Goal: Register for event/course: Sign up to attend an event or enroll in a course

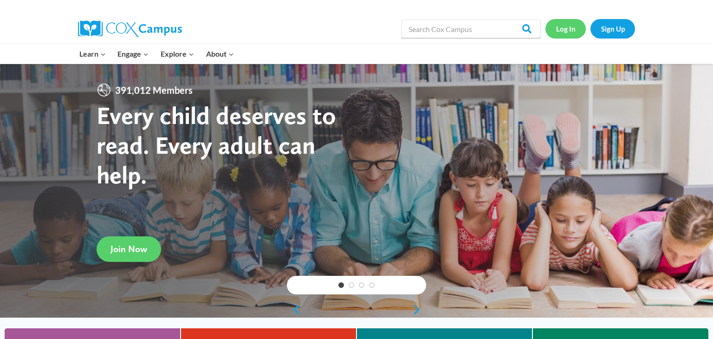
click at [563, 28] on link "Log In" at bounding box center [566, 28] width 40 height 19
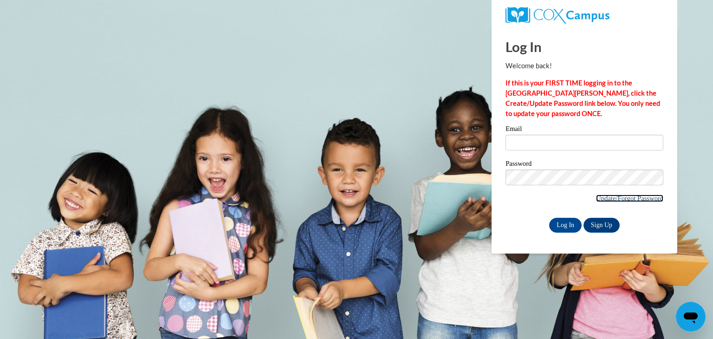
click at [599, 197] on link "Update/Forgot Password" at bounding box center [629, 198] width 67 height 7
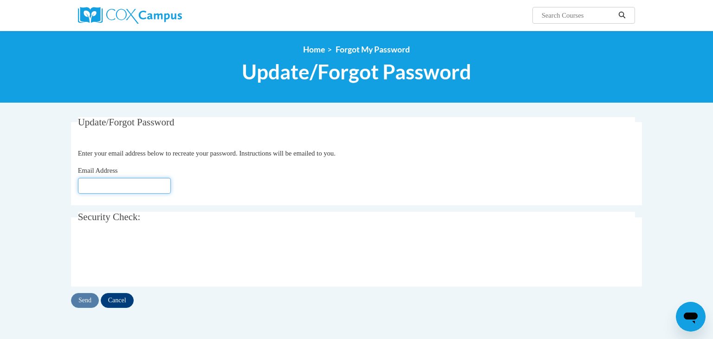
click at [150, 183] on input "Email Address" at bounding box center [124, 186] width 93 height 16
type input "a.travers@stonebank.k12.wi.us"
click at [91, 297] on input "Send" at bounding box center [85, 300] width 28 height 15
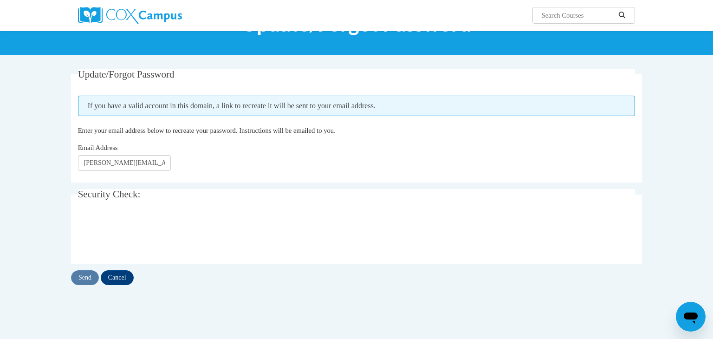
scroll to position [50, 0]
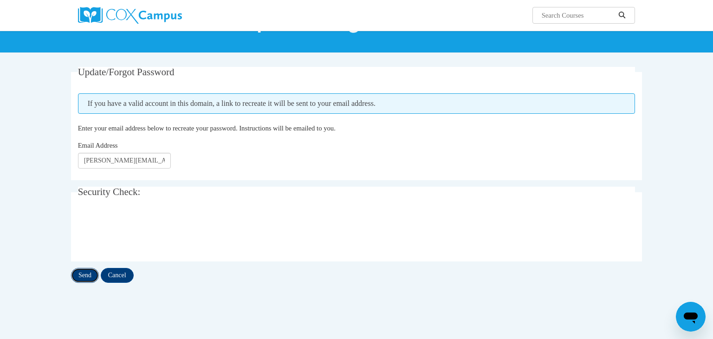
click at [81, 274] on input "Send" at bounding box center [85, 275] width 28 height 15
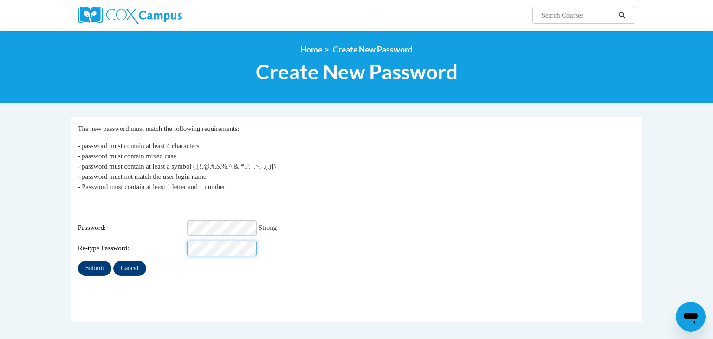
click at [78, 261] on input "Submit" at bounding box center [94, 268] width 33 height 15
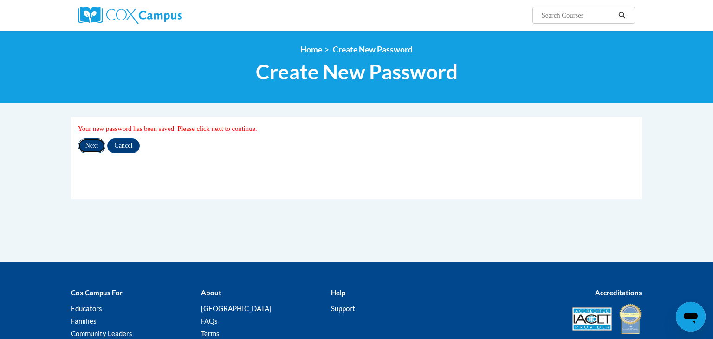
click at [99, 146] on input "Next" at bounding box center [91, 145] width 27 height 15
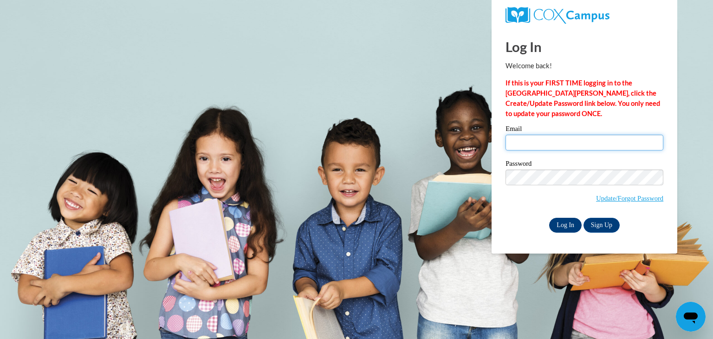
type input "[PERSON_NAME][EMAIL_ADDRESS][DOMAIN_NAME]"
click at [568, 228] on input "Log In" at bounding box center [565, 225] width 33 height 15
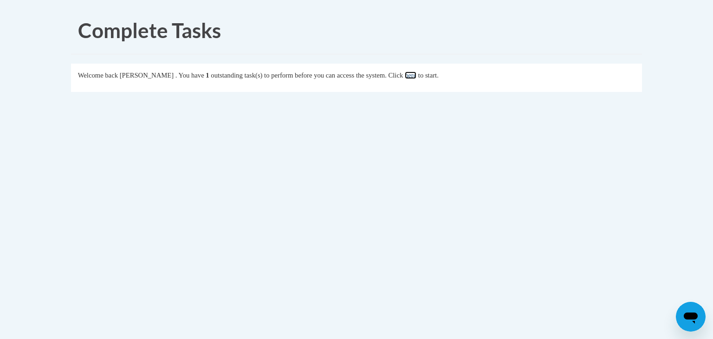
click at [417, 78] on link "here" at bounding box center [411, 75] width 12 height 7
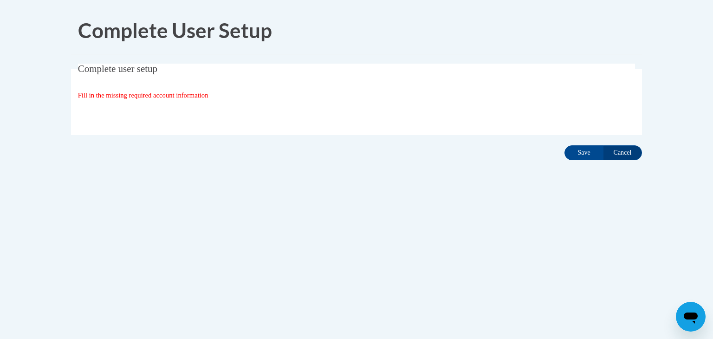
click at [159, 93] on span "Fill in the missing required account information" at bounding box center [143, 94] width 131 height 7
click at [146, 113] on div "Organization State and County | Estado y Condado de la organización Select Stat…" at bounding box center [357, 114] width 558 height 19
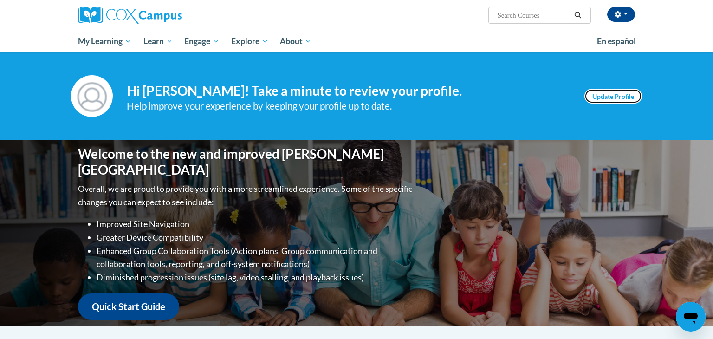
click at [600, 96] on link "Update Profile" at bounding box center [614, 96] width 58 height 15
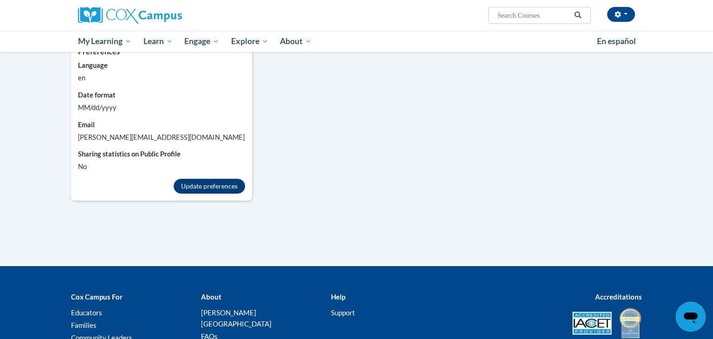
scroll to position [800, 0]
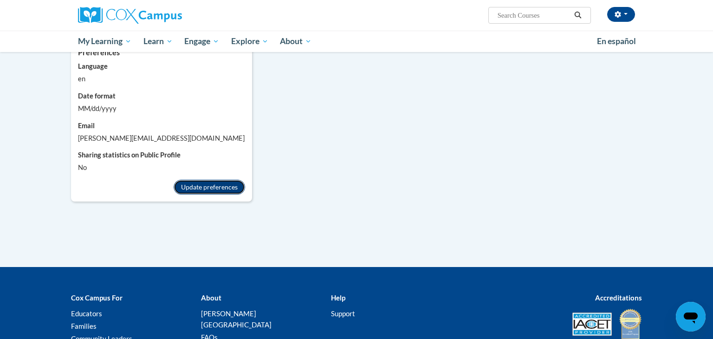
click at [210, 183] on button "Update preferences" at bounding box center [210, 187] width 72 height 15
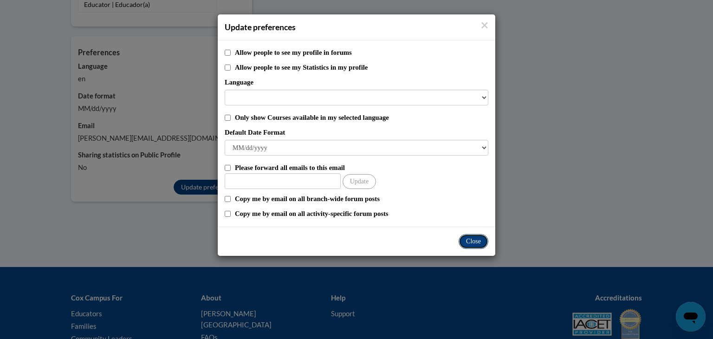
click at [470, 245] on button "Close" at bounding box center [474, 241] width 30 height 15
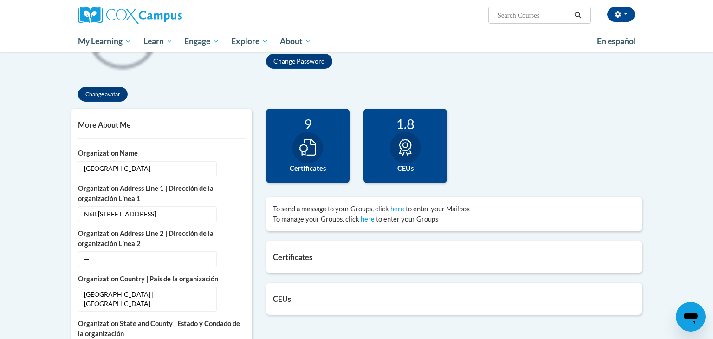
scroll to position [0, 0]
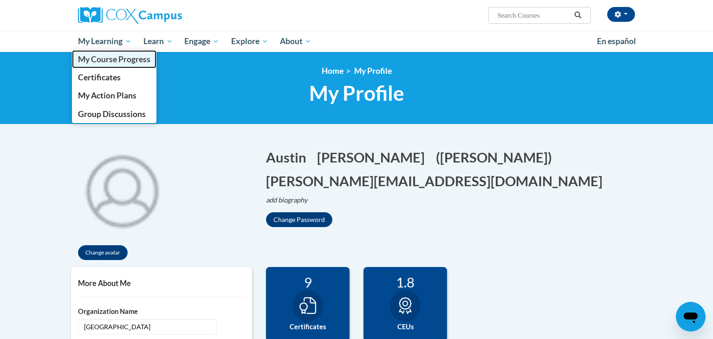
click at [110, 57] on span "My Course Progress" at bounding box center [114, 59] width 72 height 10
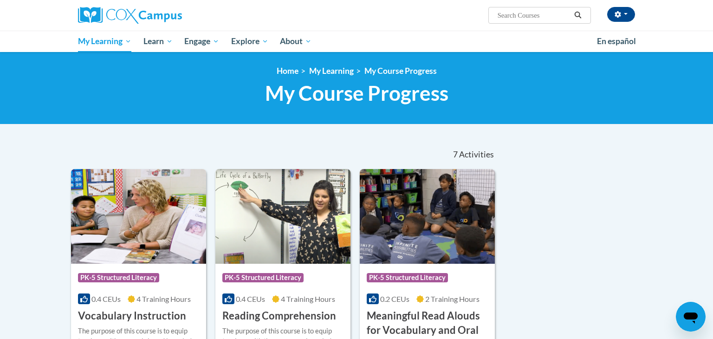
click at [511, 14] on input "Search..." at bounding box center [534, 15] width 74 height 11
type input "reading fluency"
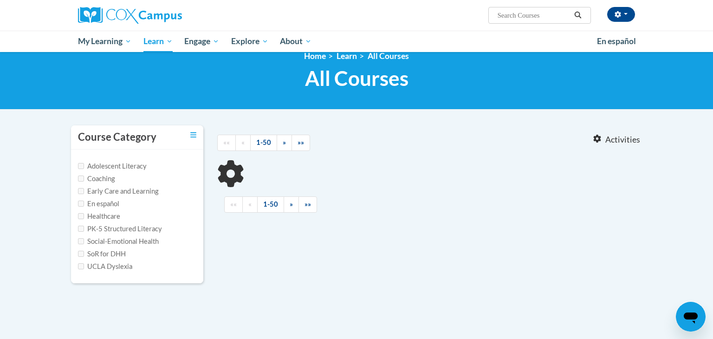
type input "reading fluency"
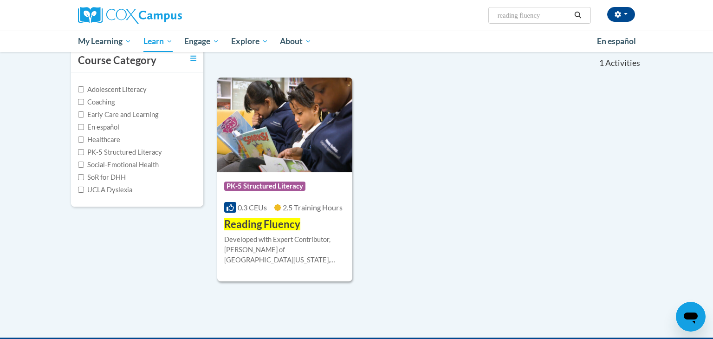
scroll to position [92, 0]
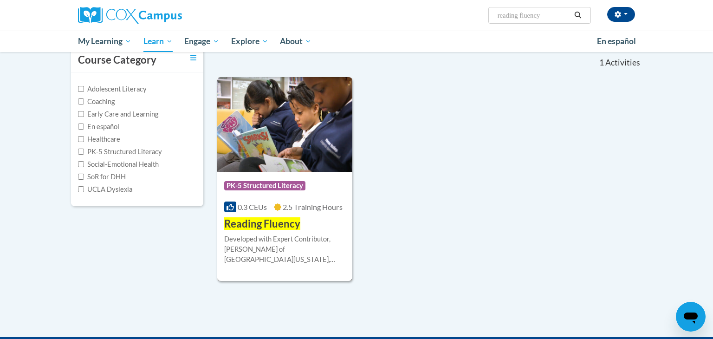
click at [263, 222] on span "Reading Fluency" at bounding box center [262, 223] width 76 height 13
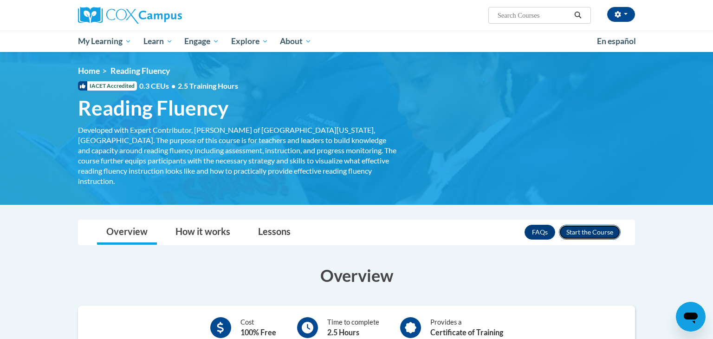
click at [581, 225] on button "Enroll" at bounding box center [590, 232] width 62 height 15
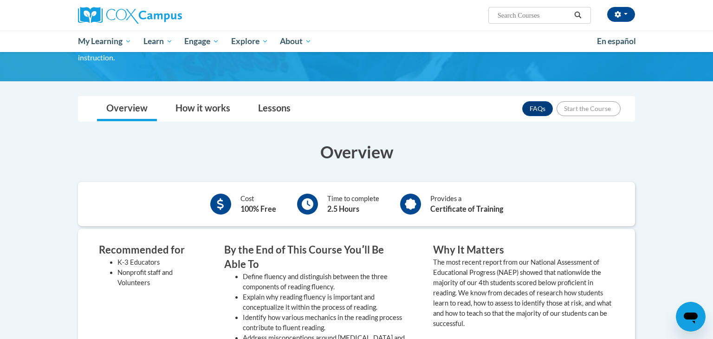
scroll to position [137, 0]
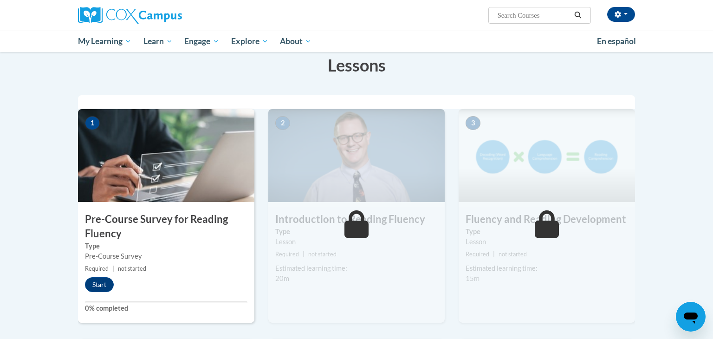
scroll to position [148, 0]
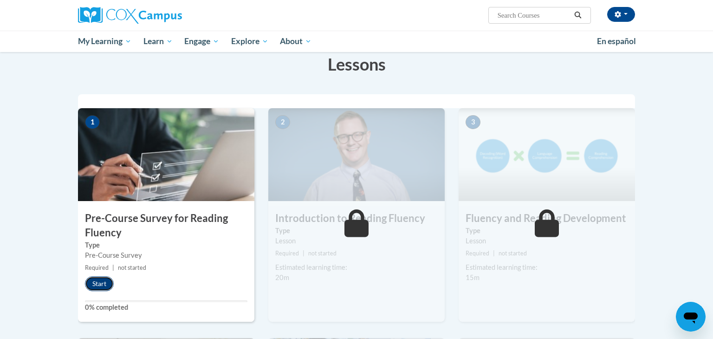
click at [100, 286] on button "Start" at bounding box center [99, 283] width 29 height 15
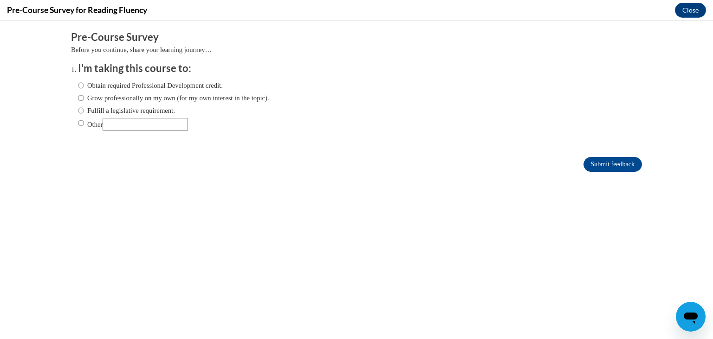
scroll to position [0, 0]
click at [83, 87] on input "Obtain required Professional Development credit." at bounding box center [81, 85] width 6 height 10
radio input "true"
click at [614, 164] on input "Submit feedback" at bounding box center [613, 164] width 59 height 15
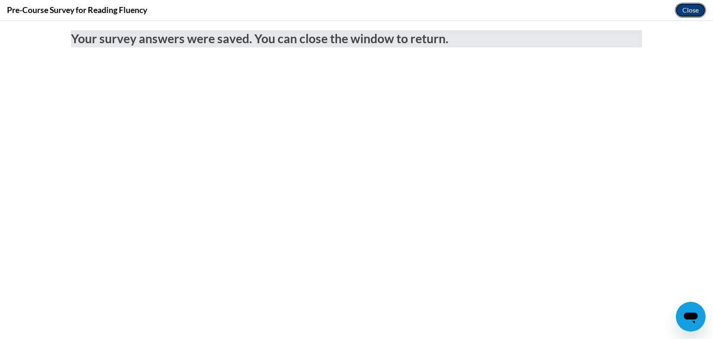
click at [690, 12] on button "Close" at bounding box center [690, 10] width 31 height 15
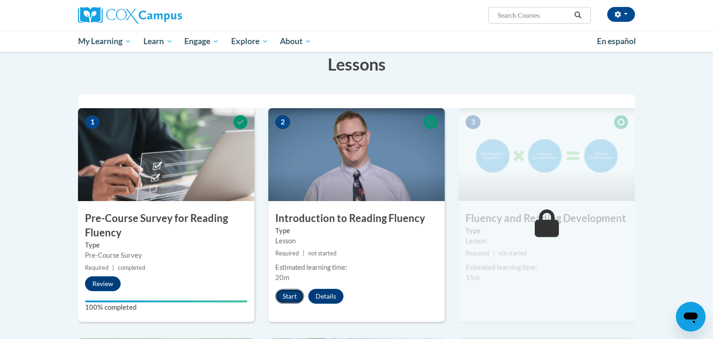
click at [294, 293] on button "Start" at bounding box center [289, 296] width 29 height 15
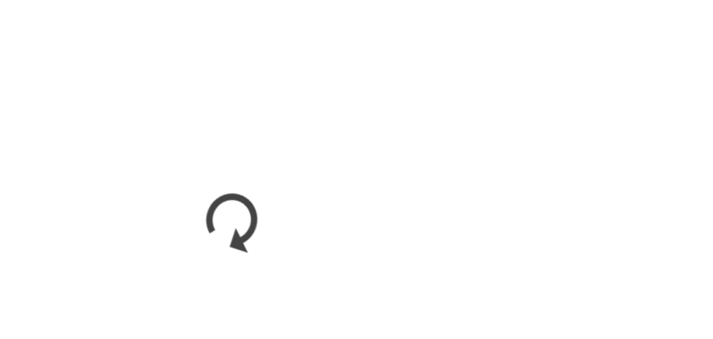
scroll to position [148, 0]
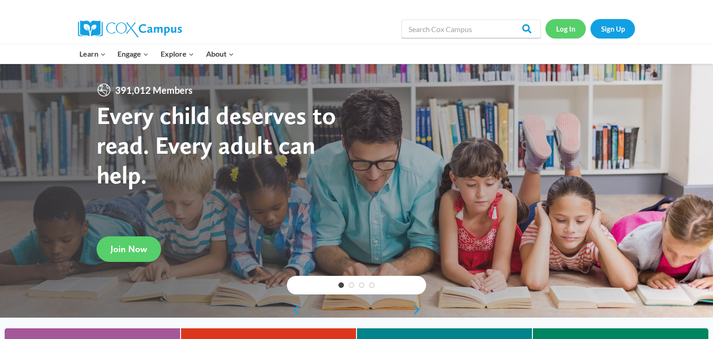
click at [563, 34] on link "Log In" at bounding box center [566, 28] width 40 height 19
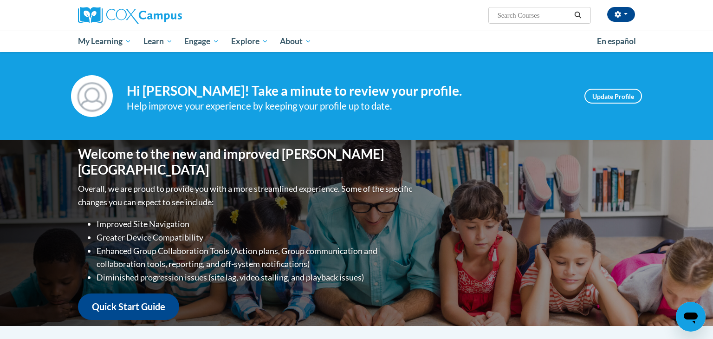
click at [565, 20] on input "Search..." at bounding box center [534, 15] width 74 height 11
type input "response to intervention"
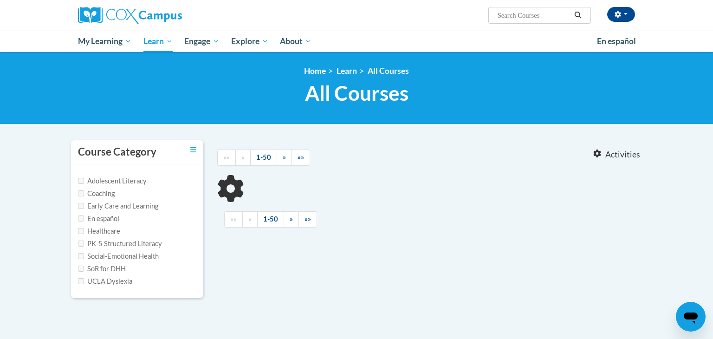
type input "response to intervention"
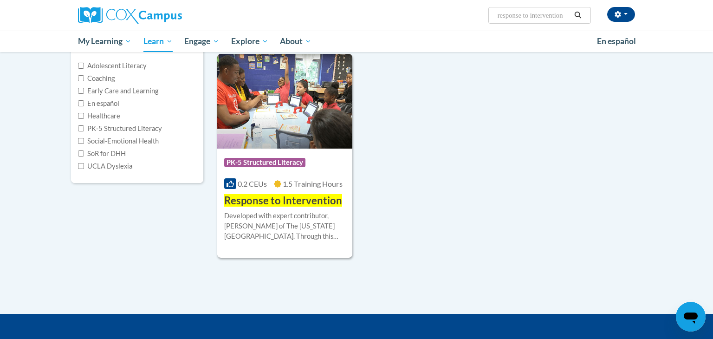
scroll to position [126, 0]
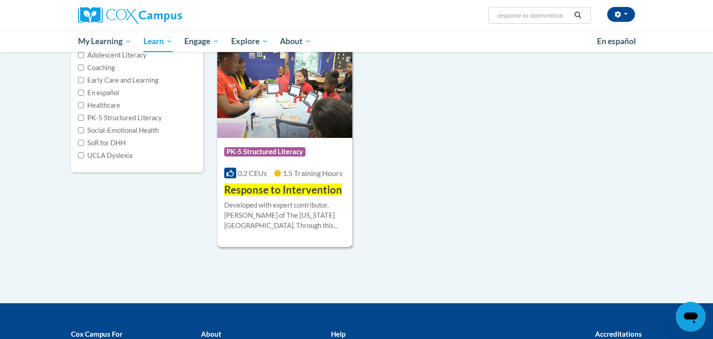
click at [290, 189] on span "Response to Intervention" at bounding box center [283, 189] width 118 height 13
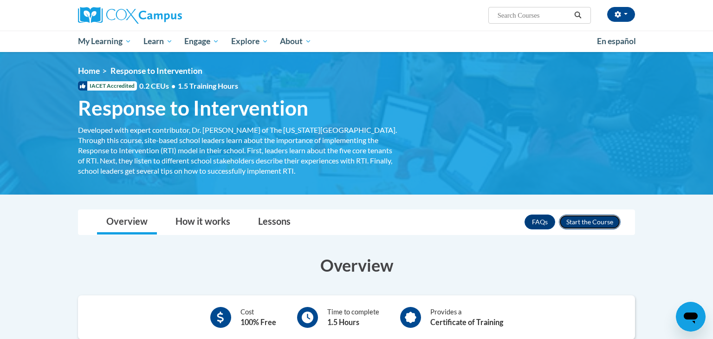
click at [608, 227] on button "Enroll" at bounding box center [590, 222] width 62 height 15
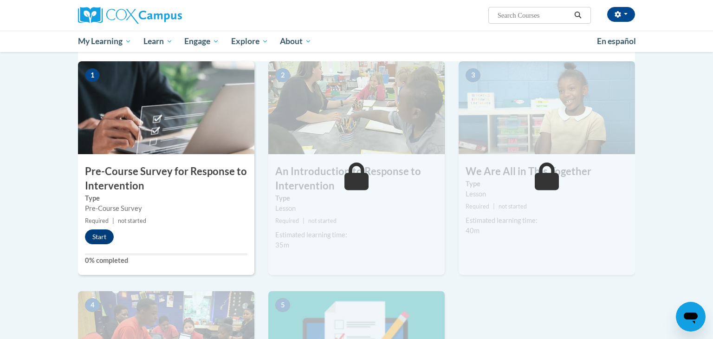
scroll to position [193, 0]
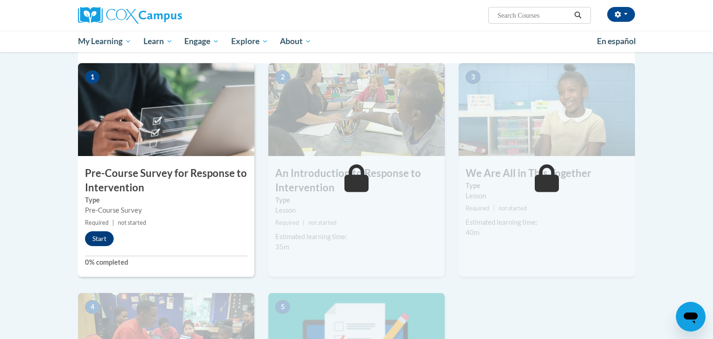
click at [164, 117] on img at bounding box center [166, 109] width 176 height 93
click at [107, 236] on button "Start" at bounding box center [99, 238] width 29 height 15
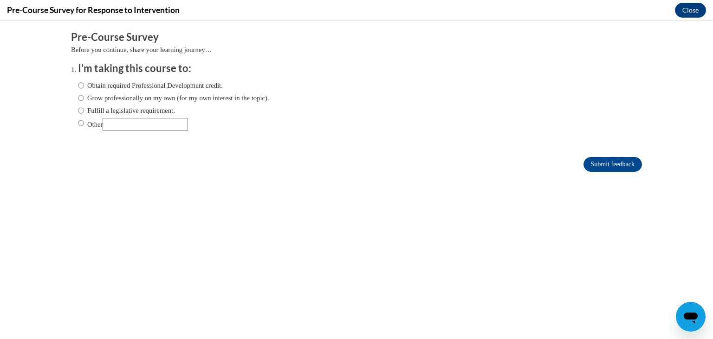
scroll to position [0, 0]
click at [96, 85] on label "Obtain required Professional Development credit." at bounding box center [150, 85] width 145 height 10
click at [84, 85] on input "Obtain required Professional Development credit." at bounding box center [81, 85] width 6 height 10
radio input "true"
click at [608, 158] on input "Submit feedback" at bounding box center [613, 164] width 59 height 15
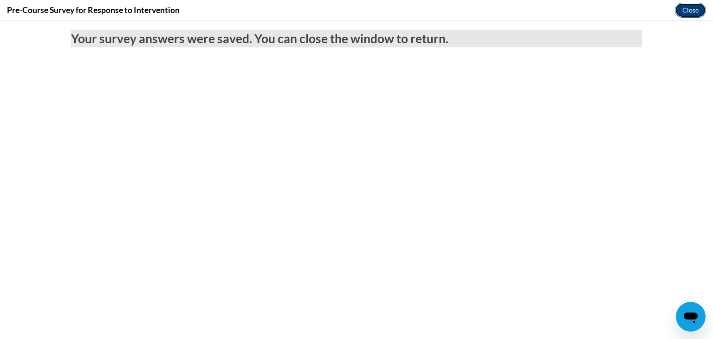
click at [693, 12] on button "Close" at bounding box center [690, 10] width 31 height 15
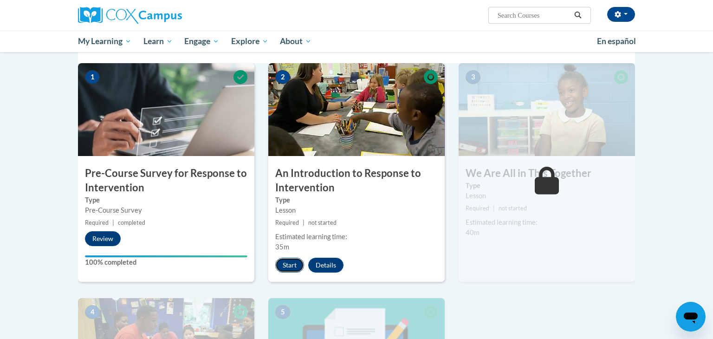
click at [289, 264] on button "Start" at bounding box center [289, 265] width 29 height 15
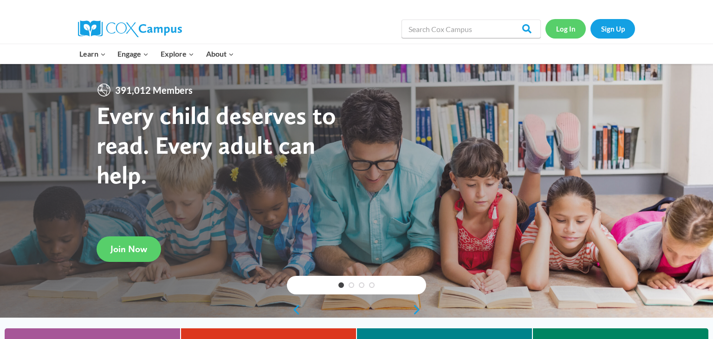
click at [560, 32] on link "Log In" at bounding box center [566, 28] width 40 height 19
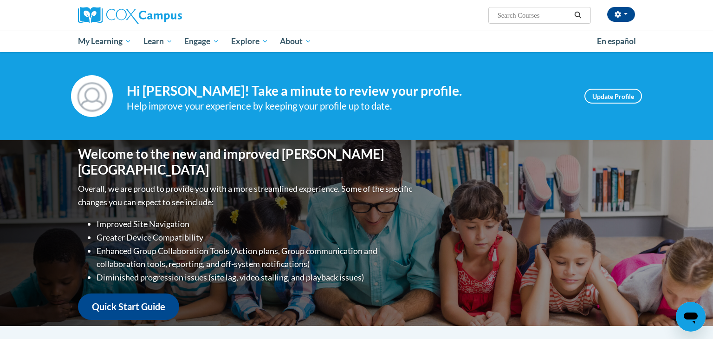
click at [535, 15] on input "Search..." at bounding box center [534, 15] width 74 height 11
type input "teaching writing"
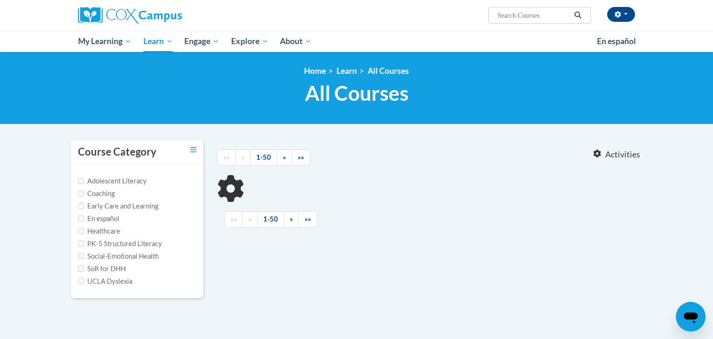
type input "teaching writing"
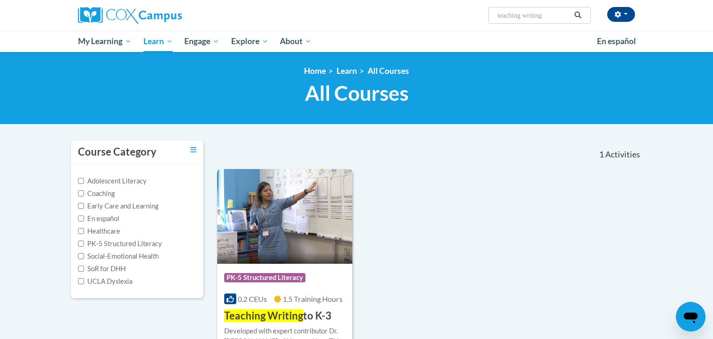
click at [281, 314] on span "Teaching Writing" at bounding box center [263, 315] width 79 height 13
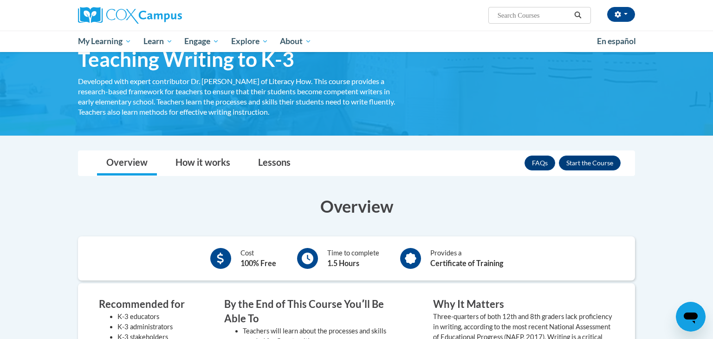
scroll to position [53, 0]
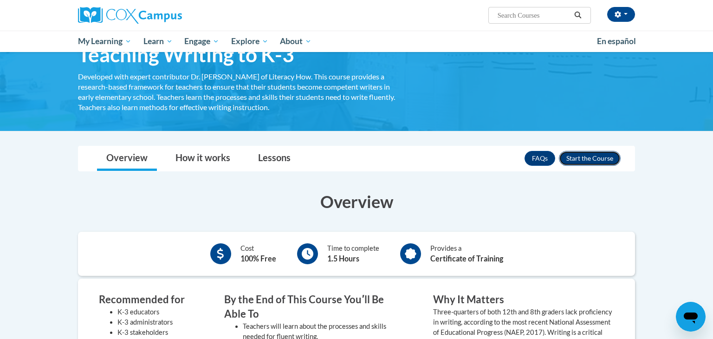
click at [580, 153] on button "Enroll" at bounding box center [590, 158] width 62 height 15
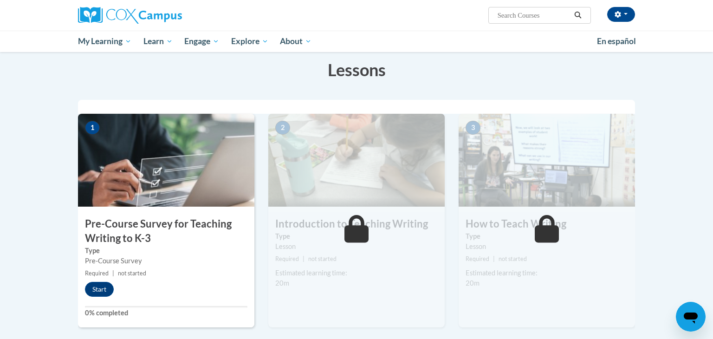
scroll to position [138, 0]
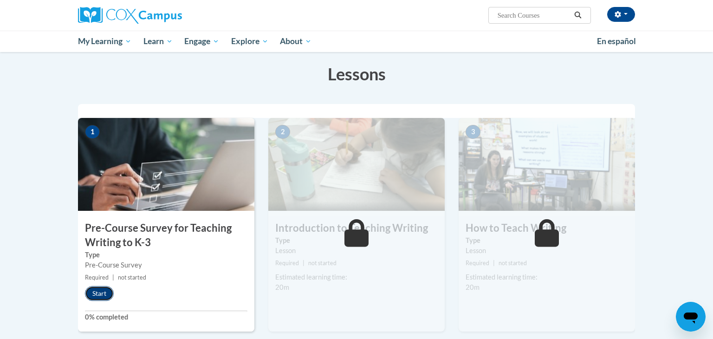
click at [108, 287] on button "Start" at bounding box center [99, 293] width 29 height 15
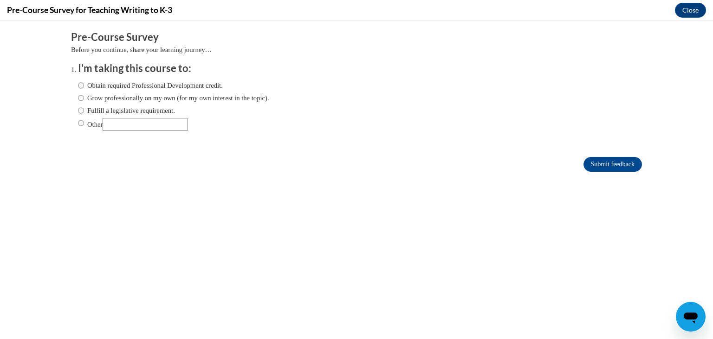
scroll to position [0, 0]
click at [83, 88] on input "Obtain required Professional Development credit." at bounding box center [81, 85] width 6 height 10
radio input "true"
click at [604, 165] on input "Submit feedback" at bounding box center [613, 164] width 59 height 15
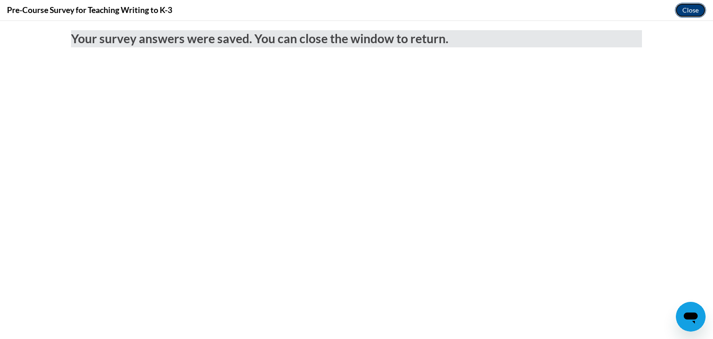
click at [682, 16] on button "Close" at bounding box center [690, 10] width 31 height 15
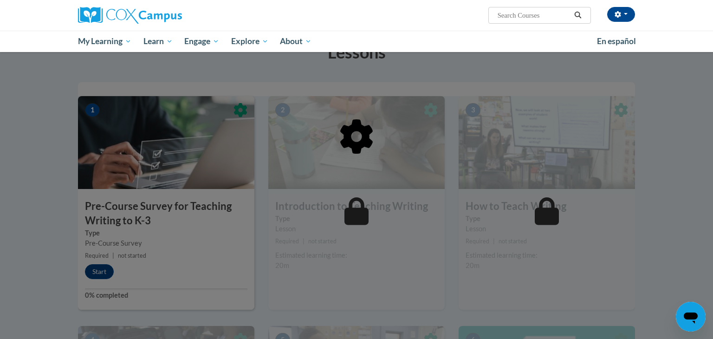
scroll to position [162, 0]
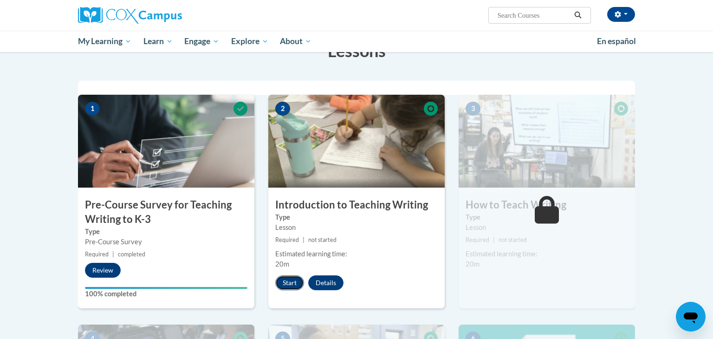
click at [292, 284] on button "Start" at bounding box center [289, 282] width 29 height 15
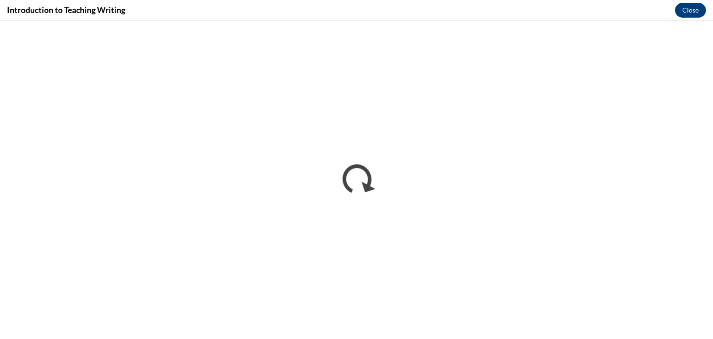
scroll to position [0, 0]
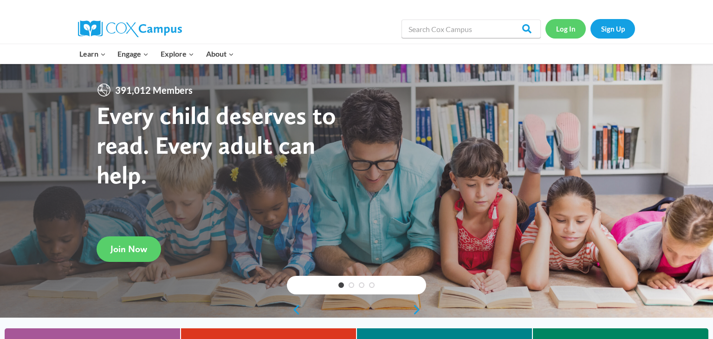
click at [559, 26] on link "Log In" at bounding box center [566, 28] width 40 height 19
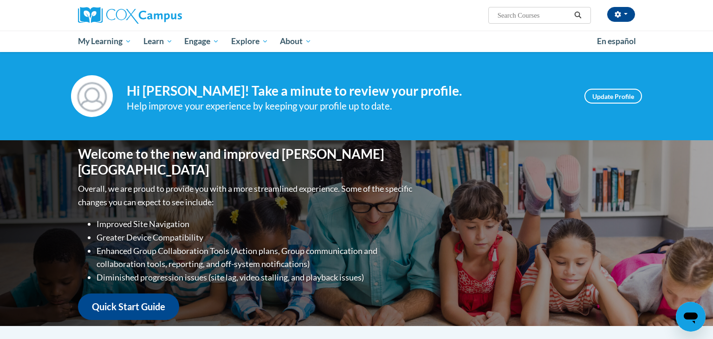
click at [535, 19] on input "Search..." at bounding box center [534, 15] width 74 height 11
type input "data driven"
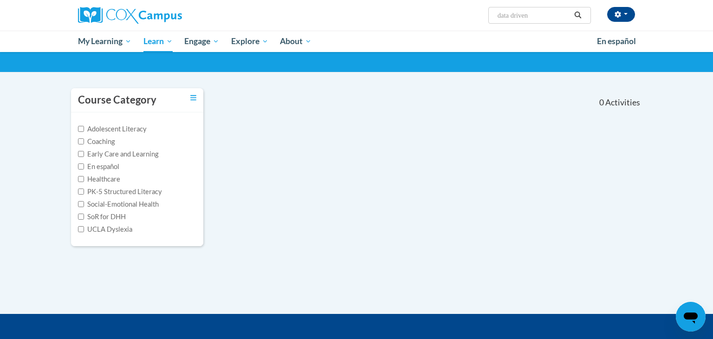
scroll to position [53, 0]
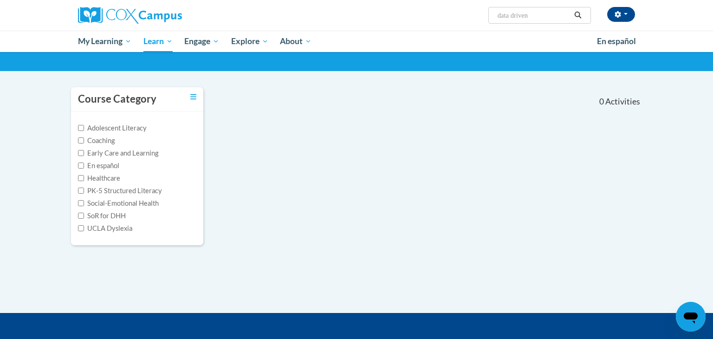
click at [544, 11] on input "data driven" at bounding box center [534, 15] width 74 height 11
type input "data driven instruction"
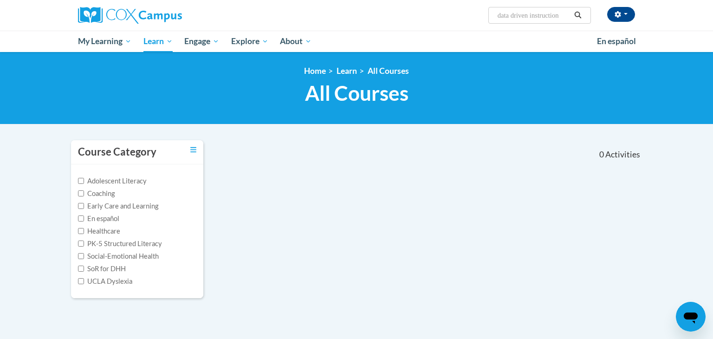
click at [538, 20] on input "data driven instruction" at bounding box center [534, 15] width 74 height 11
type input "data"
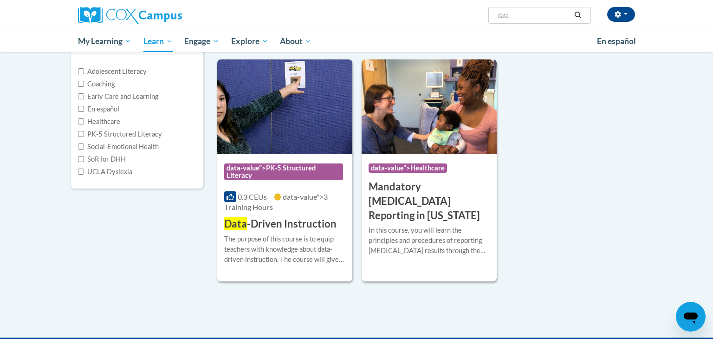
scroll to position [115, 0]
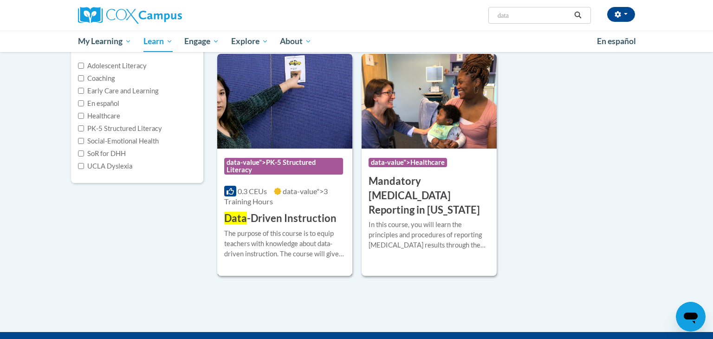
click at [299, 220] on h3 "Data -Driven Instruction" at bounding box center [280, 218] width 112 height 14
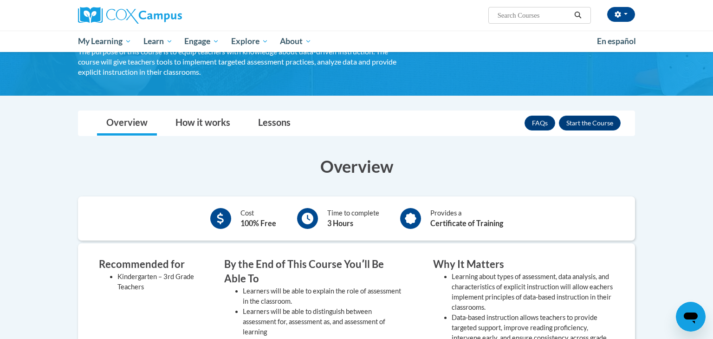
scroll to position [93, 0]
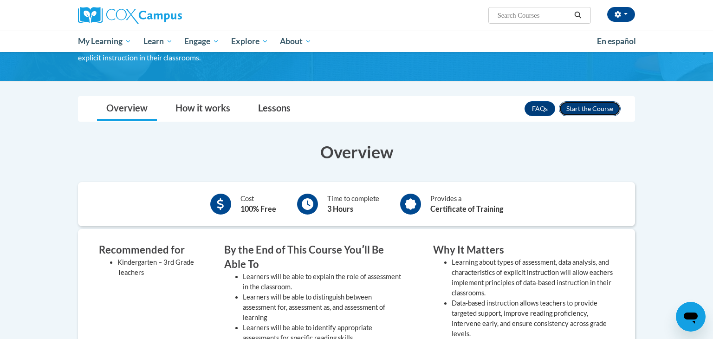
click at [581, 110] on button "Enroll" at bounding box center [590, 108] width 62 height 15
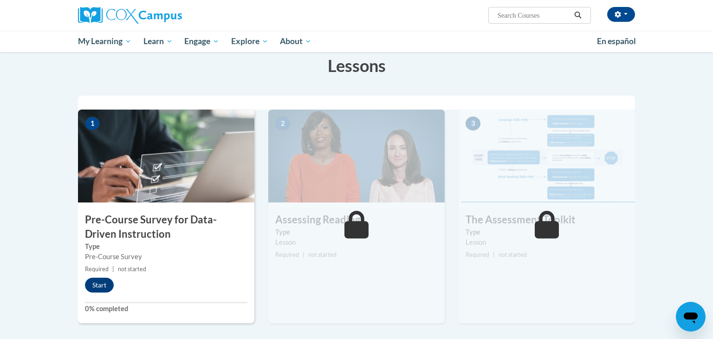
scroll to position [147, 0]
click at [102, 287] on button "Start" at bounding box center [99, 285] width 29 height 15
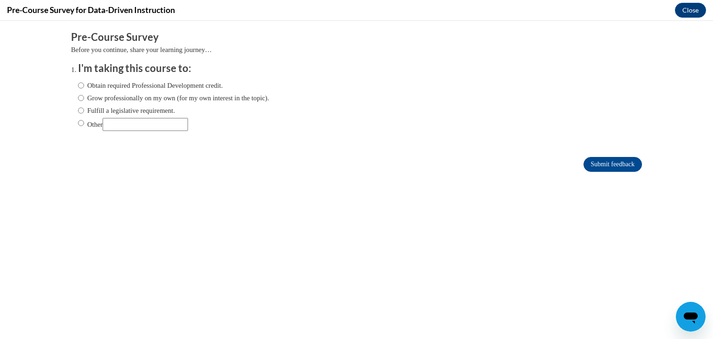
scroll to position [0, 0]
click at [80, 86] on input "Obtain required Professional Development credit." at bounding box center [81, 85] width 6 height 10
radio input "true"
click at [586, 160] on input "Submit feedback" at bounding box center [613, 164] width 59 height 15
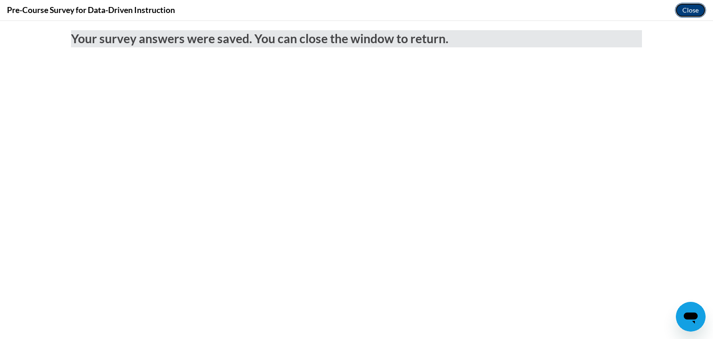
click at [695, 13] on button "Close" at bounding box center [690, 10] width 31 height 15
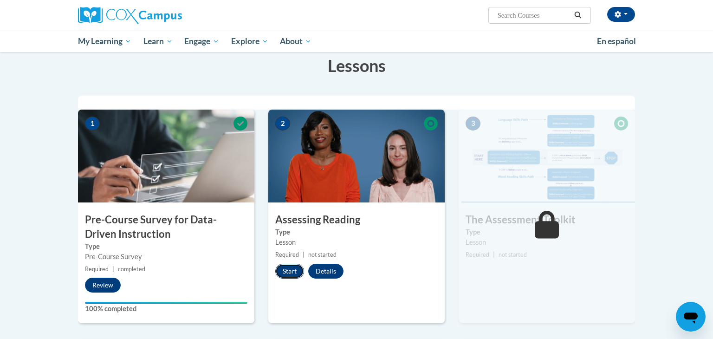
click at [294, 268] on button "Start" at bounding box center [289, 271] width 29 height 15
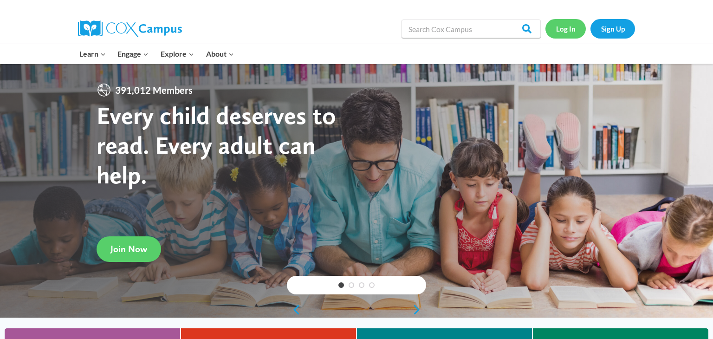
click at [555, 31] on link "Log In" at bounding box center [566, 28] width 40 height 19
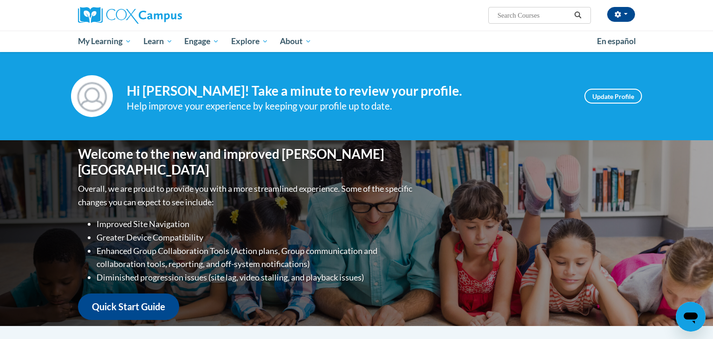
click at [555, 19] on input "Search..." at bounding box center [534, 15] width 74 height 11
type input "certificate"
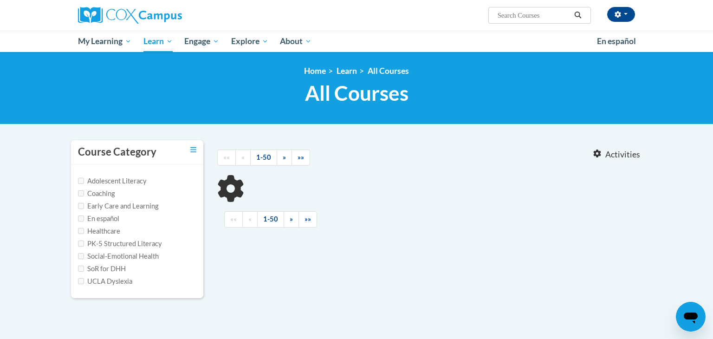
type input "certificate"
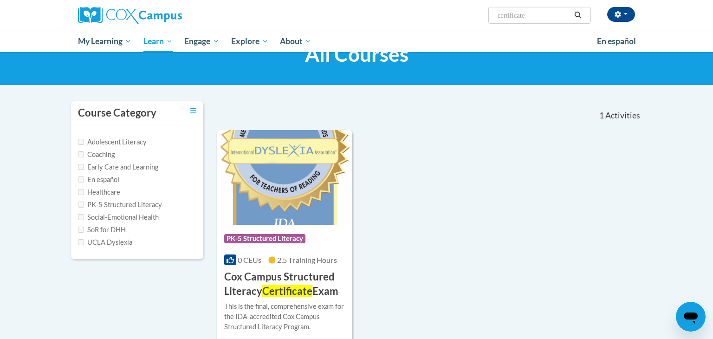
scroll to position [78, 0]
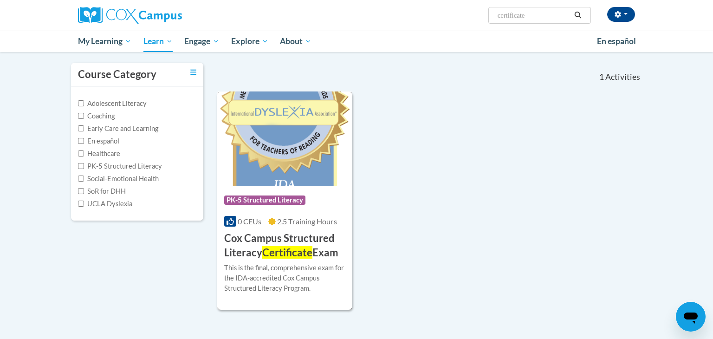
click at [314, 236] on h3 "Cox Campus Structured Literacy Certificate Exam" at bounding box center [284, 245] width 121 height 29
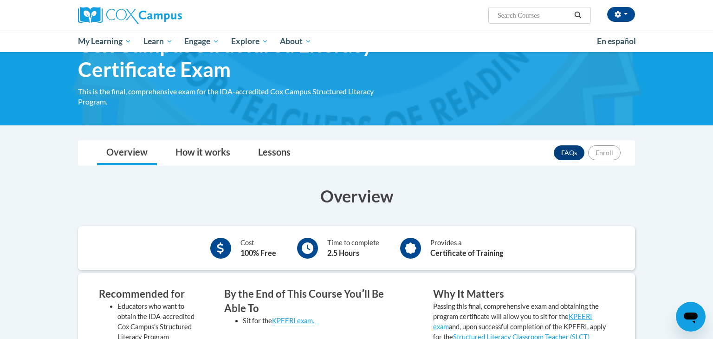
scroll to position [73, 0]
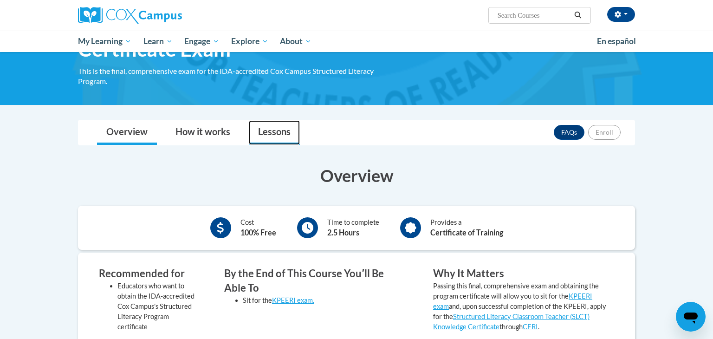
click at [278, 125] on link "Lessons" at bounding box center [274, 132] width 51 height 25
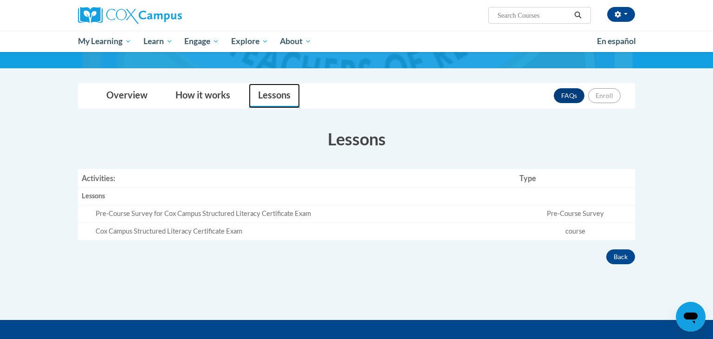
scroll to position [111, 0]
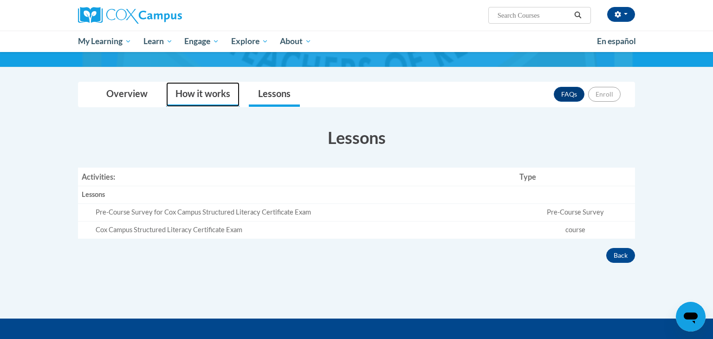
click at [223, 90] on link "How it works" at bounding box center [202, 94] width 73 height 25
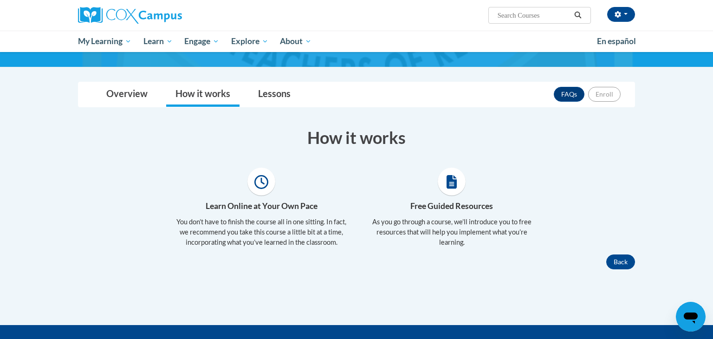
click at [162, 101] on li "How it works" at bounding box center [203, 94] width 83 height 25
click at [142, 99] on link "Overview" at bounding box center [127, 94] width 60 height 25
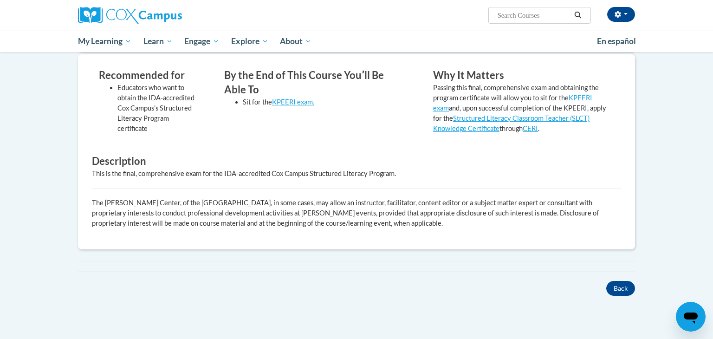
scroll to position [272, 0]
click at [615, 289] on button "Back" at bounding box center [621, 288] width 29 height 15
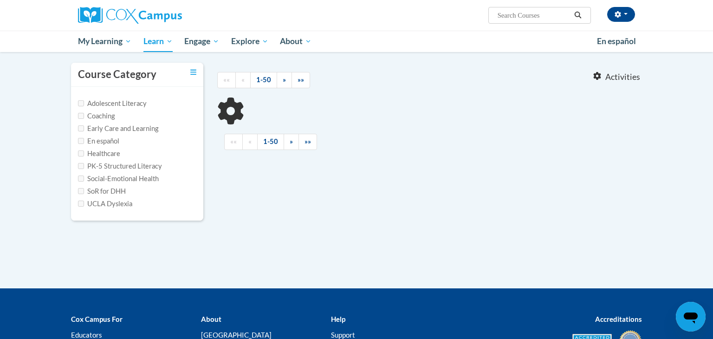
type input "certificate"
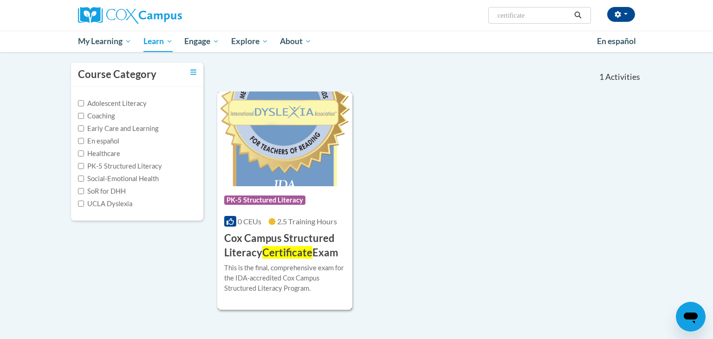
click at [292, 172] on img at bounding box center [284, 138] width 135 height 95
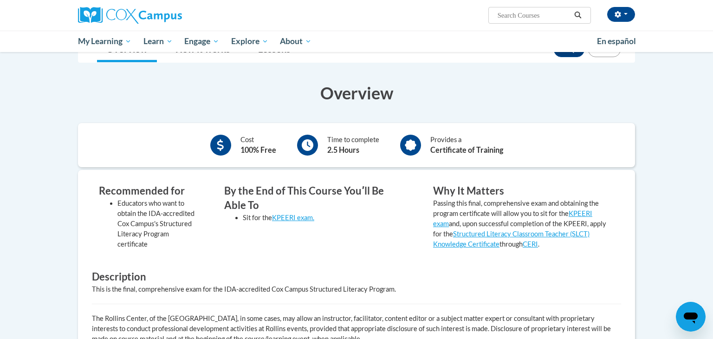
scroll to position [159, 0]
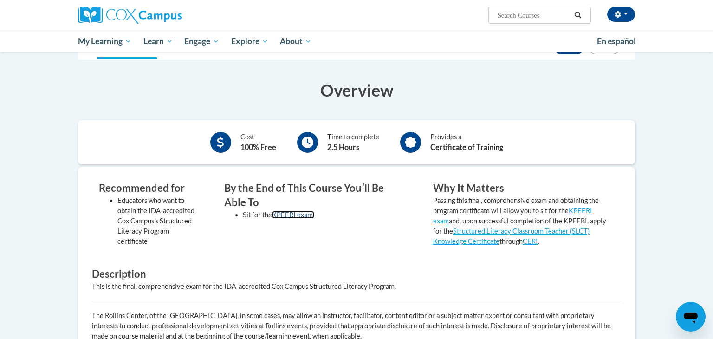
click at [284, 215] on link "KPEERI exam." at bounding box center [293, 215] width 42 height 8
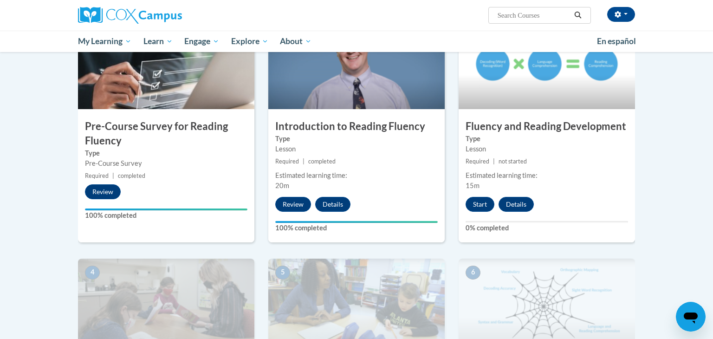
scroll to position [242, 0]
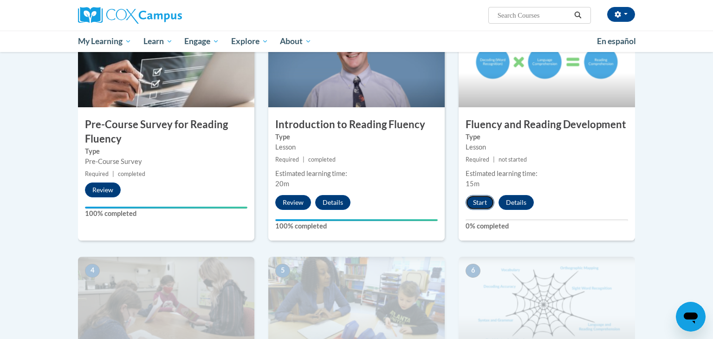
click at [469, 196] on button "Start" at bounding box center [480, 202] width 29 height 15
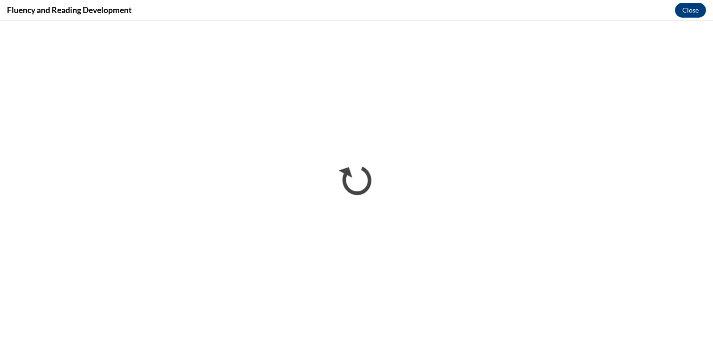
scroll to position [0, 0]
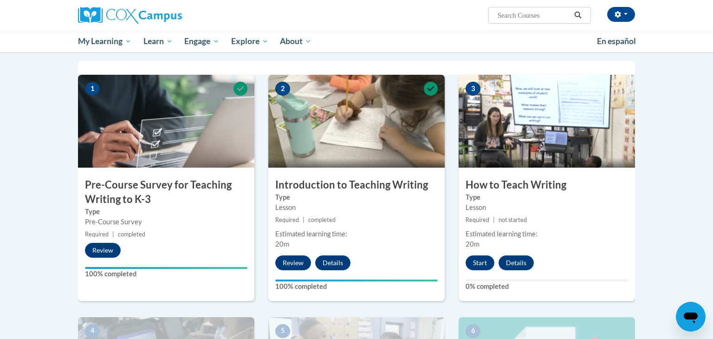
scroll to position [184, 0]
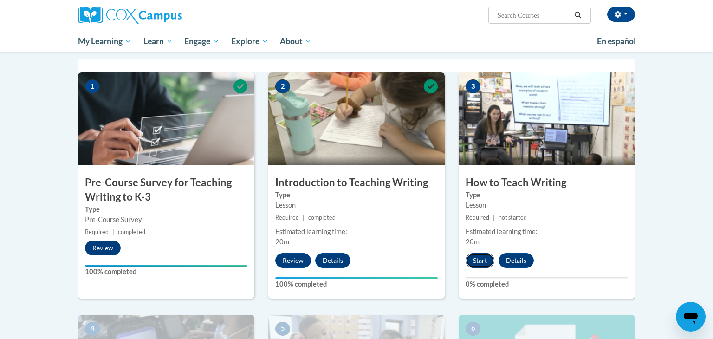
click at [476, 263] on button "Start" at bounding box center [480, 260] width 29 height 15
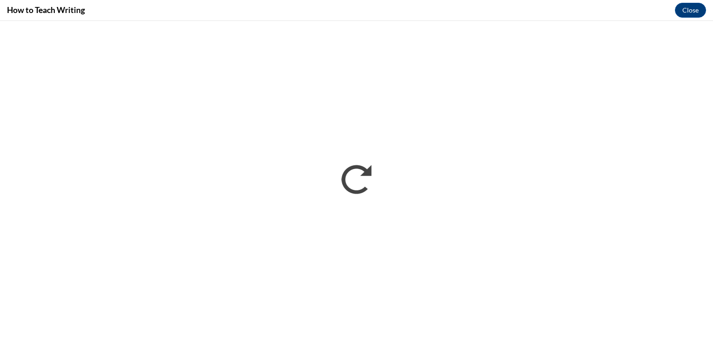
scroll to position [0, 0]
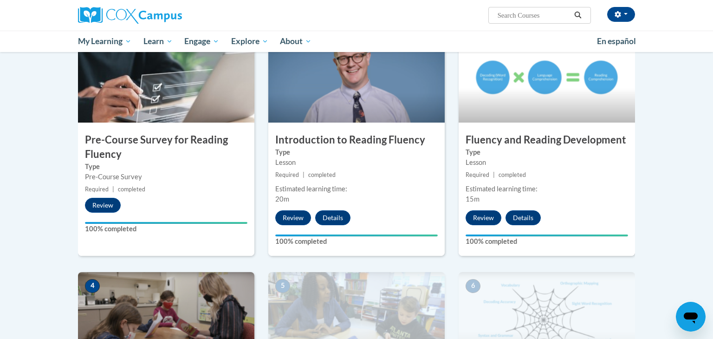
scroll to position [240, 0]
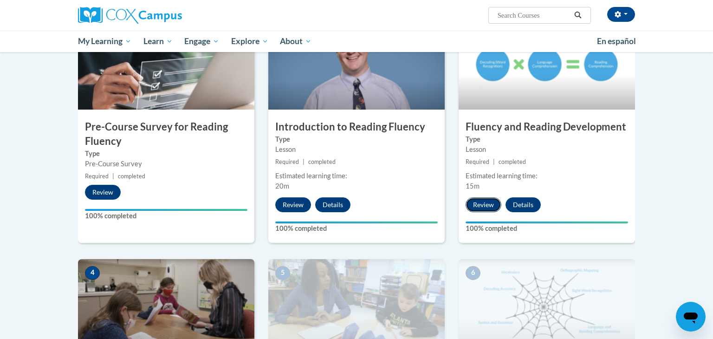
click at [489, 202] on button "Review" at bounding box center [484, 204] width 36 height 15
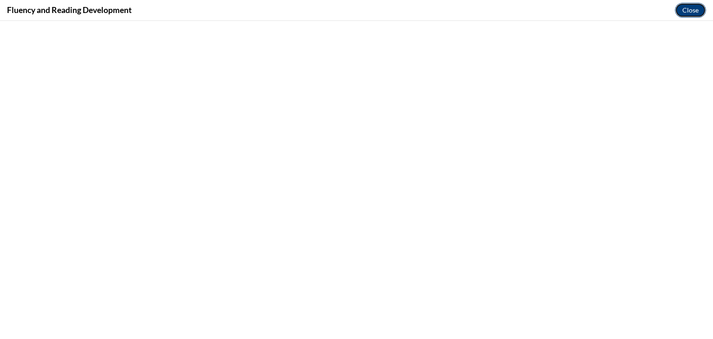
click at [684, 16] on button "Close" at bounding box center [690, 10] width 31 height 15
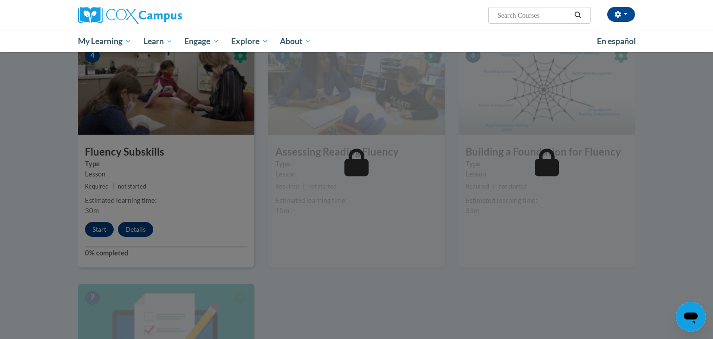
scroll to position [463, 0]
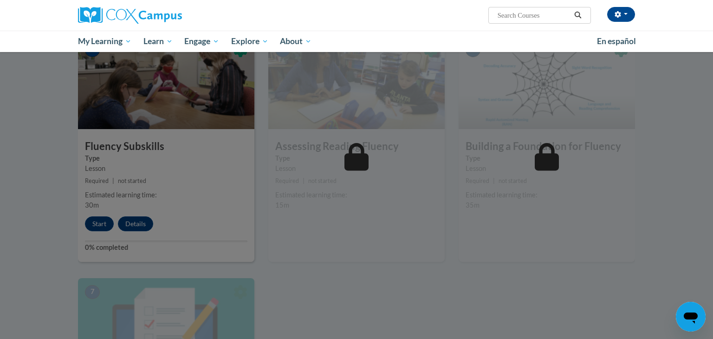
click at [106, 222] on div at bounding box center [356, 169] width 713 height 339
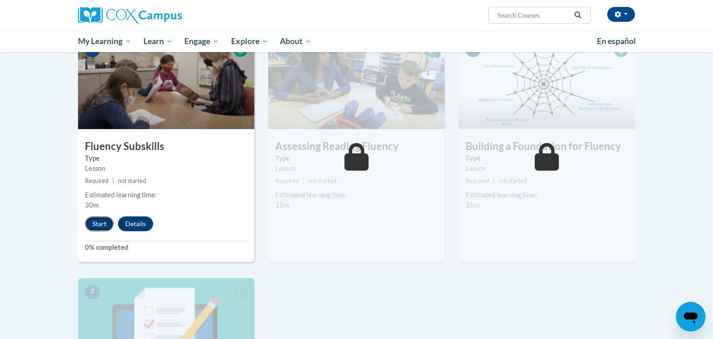
click at [97, 218] on button "Start" at bounding box center [99, 223] width 29 height 15
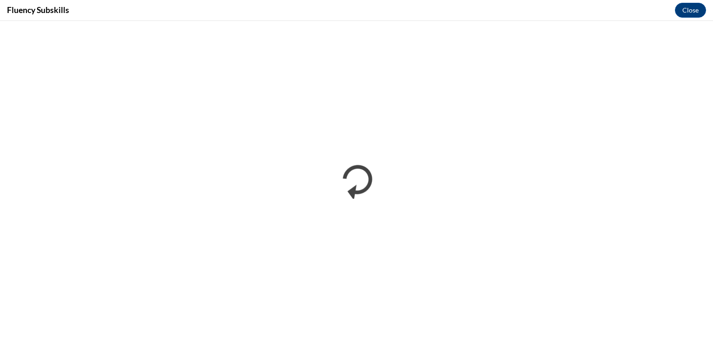
scroll to position [0, 0]
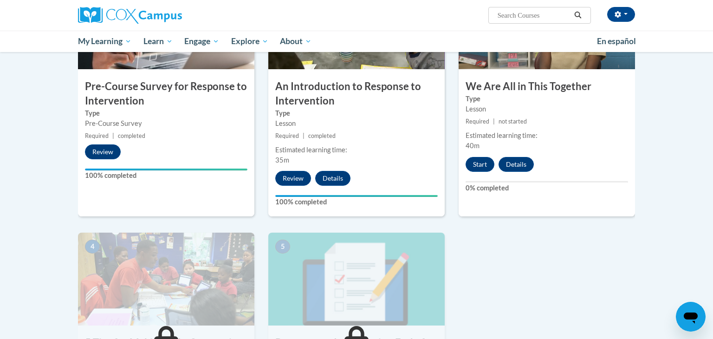
scroll to position [279, 0]
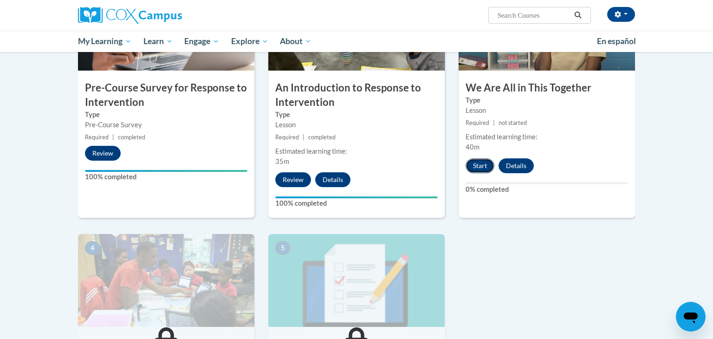
click at [484, 166] on button "Start" at bounding box center [480, 165] width 29 height 15
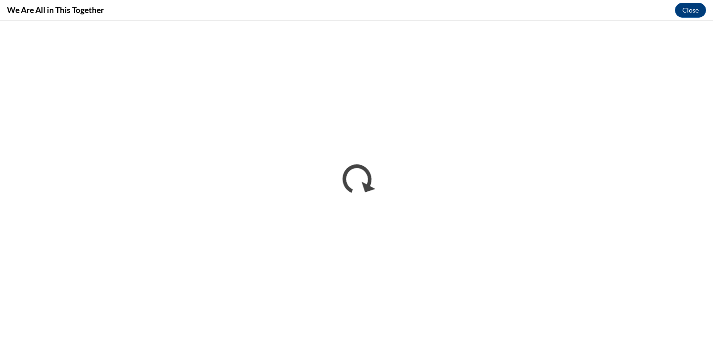
scroll to position [0, 0]
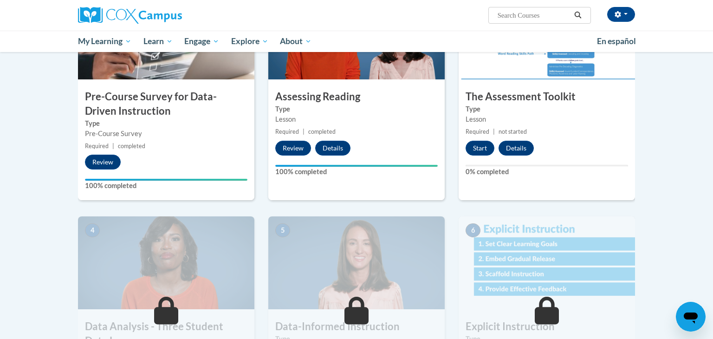
scroll to position [273, 0]
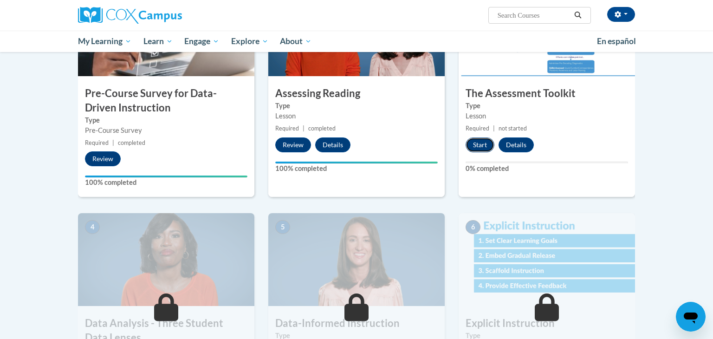
click at [482, 143] on button "Start" at bounding box center [480, 144] width 29 height 15
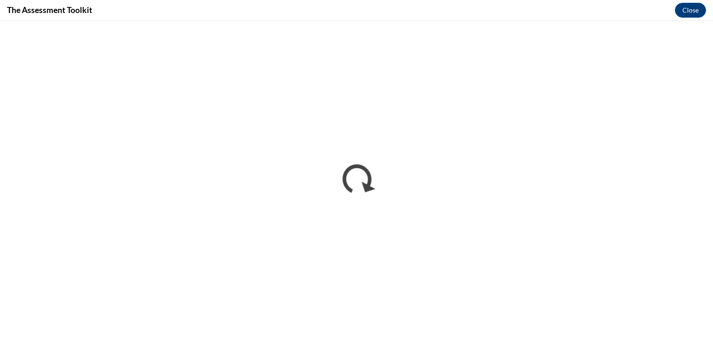
scroll to position [0, 0]
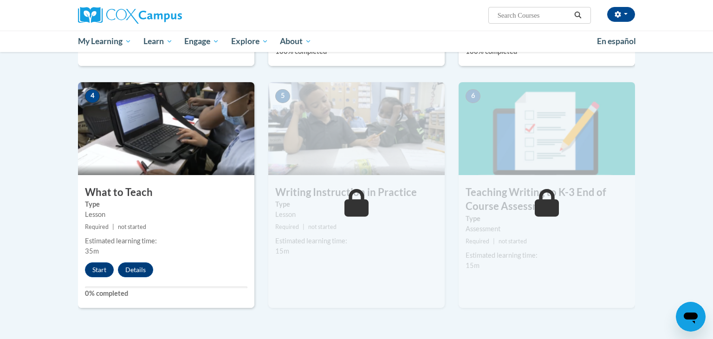
scroll to position [417, 0]
click at [107, 264] on button "Start" at bounding box center [99, 269] width 29 height 15
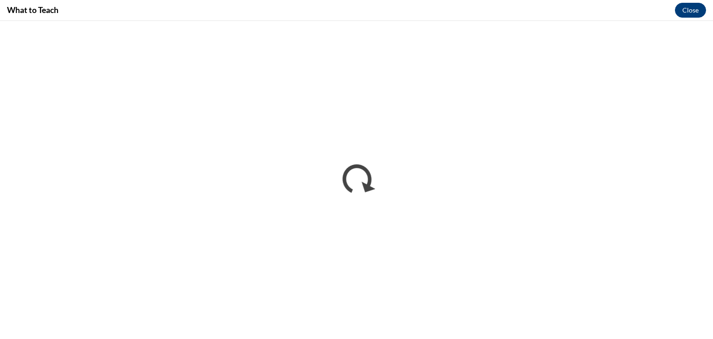
scroll to position [0, 0]
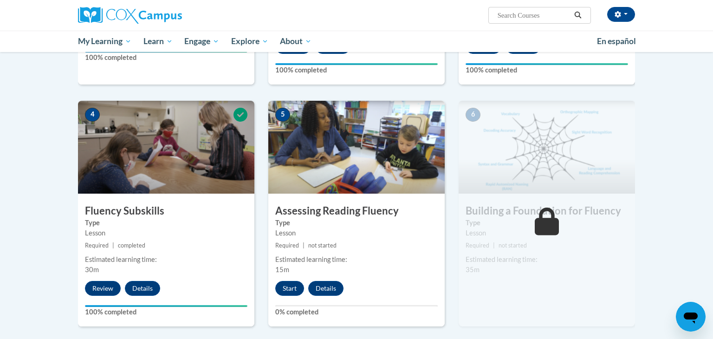
scroll to position [401, 0]
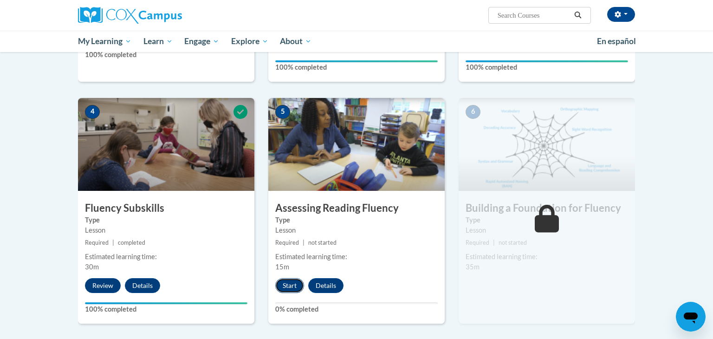
click at [295, 285] on button "Start" at bounding box center [289, 285] width 29 height 15
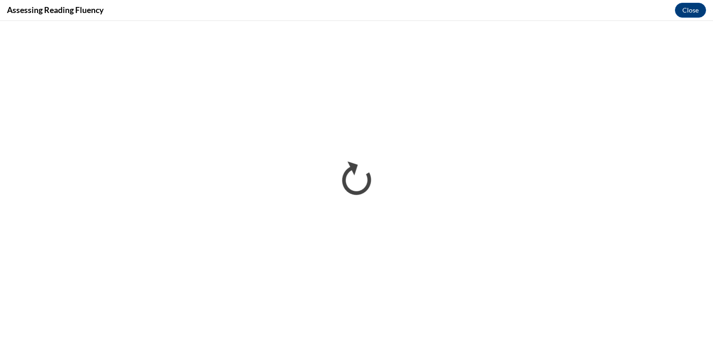
scroll to position [0, 0]
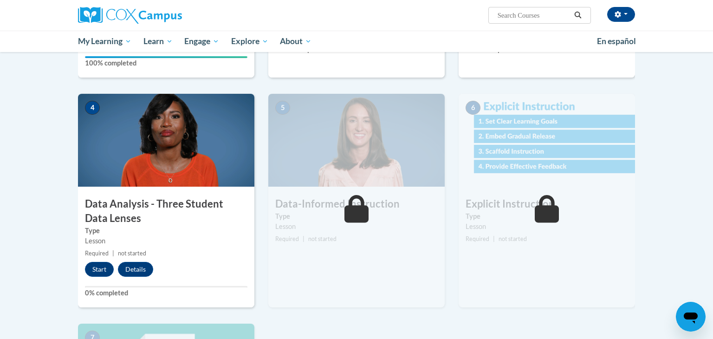
scroll to position [413, 0]
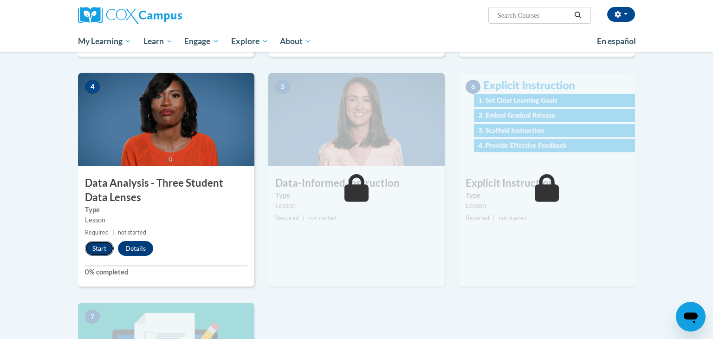
click at [99, 251] on button "Start" at bounding box center [99, 248] width 29 height 15
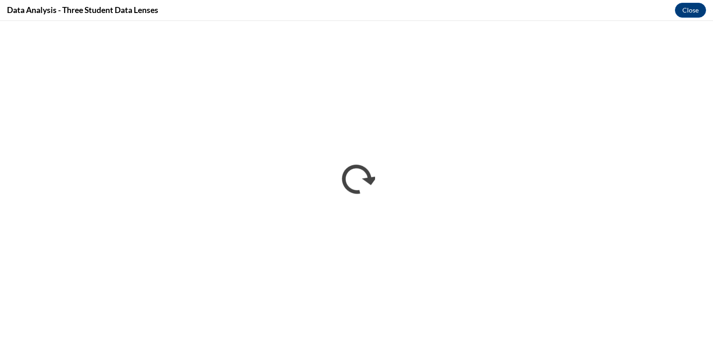
scroll to position [0, 0]
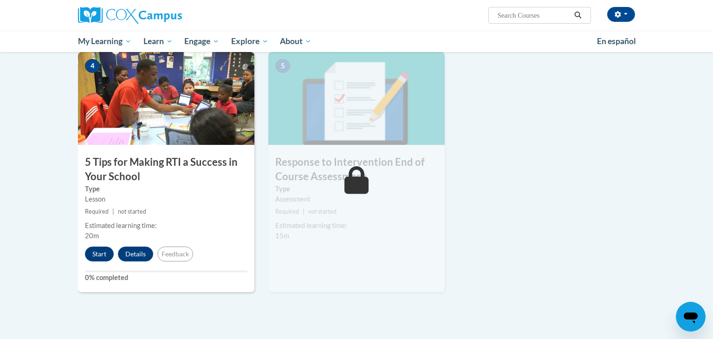
scroll to position [462, 0]
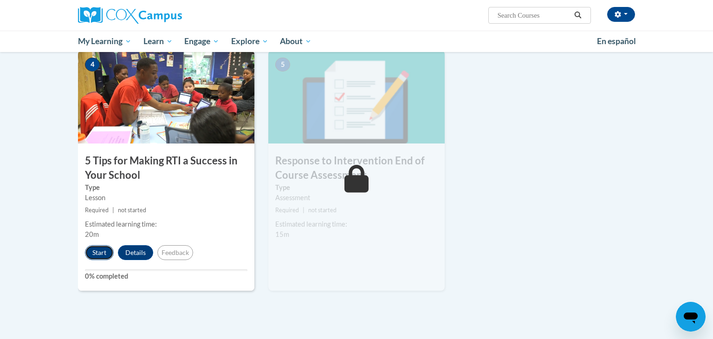
click at [100, 249] on button "Start" at bounding box center [99, 252] width 29 height 15
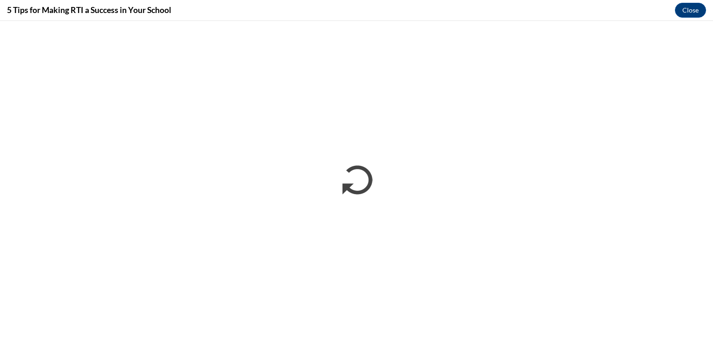
scroll to position [0, 0]
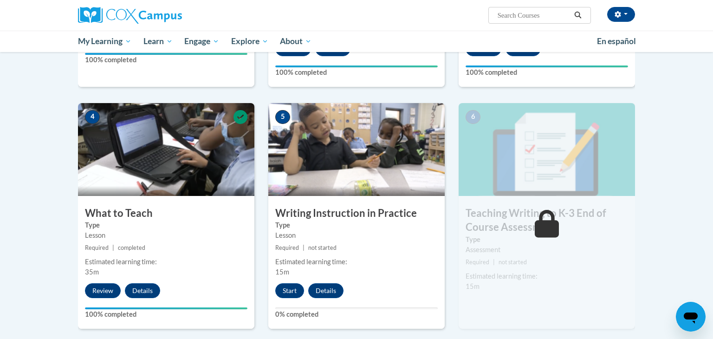
scroll to position [406, 0]
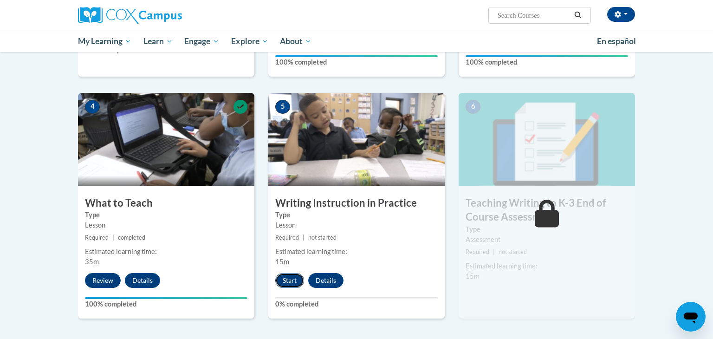
click at [294, 278] on button "Start" at bounding box center [289, 280] width 29 height 15
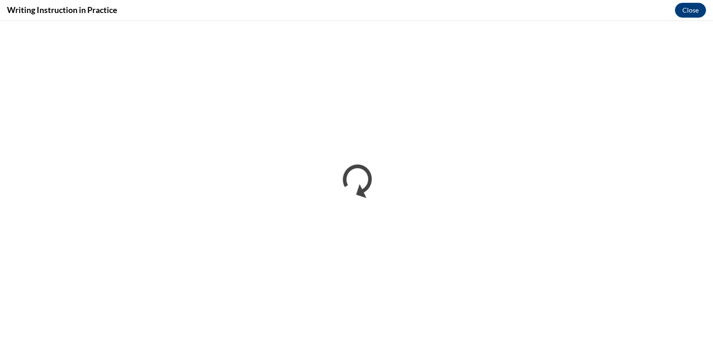
scroll to position [0, 0]
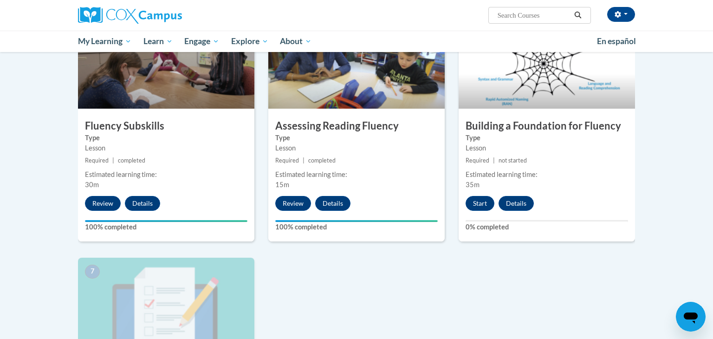
scroll to position [477, 0]
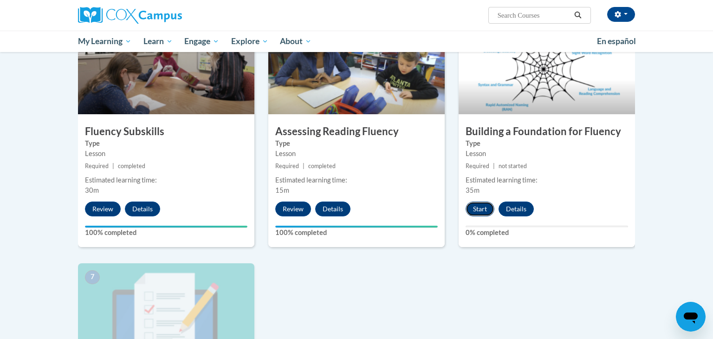
click at [483, 206] on button "Start" at bounding box center [480, 209] width 29 height 15
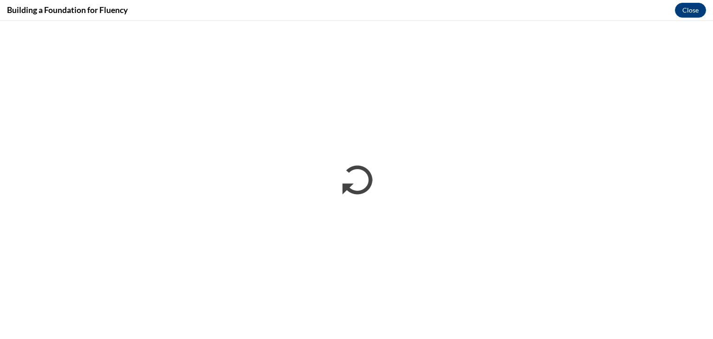
scroll to position [0, 0]
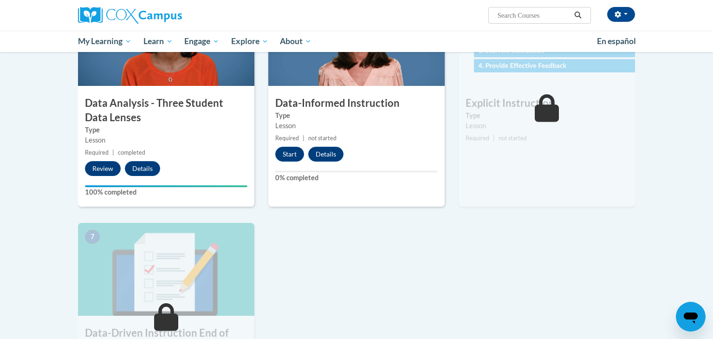
scroll to position [496, 0]
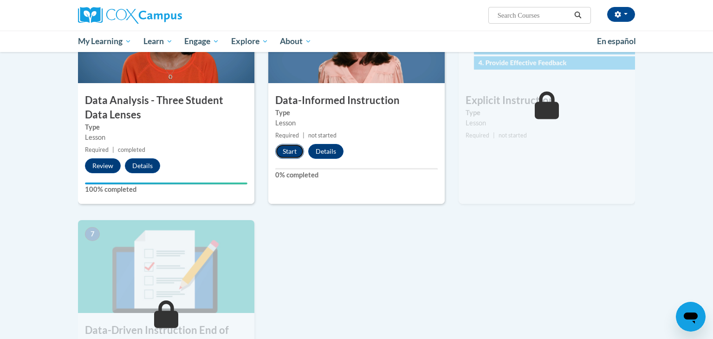
click at [282, 148] on button "Start" at bounding box center [289, 151] width 29 height 15
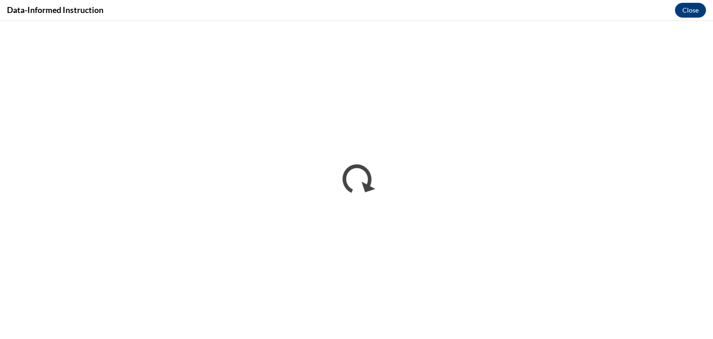
scroll to position [0, 0]
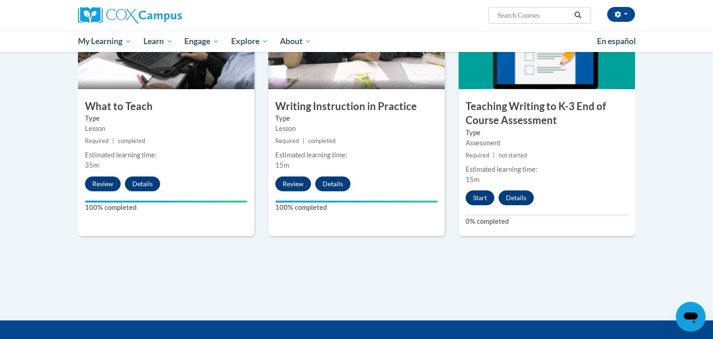
scroll to position [504, 0]
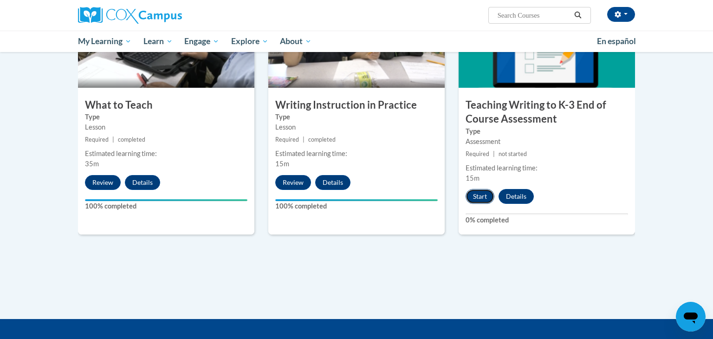
click at [481, 201] on button "Start" at bounding box center [480, 196] width 29 height 15
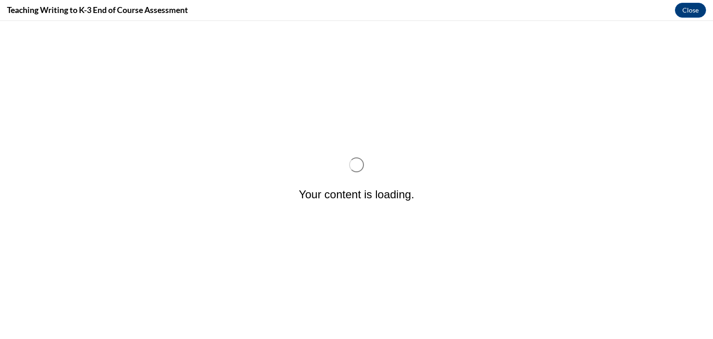
scroll to position [0, 0]
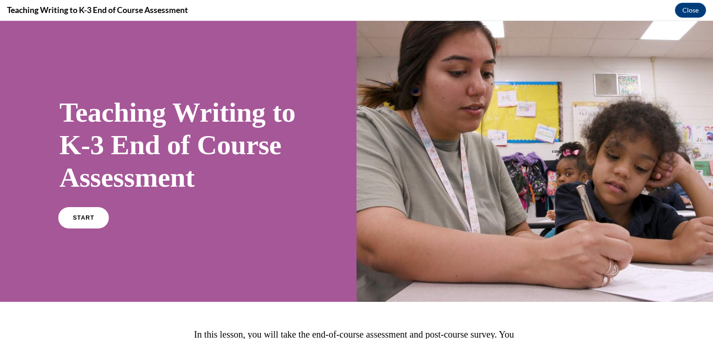
click at [85, 222] on span "START" at bounding box center [83, 218] width 21 height 7
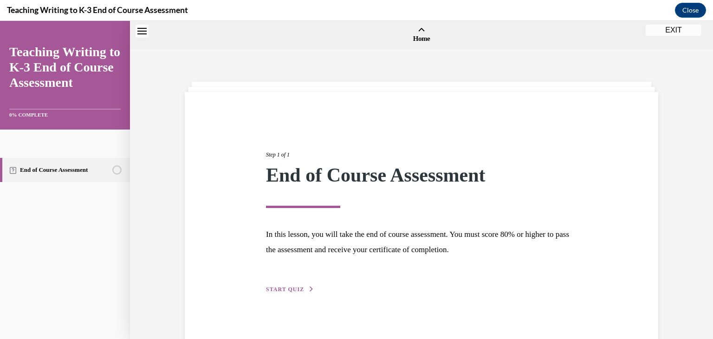
scroll to position [29, 0]
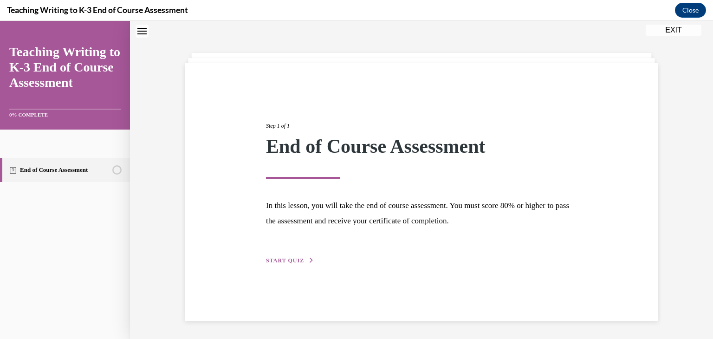
click at [284, 261] on span "START QUIZ" at bounding box center [285, 260] width 38 height 7
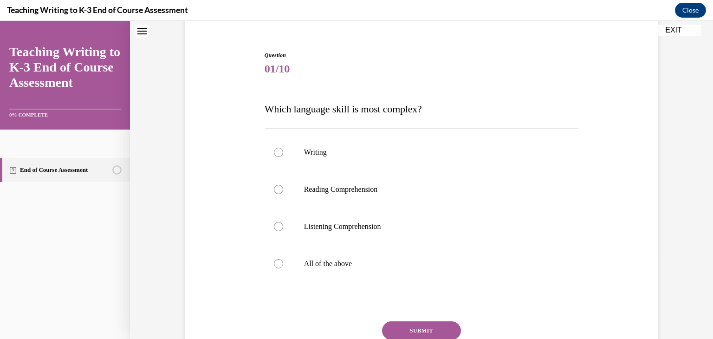
scroll to position [85, 0]
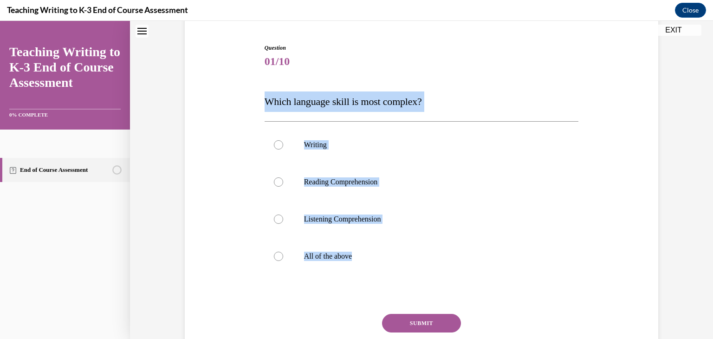
drag, startPoint x: 381, startPoint y: 286, endPoint x: 263, endPoint y: 89, distance: 229.3
click at [263, 89] on div "Question 01/10 Which language skill is most complex? Writing Reading Comprehens…" at bounding box center [421, 210] width 319 height 360
copy div "Which language skill is most complex? Writing Reading Comprehension Listening C…"
click at [339, 255] on p "All of the above" at bounding box center [430, 256] width 252 height 9
click at [283, 255] on input "All of the above" at bounding box center [278, 256] width 9 height 9
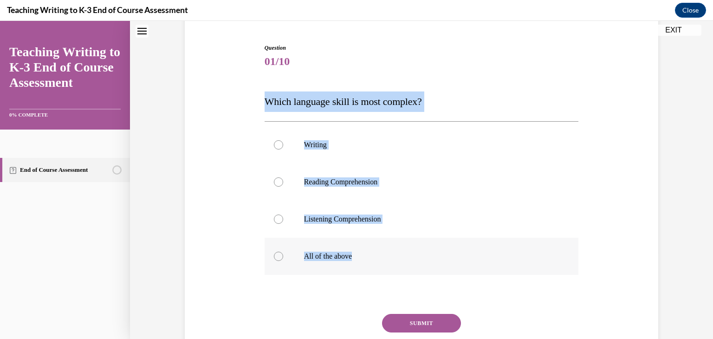
radio input "true"
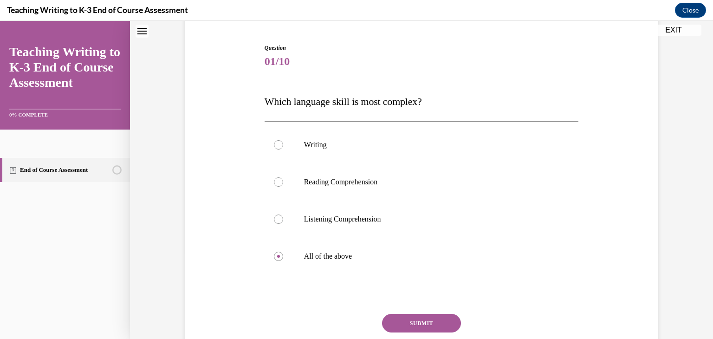
click at [400, 317] on button "SUBMIT" at bounding box center [421, 323] width 79 height 19
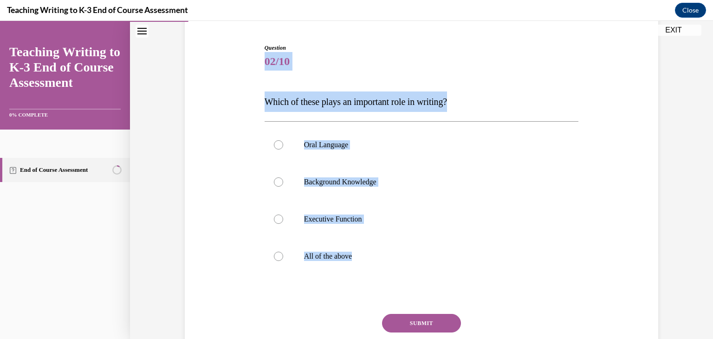
drag, startPoint x: 403, startPoint y: 263, endPoint x: 248, endPoint y: 55, distance: 259.5
click at [248, 55] on div "Question 02/10 Which of these plays an important role in writing? Oral Language…" at bounding box center [422, 203] width 478 height 374
copy div "02/10 Which of these plays an important role in writing? Oral Language Backgrou…"
click at [315, 262] on label "All of the above" at bounding box center [422, 256] width 314 height 37
click at [283, 261] on input "All of the above" at bounding box center [278, 256] width 9 height 9
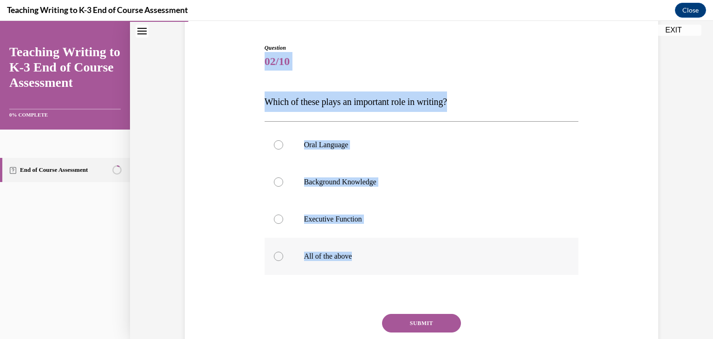
radio input "true"
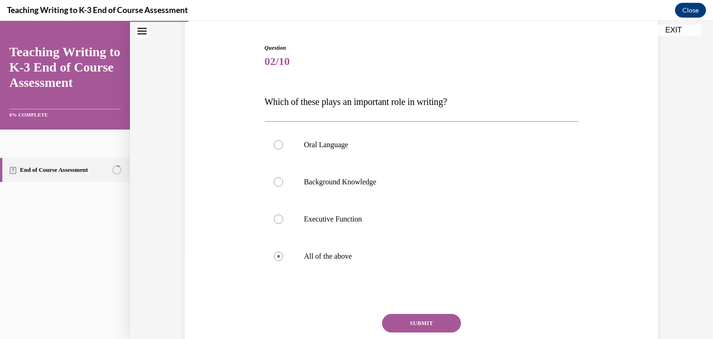
click at [420, 319] on button "SUBMIT" at bounding box center [421, 323] width 79 height 19
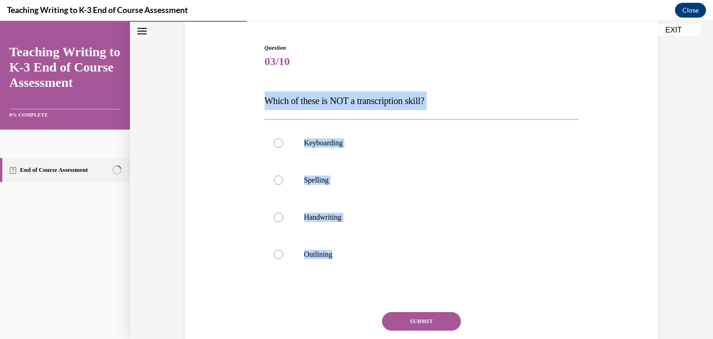
drag, startPoint x: 428, startPoint y: 281, endPoint x: 255, endPoint y: 106, distance: 245.0
click at [255, 106] on div "Question 03/10 Which of these is NOT a transcription skill? Keyboarding Spellin…" at bounding box center [422, 202] width 478 height 372
copy div "Which of these is NOT a transcription skill? Keyboarding Spelling Handwriting O…"
click at [306, 256] on p "Outlining" at bounding box center [430, 254] width 252 height 9
click at [283, 256] on input "Outlining" at bounding box center [278, 254] width 9 height 9
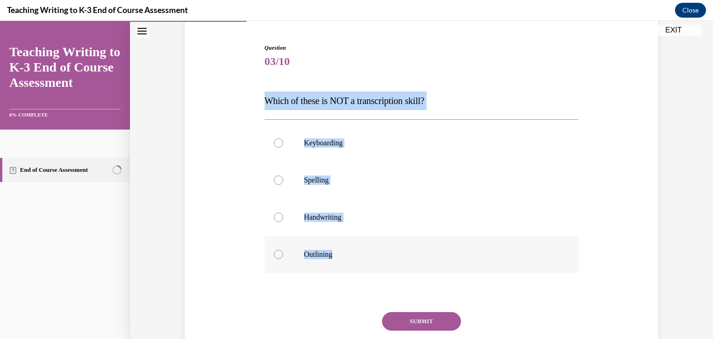
radio input "true"
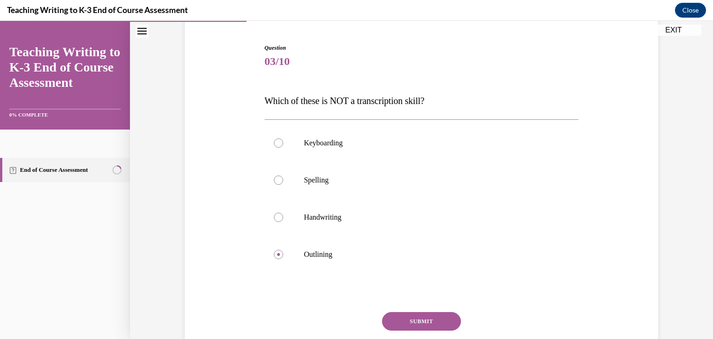
click at [427, 320] on button "SUBMIT" at bounding box center [421, 321] width 79 height 19
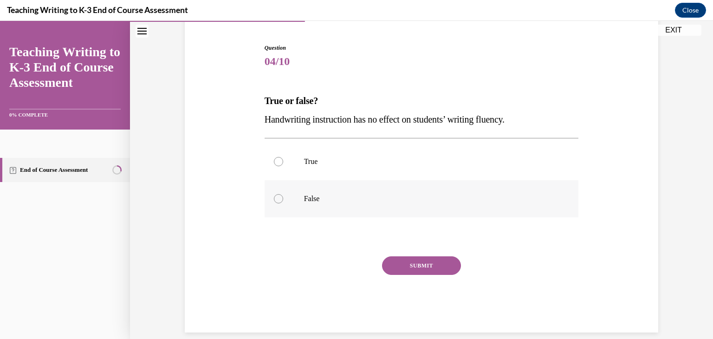
click at [367, 200] on p "False" at bounding box center [430, 198] width 252 height 9
click at [283, 200] on input "False" at bounding box center [278, 198] width 9 height 9
radio input "true"
click at [433, 267] on button "SUBMIT" at bounding box center [421, 265] width 79 height 19
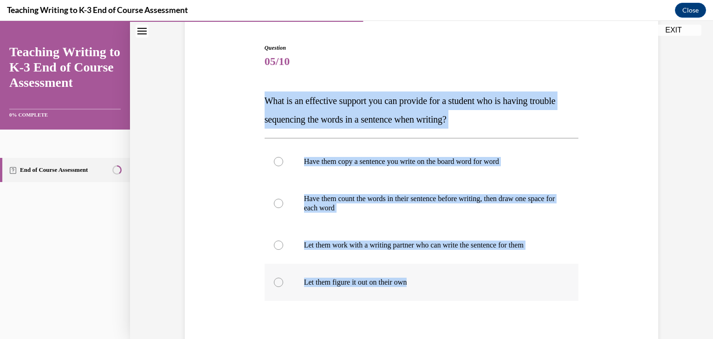
drag, startPoint x: 255, startPoint y: 99, endPoint x: 458, endPoint y: 274, distance: 268.4
click at [458, 274] on div "Question 05/10 What is an effective support you can provide for a student who i…" at bounding box center [422, 216] width 478 height 400
copy div "What is an effective support you can provide for a student who is having troubl…"
click at [365, 209] on p "Have them count the words in their sentence before writing, then draw one space…" at bounding box center [430, 203] width 252 height 19
click at [283, 208] on input "Have them count the words in their sentence before writing, then draw one space…" at bounding box center [278, 203] width 9 height 9
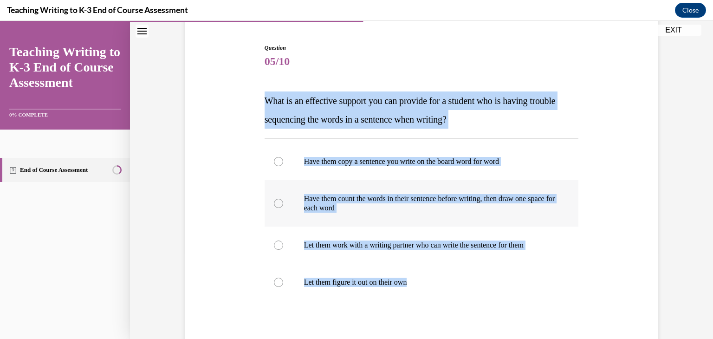
radio input "true"
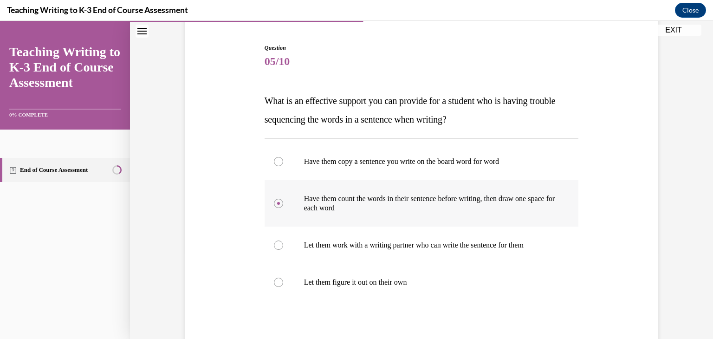
scroll to position [181, 0]
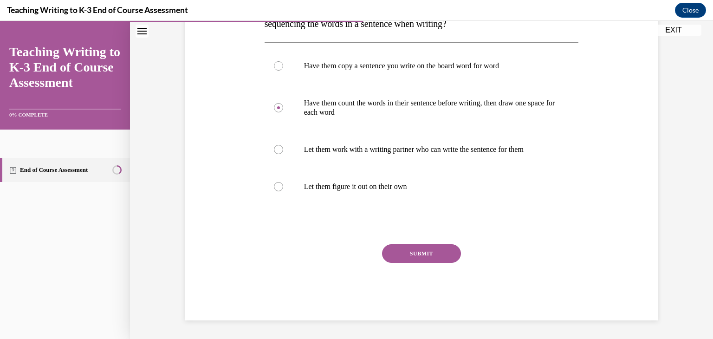
click at [403, 245] on button "SUBMIT" at bounding box center [421, 253] width 79 height 19
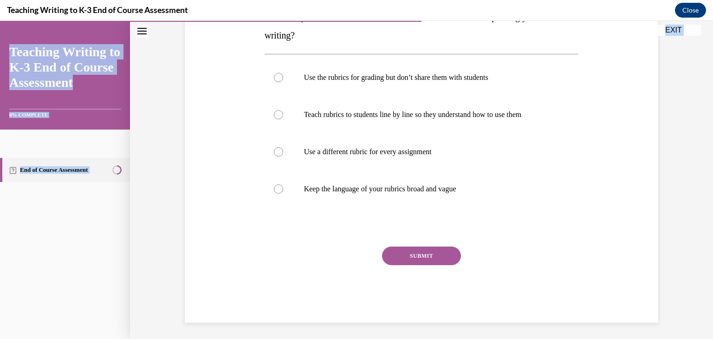
scroll to position [172, 0]
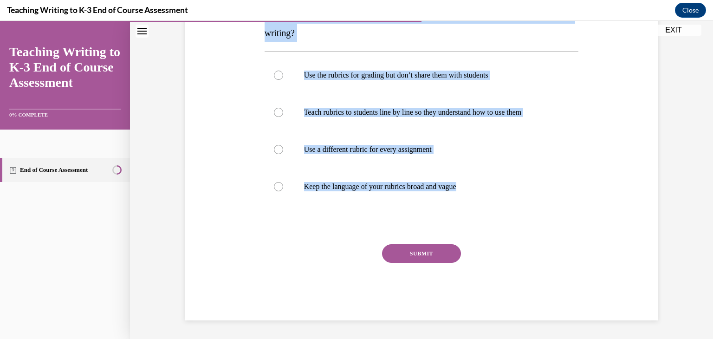
drag, startPoint x: 261, startPoint y: 178, endPoint x: 590, endPoint y: 218, distance: 331.7
click at [590, 218] on div "Question 06/10 What can you do to increase the effectiveness of rubrics for imp…" at bounding box center [422, 124] width 478 height 391
copy div "What can you do to increase the effectiveness of rubrics for improving your stu…"
click at [388, 99] on label "Teach rubrics to students line by line so they understand how to use them" at bounding box center [422, 112] width 314 height 37
click at [283, 108] on input "Teach rubrics to students line by line so they understand how to use them" at bounding box center [278, 112] width 9 height 9
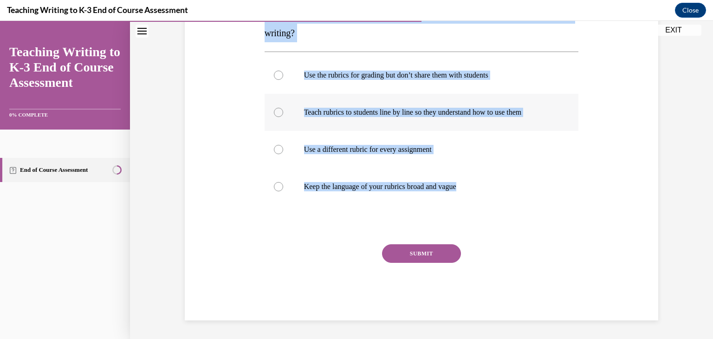
radio input "true"
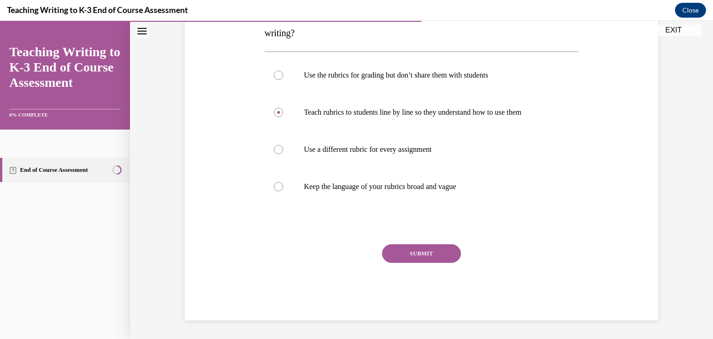
click at [413, 247] on button "SUBMIT" at bounding box center [421, 253] width 79 height 19
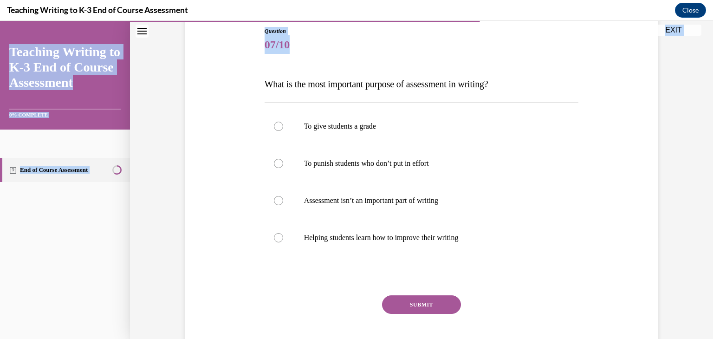
scroll to position [153, 0]
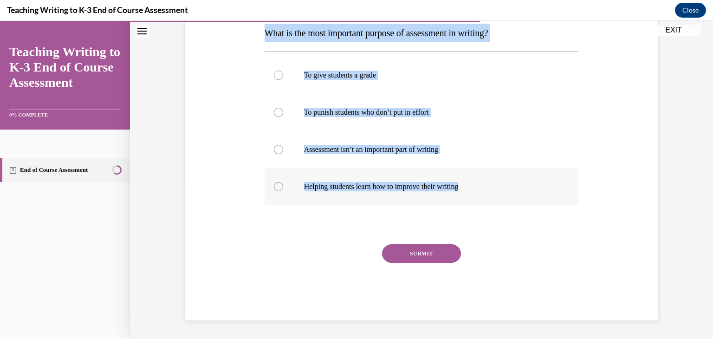
drag, startPoint x: 260, startPoint y: 186, endPoint x: 510, endPoint y: 199, distance: 250.6
click at [510, 199] on div "Question 07/10 What is the most important purpose of assessment in writing? To …" at bounding box center [422, 134] width 478 height 372
copy div "What is the most important purpose of assessment in writing? To give students a…"
click at [352, 176] on label "Helping students learn how to improve their writing" at bounding box center [422, 186] width 314 height 37
click at [283, 182] on input "Helping students learn how to improve their writing" at bounding box center [278, 186] width 9 height 9
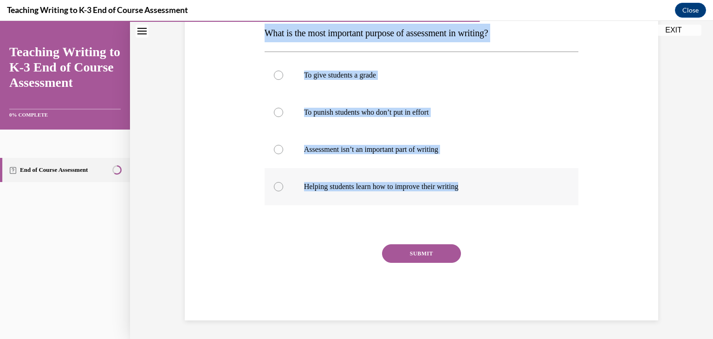
radio input "true"
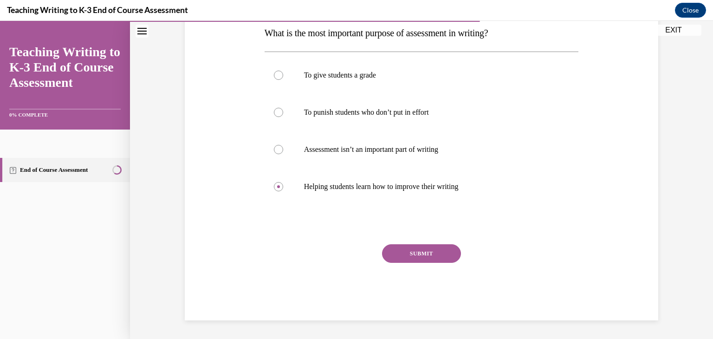
click at [409, 254] on button "SUBMIT" at bounding box center [421, 253] width 79 height 19
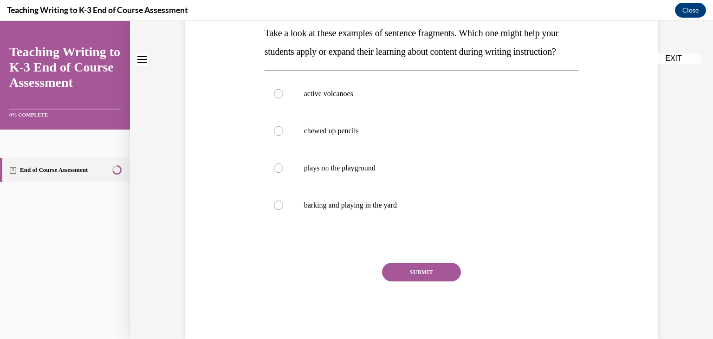
scroll to position [0, 0]
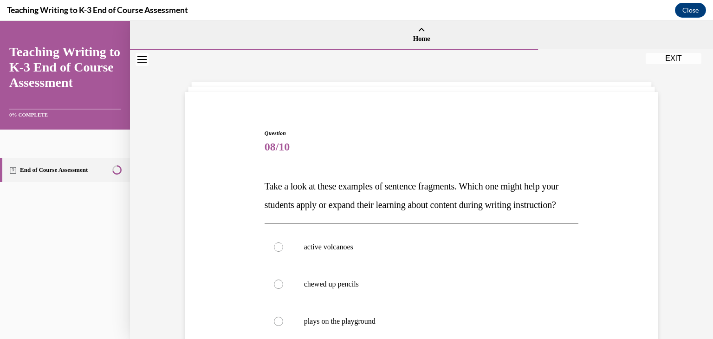
click at [255, 183] on div "Question 08/10 Take a look at these examples of sentence fragments. Which one m…" at bounding box center [422, 296] width 478 height 391
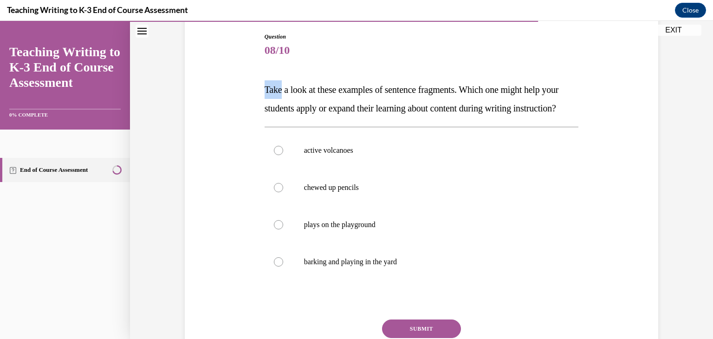
scroll to position [108, 0]
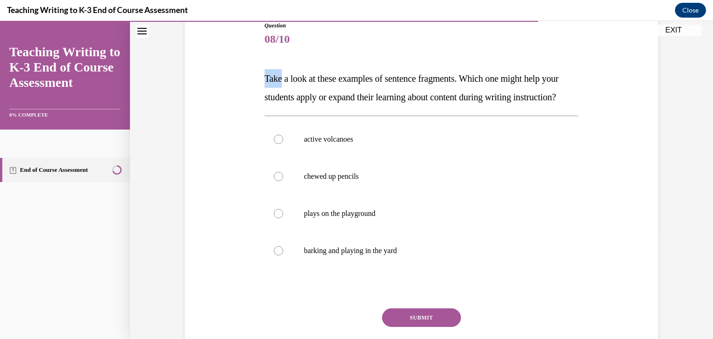
click at [260, 68] on div "Question 08/10 Take a look at these examples of sentence fragments. Which one m…" at bounding box center [422, 188] width 478 height 391
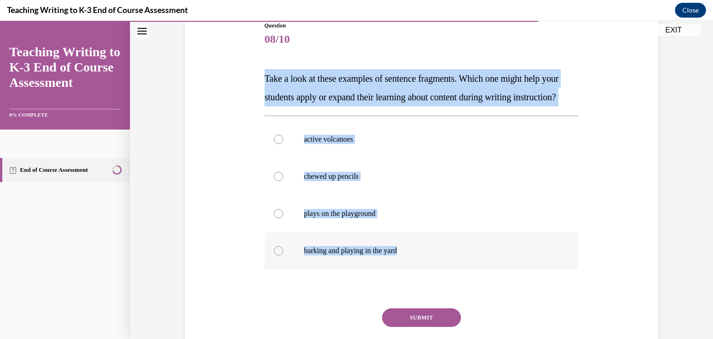
drag, startPoint x: 260, startPoint y: 72, endPoint x: 470, endPoint y: 277, distance: 293.6
click at [470, 277] on div "Question 08/10 Take a look at these examples of sentence fragments. Which one m…" at bounding box center [422, 188] width 478 height 391
copy div "Take a look at these examples of sentence fragments. Which one might help your …"
click at [315, 158] on label "active volcanoes" at bounding box center [422, 139] width 314 height 37
click at [283, 144] on input "active volcanoes" at bounding box center [278, 139] width 9 height 9
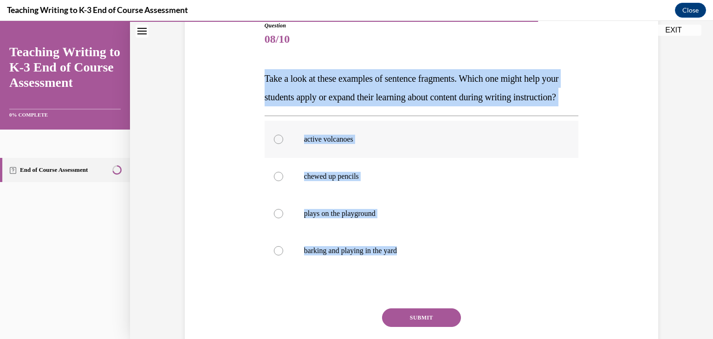
radio input "true"
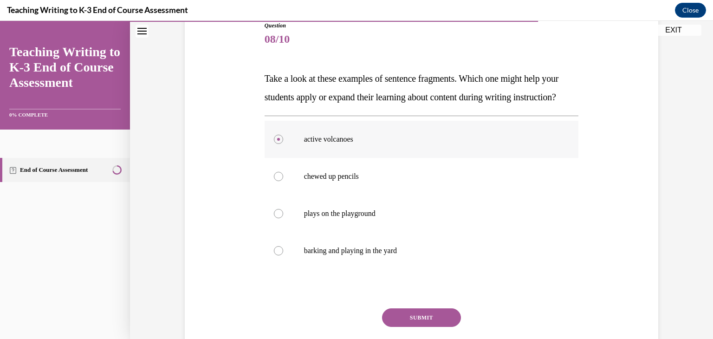
scroll to position [190, 0]
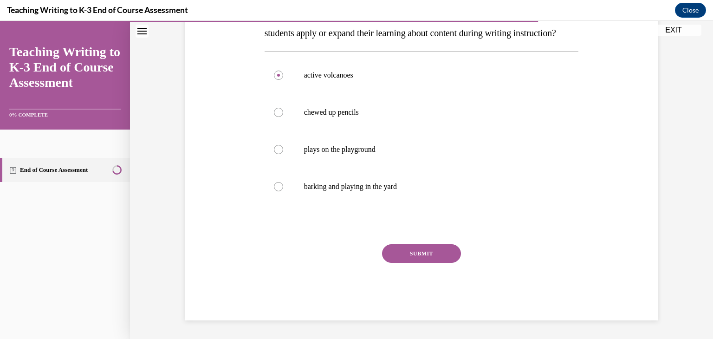
click at [405, 258] on button "SUBMIT" at bounding box center [421, 253] width 79 height 19
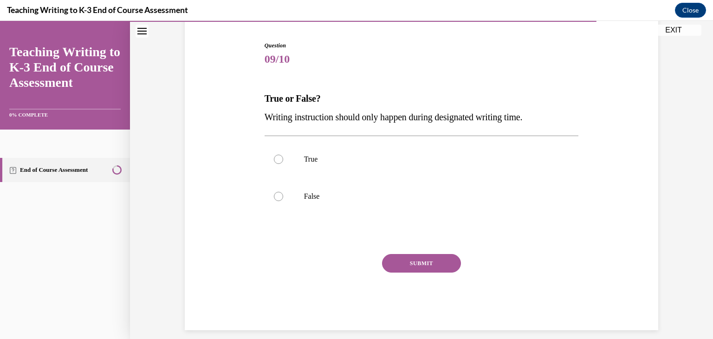
scroll to position [91, 0]
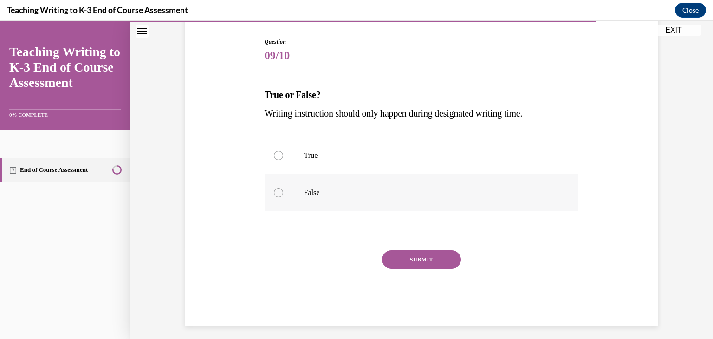
click at [316, 189] on p "False" at bounding box center [430, 192] width 252 height 9
click at [283, 189] on input "False" at bounding box center [278, 192] width 9 height 9
radio input "true"
click at [392, 253] on button "SUBMIT" at bounding box center [421, 259] width 79 height 19
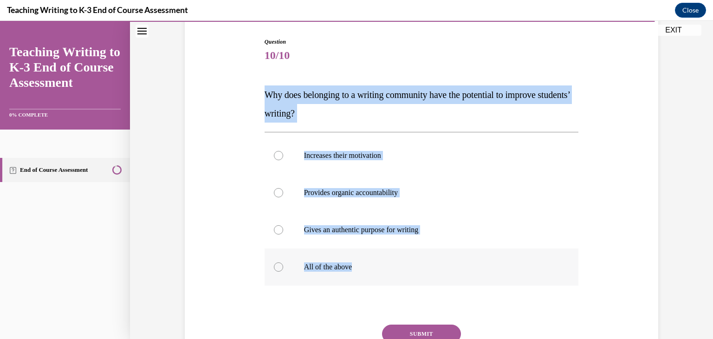
drag, startPoint x: 258, startPoint y: 91, endPoint x: 408, endPoint y: 269, distance: 232.6
click at [408, 269] on div "Question 10/10 Why does belonging to a writing community have the potential to …" at bounding box center [422, 205] width 478 height 391
click at [312, 265] on p "All of the above" at bounding box center [430, 266] width 252 height 9
click at [283, 265] on input "All of the above" at bounding box center [278, 266] width 9 height 9
radio input "true"
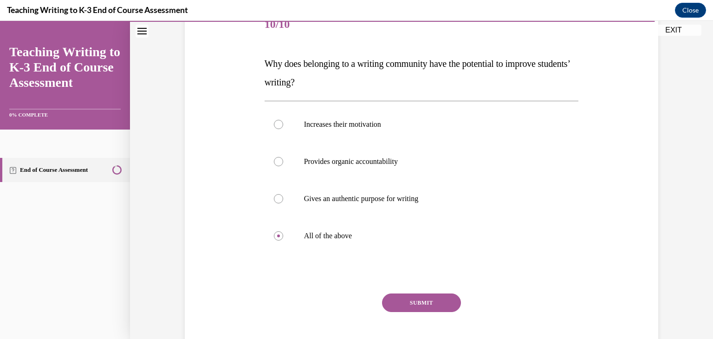
click at [441, 311] on button "SUBMIT" at bounding box center [421, 303] width 79 height 19
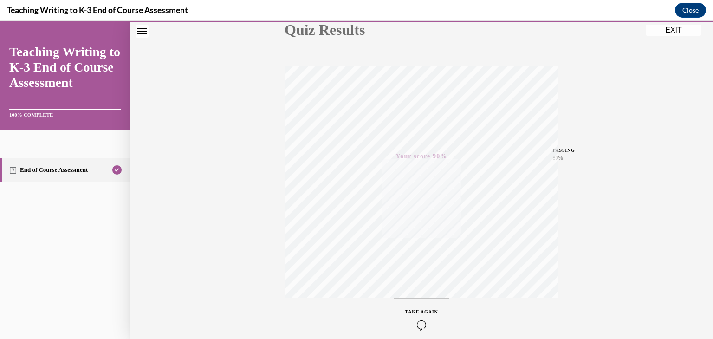
scroll to position [158, 0]
click at [668, 30] on button "EXIT" at bounding box center [674, 30] width 56 height 11
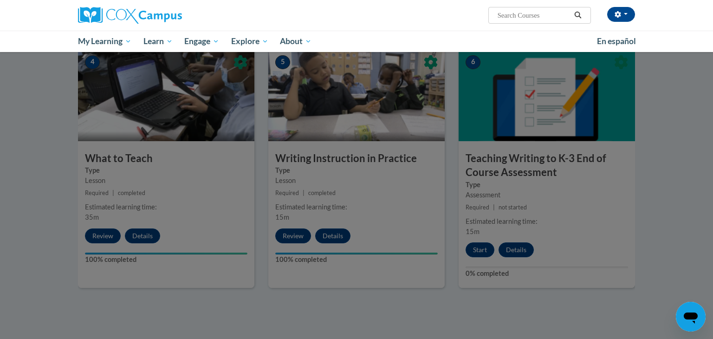
scroll to position [448, 0]
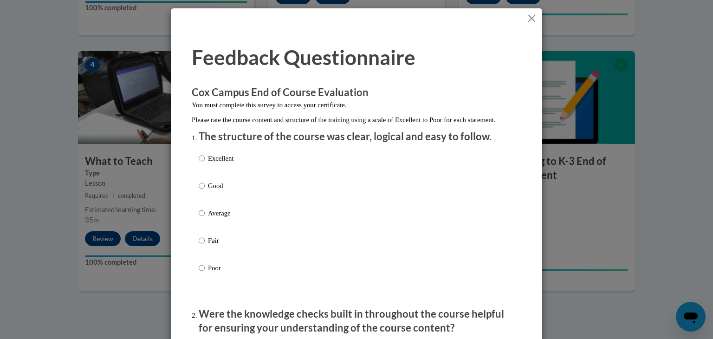
click at [209, 218] on p "Average" at bounding box center [221, 213] width 26 height 10
click at [205, 218] on input "Average" at bounding box center [202, 213] width 6 height 10
radio input "true"
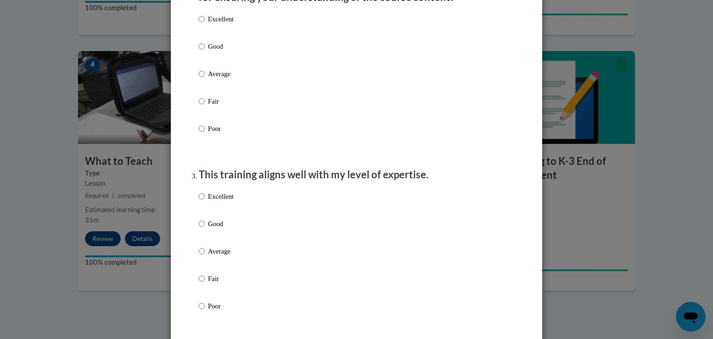
scroll to position [333, 0]
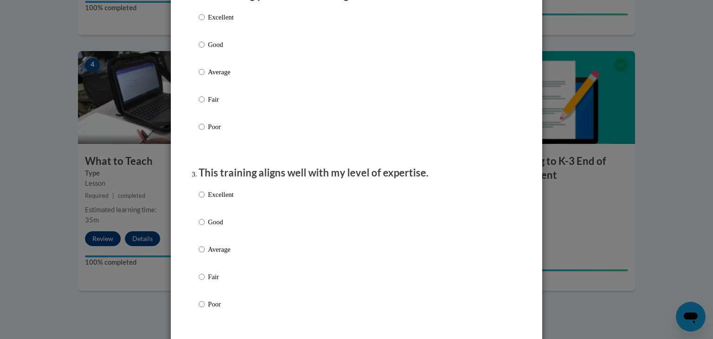
click at [215, 77] on p "Average" at bounding box center [221, 72] width 26 height 10
click at [205, 77] on input "Average" at bounding box center [202, 72] width 6 height 10
radio input "true"
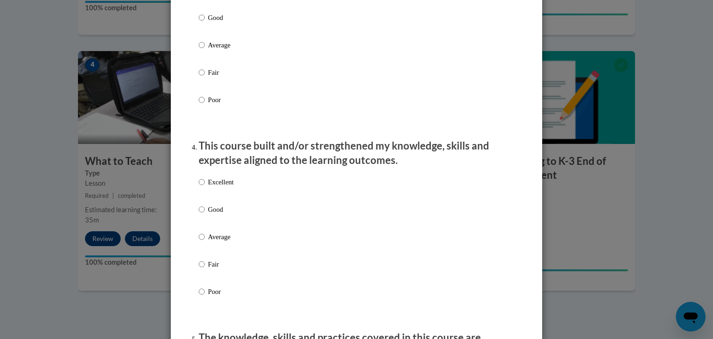
click at [210, 50] on p "Average" at bounding box center [221, 45] width 26 height 10
click at [205, 50] on input "Average" at bounding box center [202, 45] width 6 height 10
radio input "true"
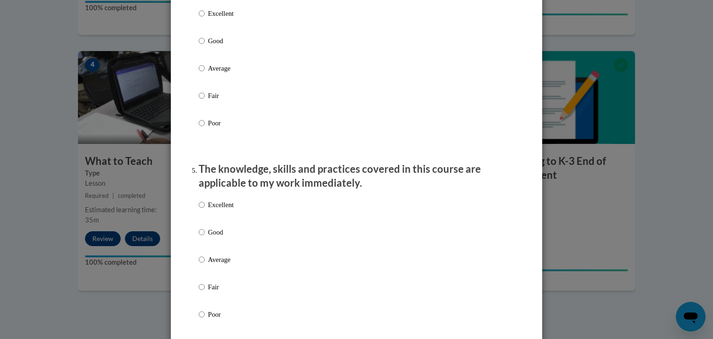
click at [211, 73] on p "Average" at bounding box center [221, 68] width 26 height 10
click at [205, 73] on input "Average" at bounding box center [202, 68] width 6 height 10
radio input "true"
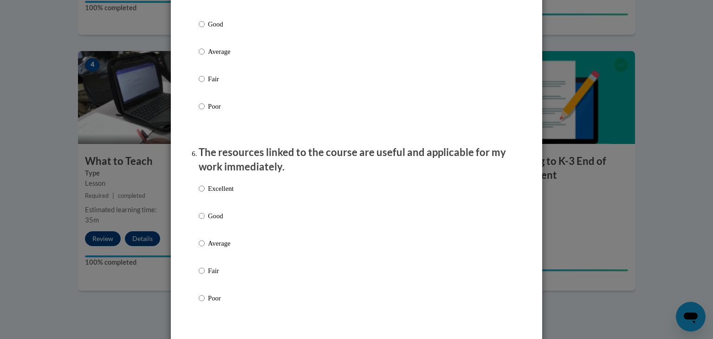
click at [222, 57] on p "Average" at bounding box center [221, 51] width 26 height 10
click at [205, 57] on input "Average" at bounding box center [202, 51] width 6 height 10
radio input "true"
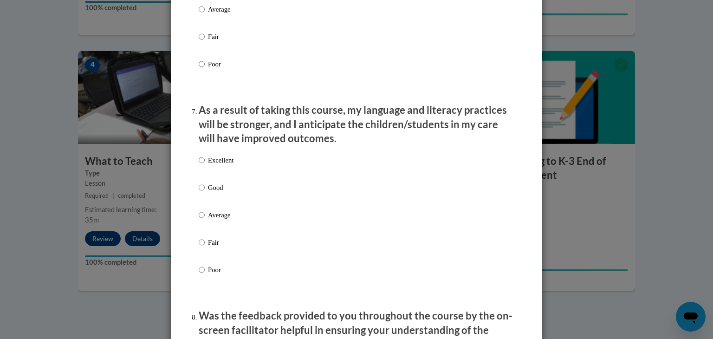
click at [214, 14] on p "Average" at bounding box center [221, 9] width 26 height 10
click at [205, 14] on input "Average" at bounding box center [202, 9] width 6 height 10
radio input "true"
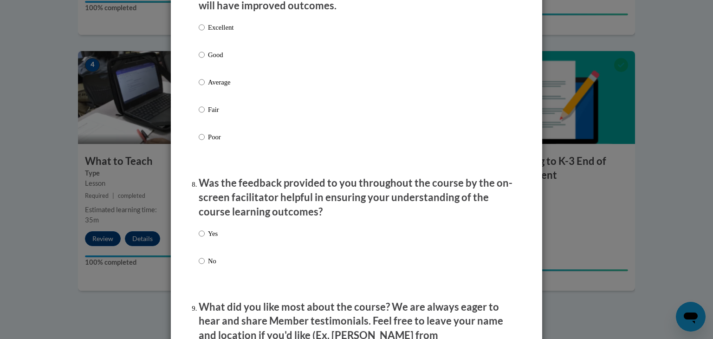
scroll to position [1300, 0]
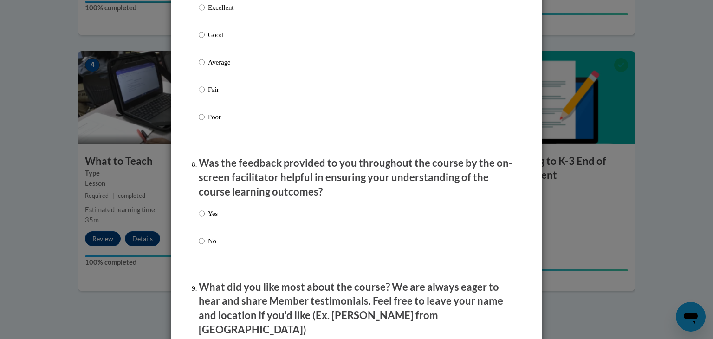
click at [208, 67] on p "Average" at bounding box center [221, 62] width 26 height 10
click at [205, 67] on input "Average" at bounding box center [202, 62] width 6 height 10
radio input "true"
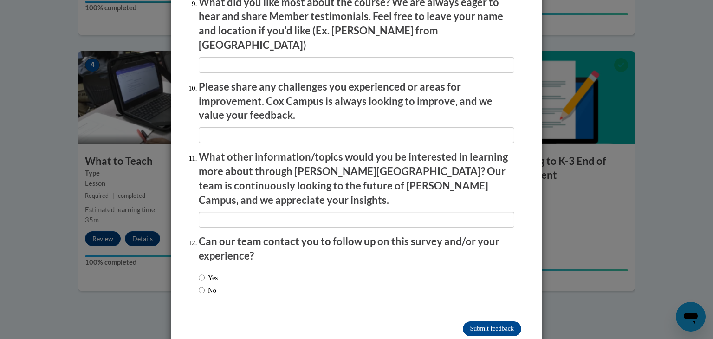
scroll to position [1595, 0]
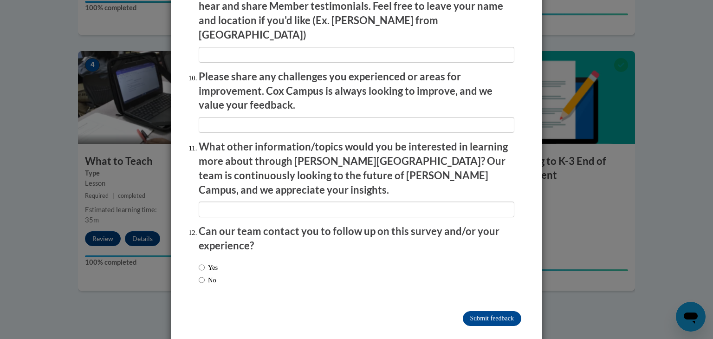
click at [215, 275] on label "No" at bounding box center [208, 280] width 18 height 10
click at [205, 275] on input "No" at bounding box center [202, 280] width 6 height 10
radio input "true"
click at [476, 311] on input "Submit feedback" at bounding box center [492, 318] width 59 height 15
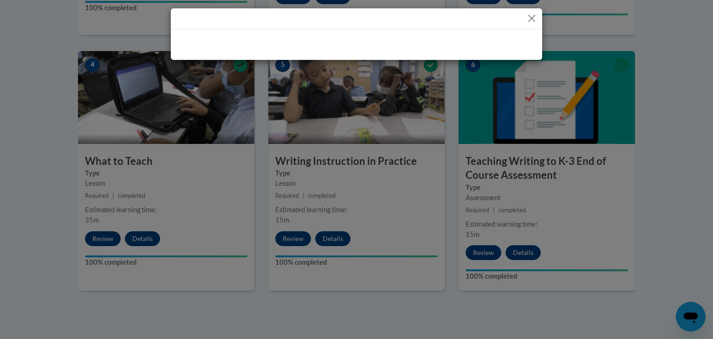
scroll to position [0, 0]
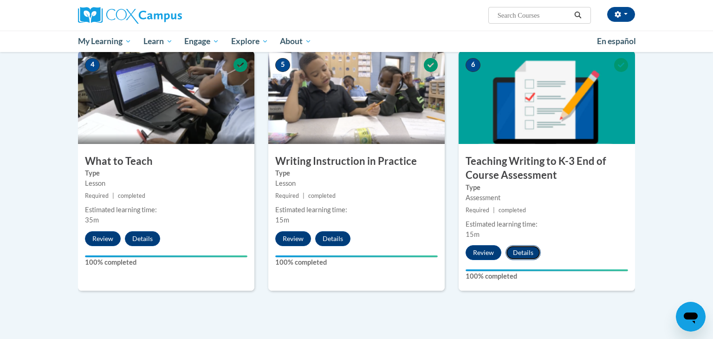
click at [523, 250] on button "Details" at bounding box center [523, 252] width 35 height 15
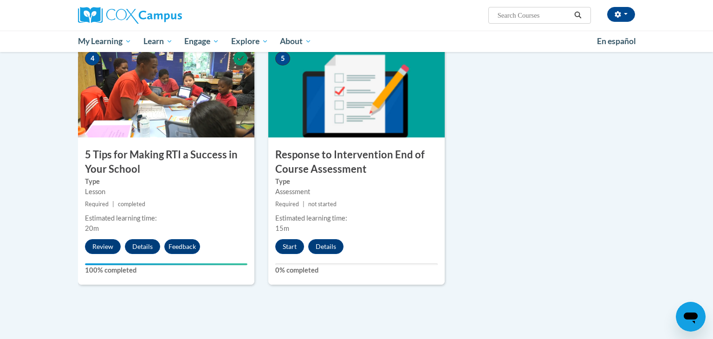
scroll to position [469, 0]
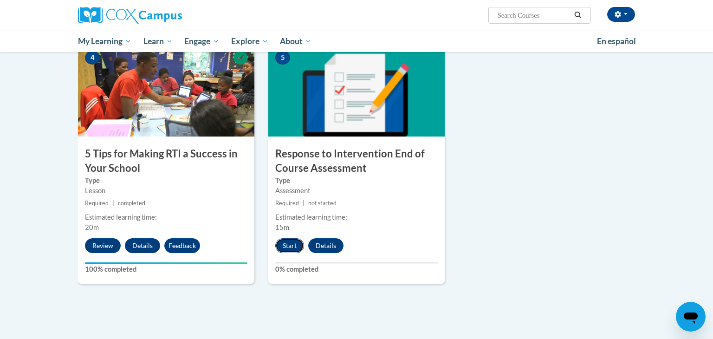
click at [282, 247] on button "Start" at bounding box center [289, 245] width 29 height 15
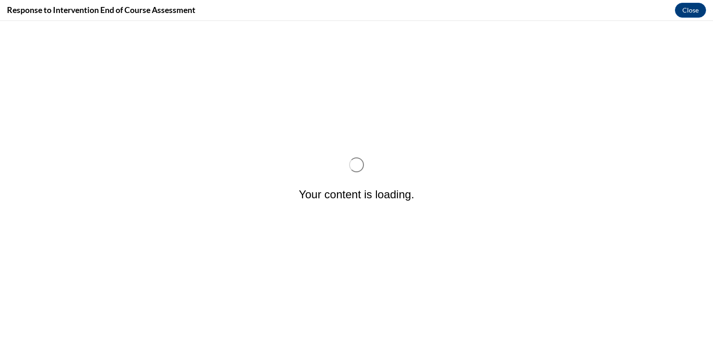
scroll to position [0, 0]
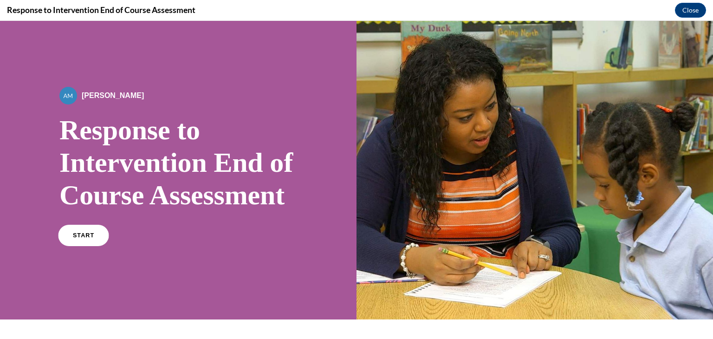
click at [97, 246] on link "START" at bounding box center [83, 235] width 51 height 21
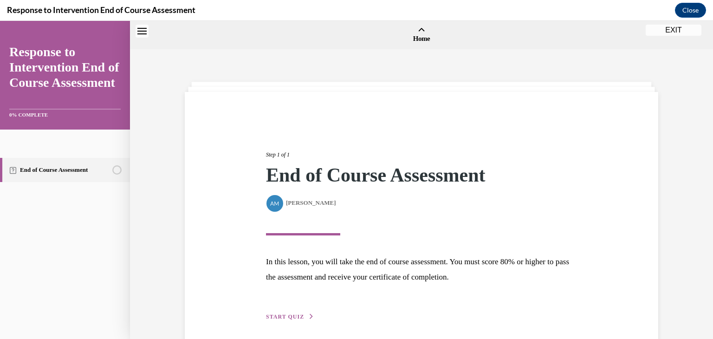
scroll to position [29, 0]
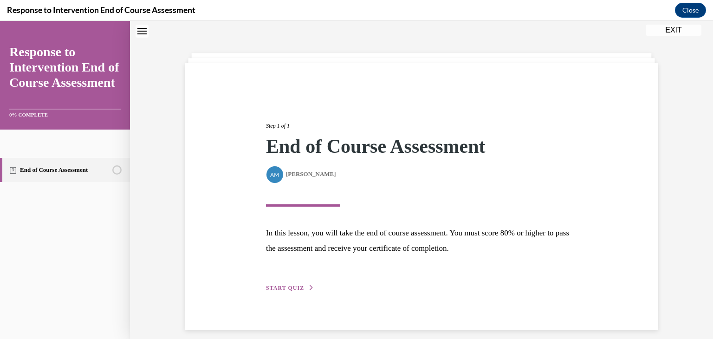
click at [281, 287] on span "START QUIZ" at bounding box center [285, 288] width 38 height 7
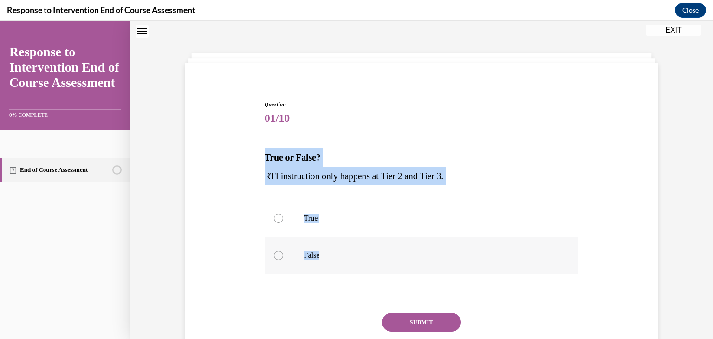
drag, startPoint x: 261, startPoint y: 157, endPoint x: 366, endPoint y: 247, distance: 138.0
click at [366, 247] on div "Question 01/10 True or False? RTI instruction only happens at Tier 2 and Tier 3…" at bounding box center [422, 230] width 478 height 317
copy div "True or False? RTI instruction only happens at Tier 2 and Tier 3. True False"
click at [299, 256] on label "False" at bounding box center [422, 255] width 314 height 37
click at [283, 256] on input "False" at bounding box center [278, 255] width 9 height 9
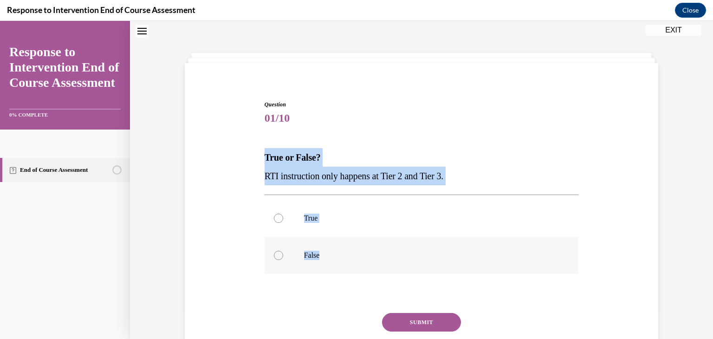
radio input "true"
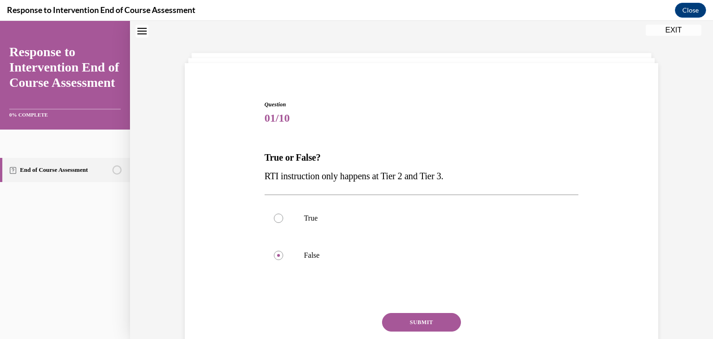
click at [431, 324] on button "SUBMIT" at bounding box center [421, 322] width 79 height 19
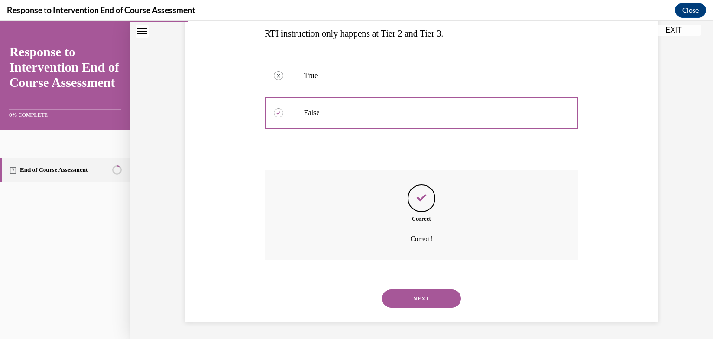
scroll to position [173, 0]
click at [405, 292] on button "NEXT" at bounding box center [421, 297] width 79 height 19
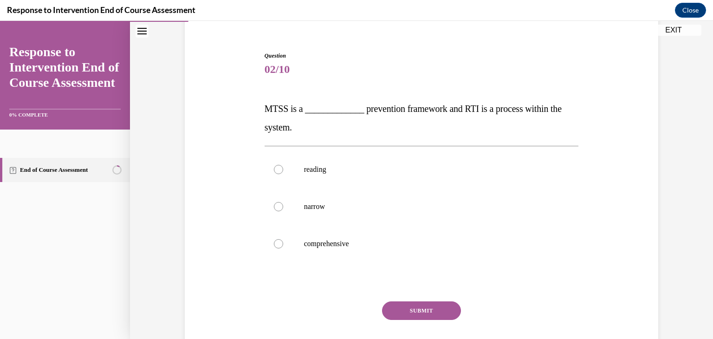
scroll to position [78, 0]
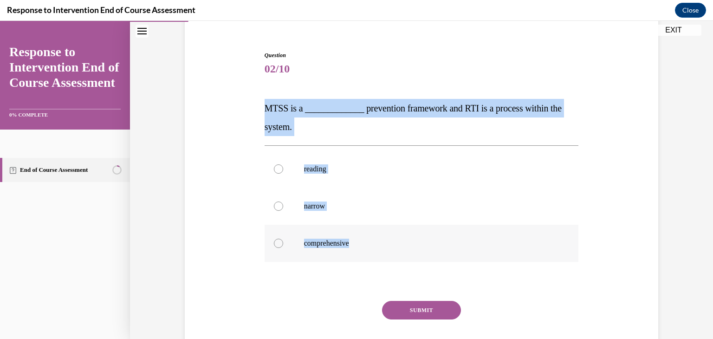
drag, startPoint x: 254, startPoint y: 99, endPoint x: 412, endPoint y: 257, distance: 223.6
click at [412, 257] on div "Question 02/10 MTSS is a _____________ prevention framework and RTI is a proces…" at bounding box center [422, 200] width 478 height 354
copy div "MTSS is a _____________ prevention framework and RTI is a process within the sy…"
click at [304, 247] on p "comprehensive" at bounding box center [430, 243] width 252 height 9
click at [283, 247] on input "comprehensive" at bounding box center [278, 243] width 9 height 9
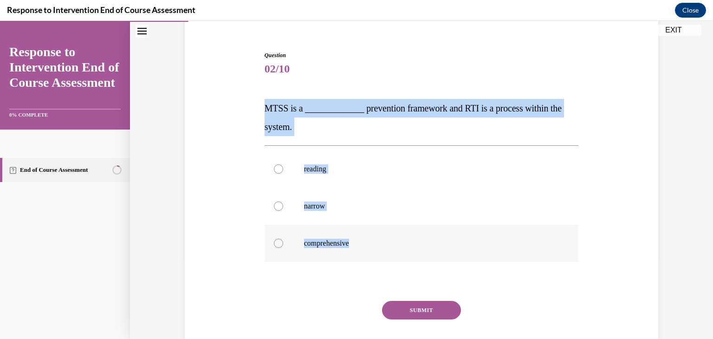
radio input "true"
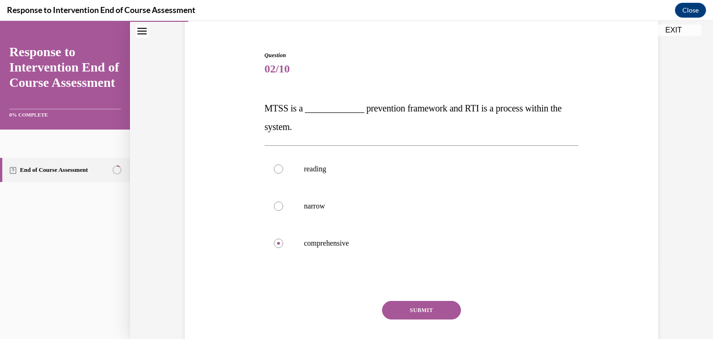
click at [413, 312] on button "SUBMIT" at bounding box center [421, 310] width 79 height 19
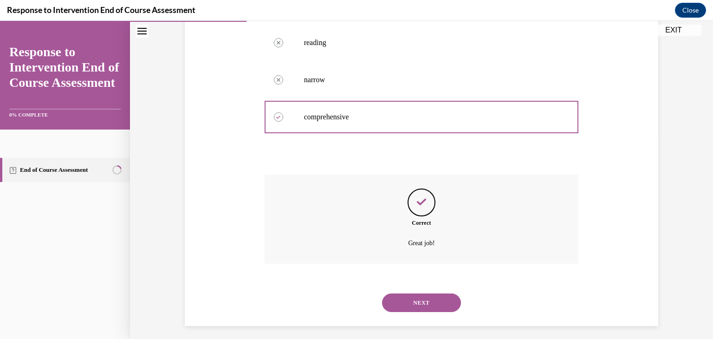
scroll to position [210, 0]
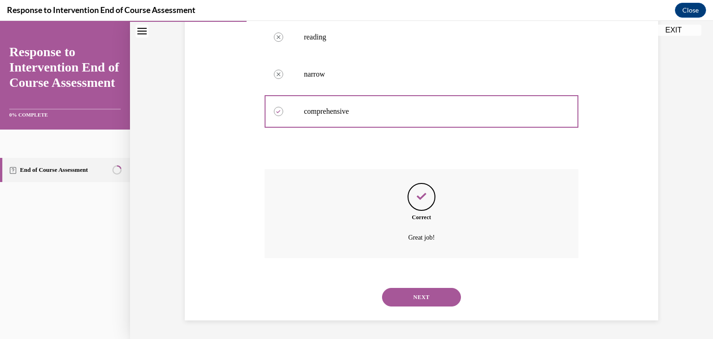
click at [415, 292] on button "NEXT" at bounding box center [421, 297] width 79 height 19
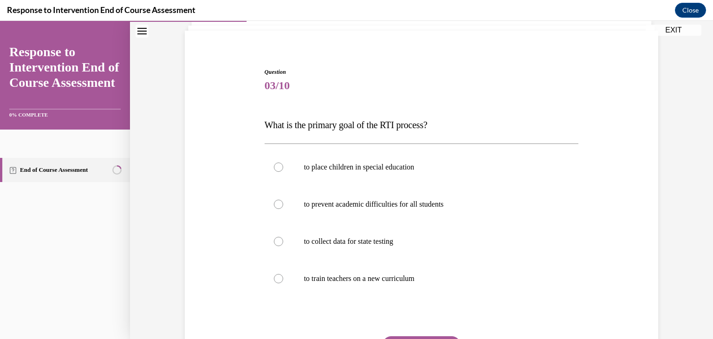
scroll to position [63, 0]
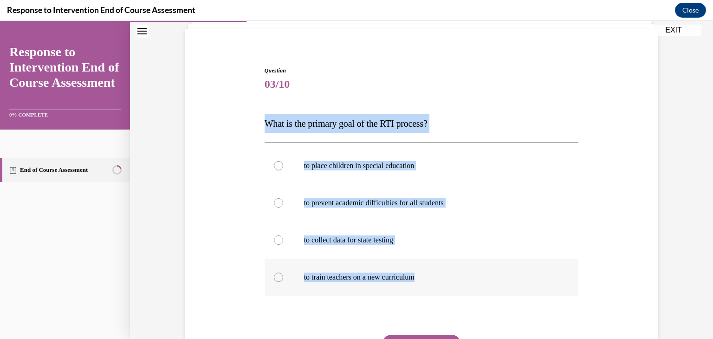
drag, startPoint x: 256, startPoint y: 124, endPoint x: 456, endPoint y: 273, distance: 249.3
click at [456, 273] on div "Question 03/10 What is the primary goal of the RTI process? to place children i…" at bounding box center [422, 225] width 478 height 372
copy div "What is the primary goal of the RTI process? to place children in special educa…"
click at [321, 202] on p "to prevent academic difficulties for all students" at bounding box center [430, 202] width 252 height 9
click at [283, 202] on input "to prevent academic difficulties for all students" at bounding box center [278, 202] width 9 height 9
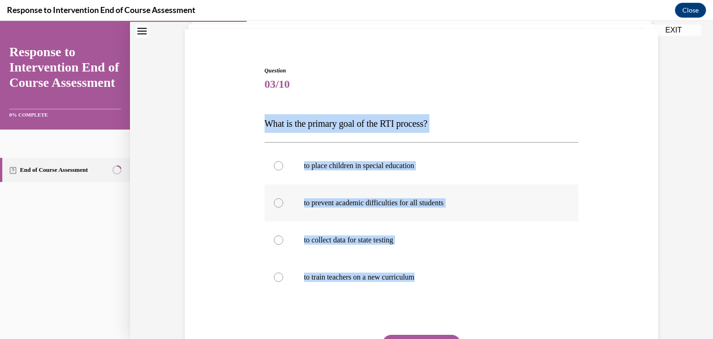
radio input "true"
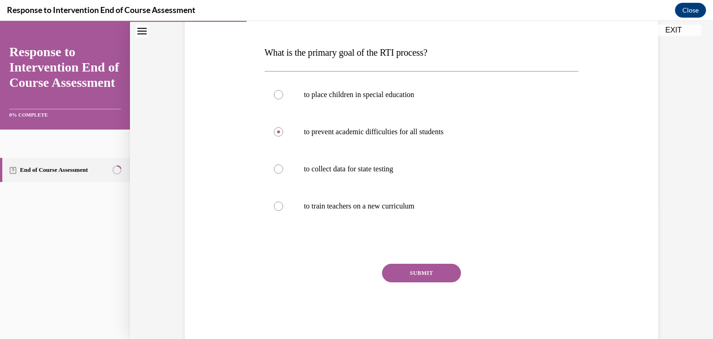
click at [404, 271] on button "SUBMIT" at bounding box center [421, 273] width 79 height 19
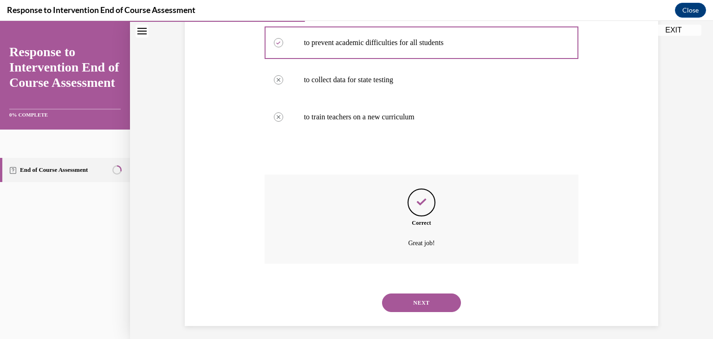
scroll to position [228, 0]
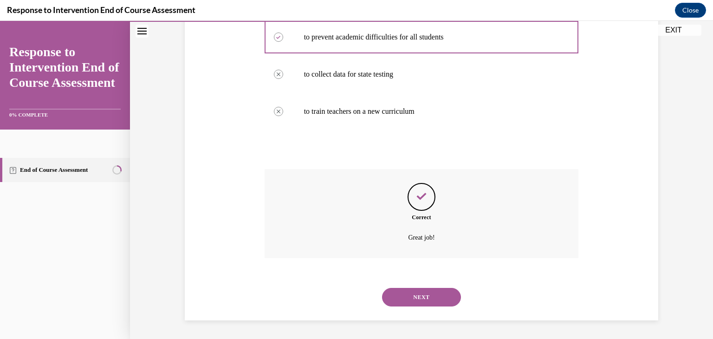
click at [443, 302] on button "NEXT" at bounding box center [421, 297] width 79 height 19
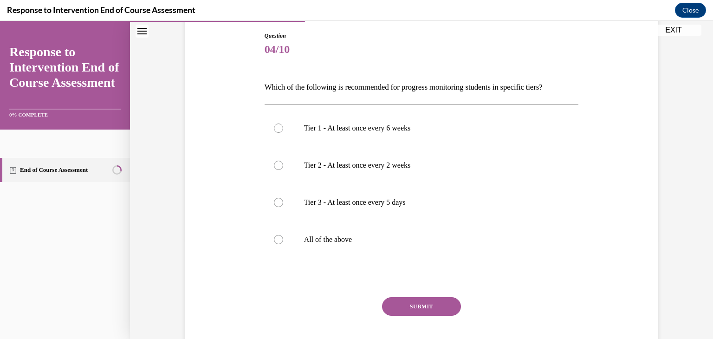
scroll to position [101, 0]
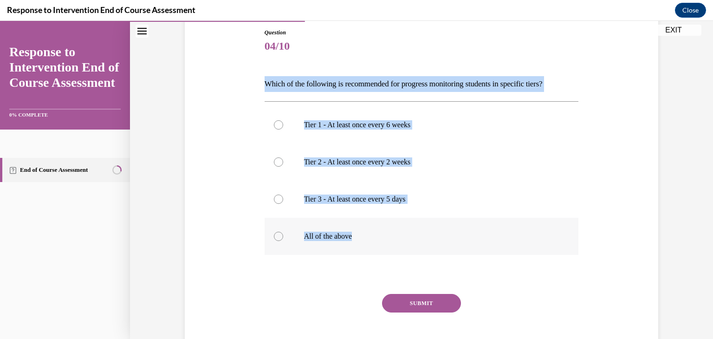
drag, startPoint x: 265, startPoint y: 81, endPoint x: 452, endPoint y: 233, distance: 240.7
click at [452, 233] on div "Question 04/10 Which of the following is recommended for progress monitoring st…" at bounding box center [422, 199] width 314 height 342
copy div "Which of the following is recommended for progress monitoring students in speci…"
click at [323, 232] on p "All of the above" at bounding box center [430, 236] width 252 height 9
click at [283, 232] on input "All of the above" at bounding box center [278, 236] width 9 height 9
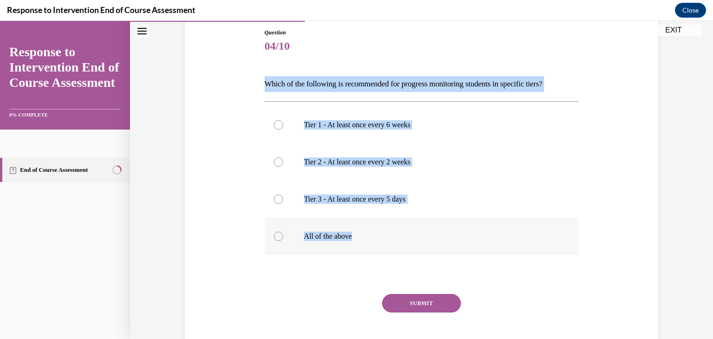
radio input "true"
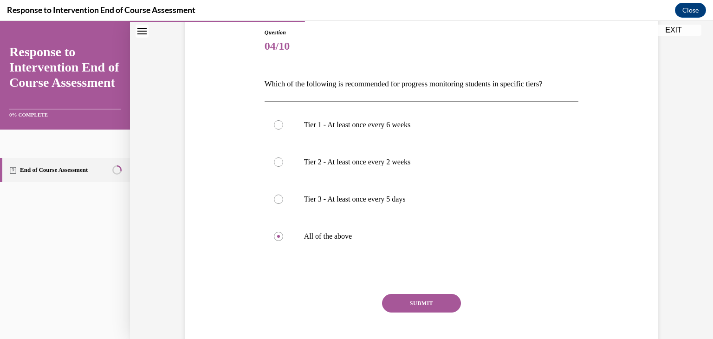
click at [400, 300] on button "SUBMIT" at bounding box center [421, 303] width 79 height 19
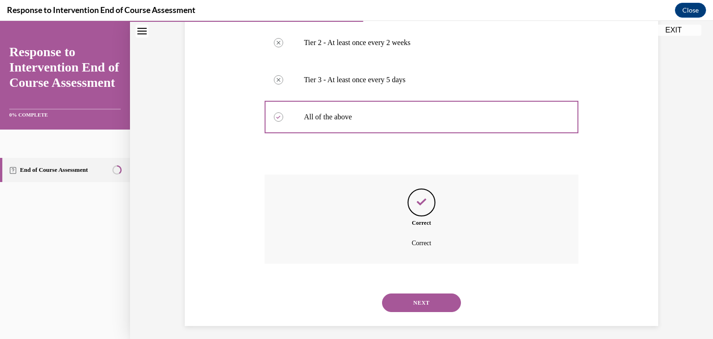
scroll to position [225, 0]
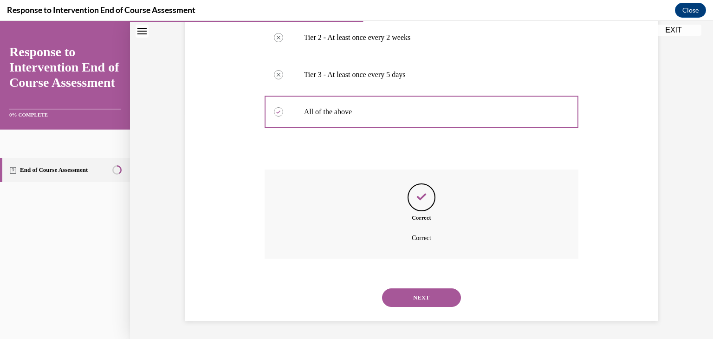
click at [408, 292] on button "NEXT" at bounding box center [421, 297] width 79 height 19
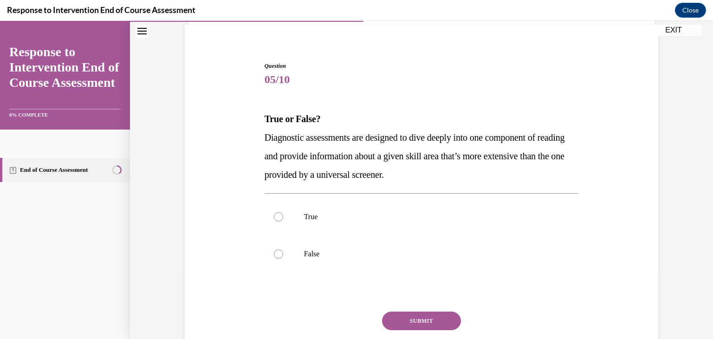
scroll to position [69, 0]
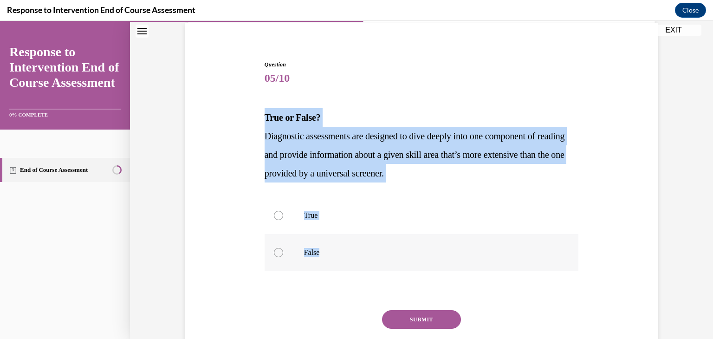
drag, startPoint x: 260, startPoint y: 112, endPoint x: 368, endPoint y: 243, distance: 169.2
click at [368, 243] on div "Question 05/10 True or False? Diagnostic assessments are designed to dive deepl…" at bounding box center [422, 210] width 478 height 354
copy div "True or False? Diagnostic assessments are designed to dive deeply into one comp…"
click at [301, 214] on label "True" at bounding box center [422, 215] width 314 height 37
click at [283, 214] on input "True" at bounding box center [278, 215] width 9 height 9
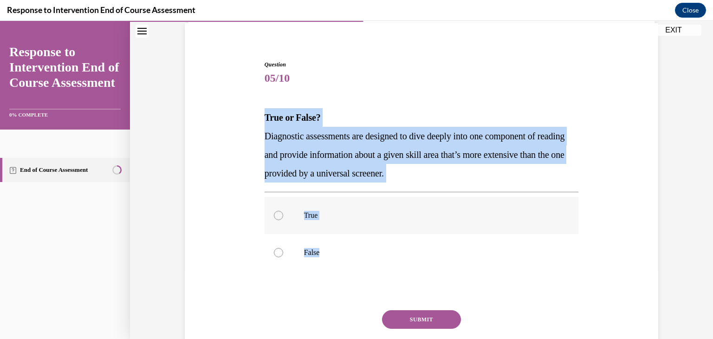
radio input "true"
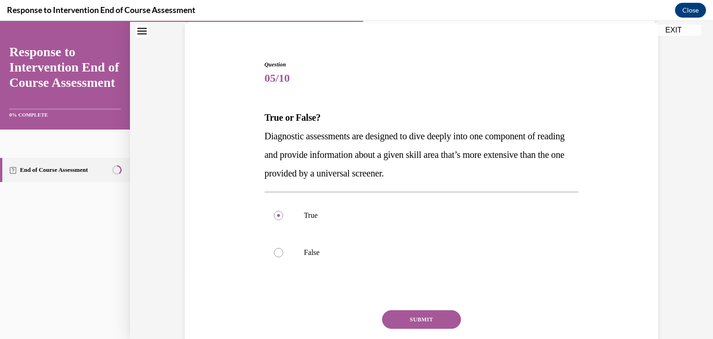
click at [419, 313] on button "SUBMIT" at bounding box center [421, 319] width 79 height 19
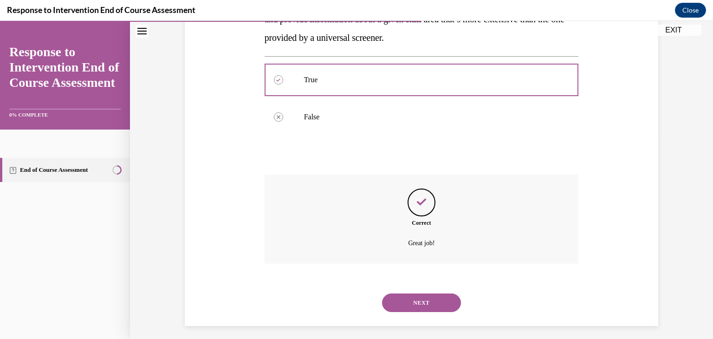
scroll to position [210, 0]
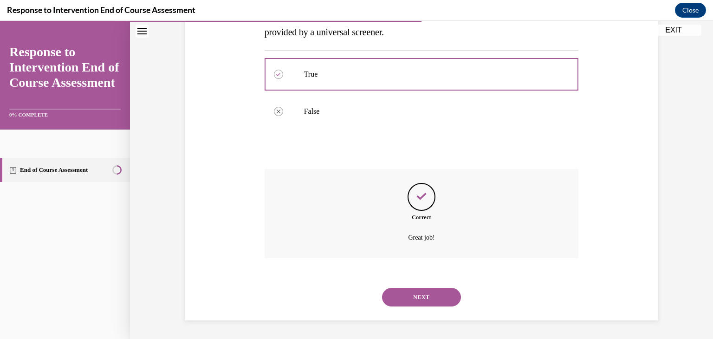
click at [424, 296] on button "NEXT" at bounding box center [421, 297] width 79 height 19
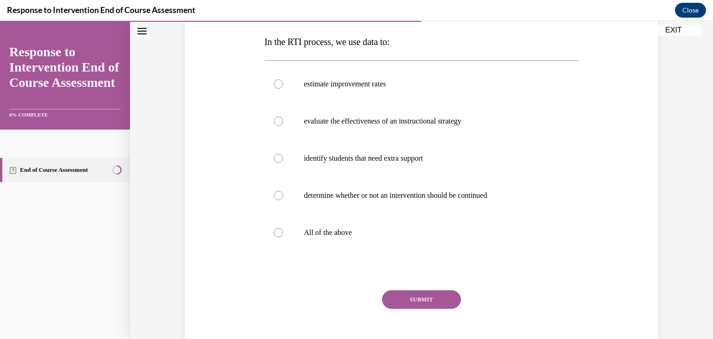
scroll to position [145, 0]
click at [313, 235] on p "All of the above" at bounding box center [430, 232] width 252 height 9
click at [283, 235] on input "All of the above" at bounding box center [278, 232] width 9 height 9
radio input "true"
click at [408, 297] on button "SUBMIT" at bounding box center [421, 299] width 79 height 19
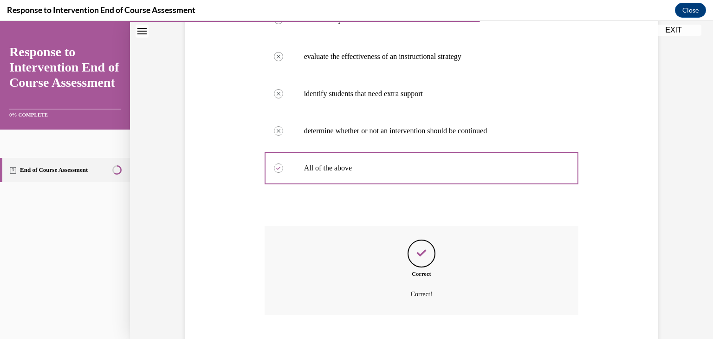
scroll to position [266, 0]
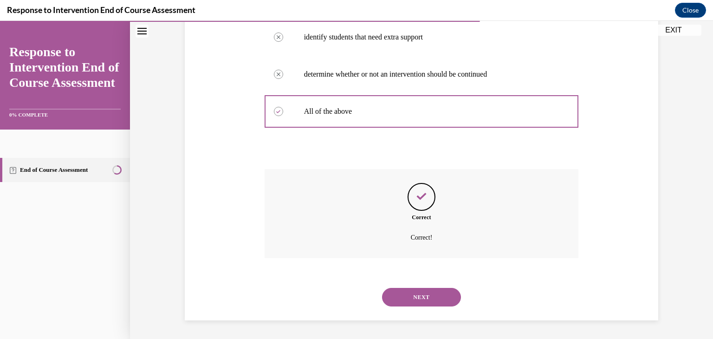
click at [419, 296] on button "NEXT" at bounding box center [421, 297] width 79 height 19
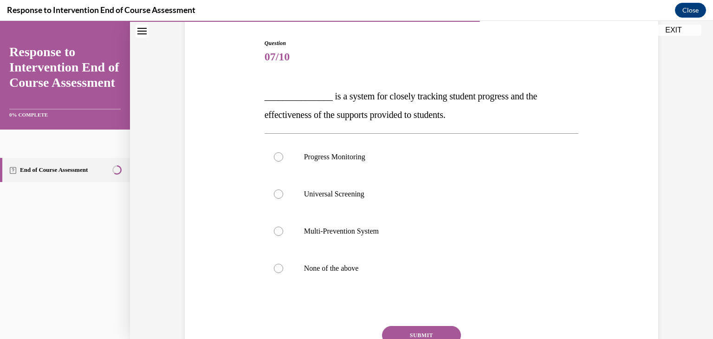
scroll to position [91, 0]
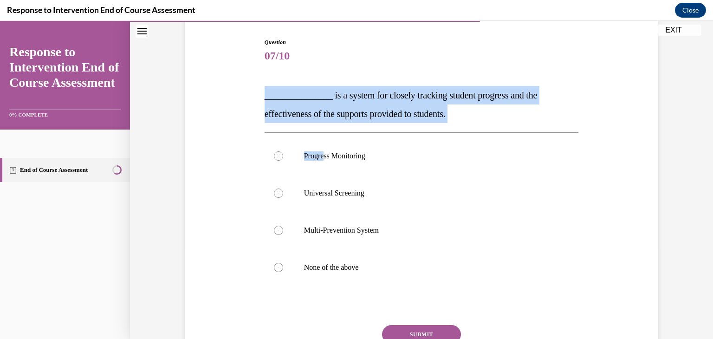
drag, startPoint x: 248, startPoint y: 90, endPoint x: 326, endPoint y: 136, distance: 90.6
click at [326, 136] on div "Question 07/10 _______________ is a system for closely tracking student progres…" at bounding box center [422, 205] width 478 height 391
click at [332, 150] on label "Progress Monitoring" at bounding box center [422, 155] width 314 height 37
click at [283, 151] on input "Progress Monitoring" at bounding box center [278, 155] width 9 height 9
radio input "true"
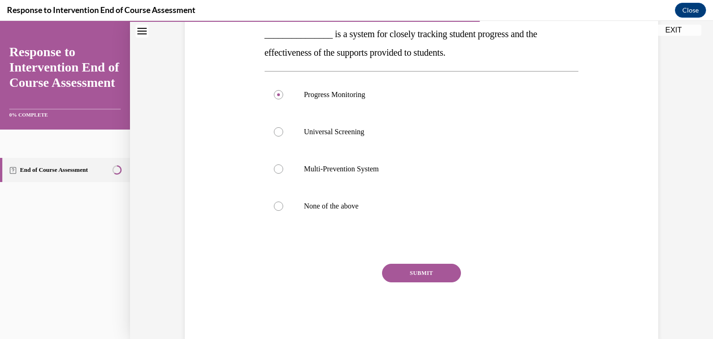
click at [423, 268] on button "SUBMIT" at bounding box center [421, 273] width 79 height 19
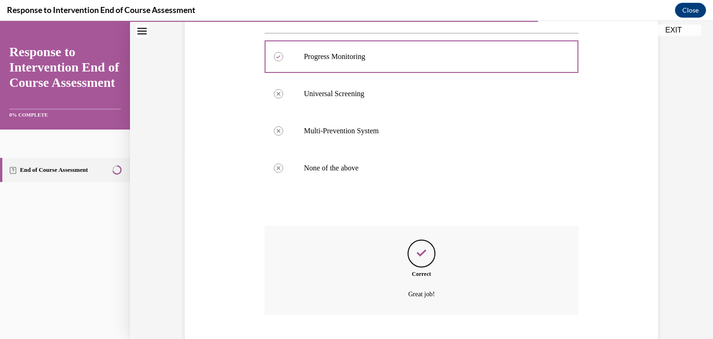
scroll to position [247, 0]
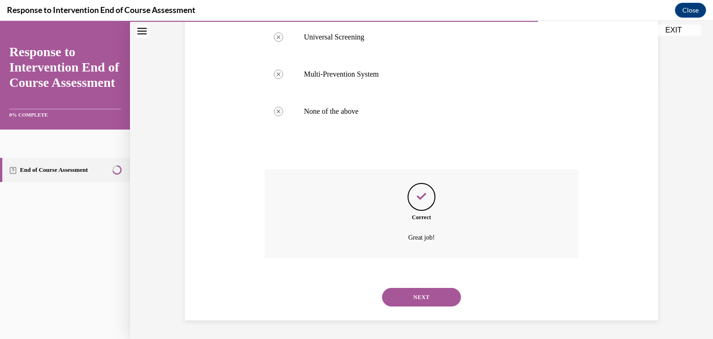
click at [424, 294] on button "NEXT" at bounding box center [421, 297] width 79 height 19
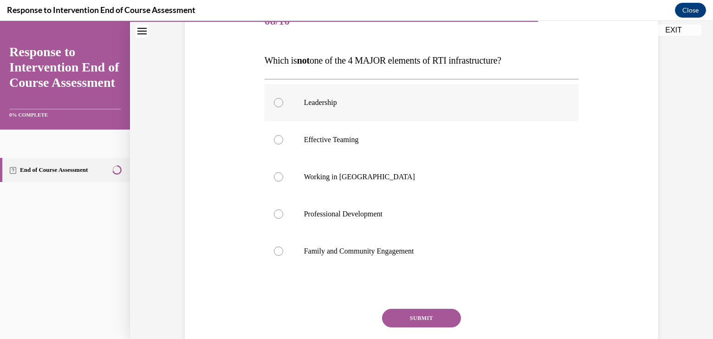
scroll to position [130, 0]
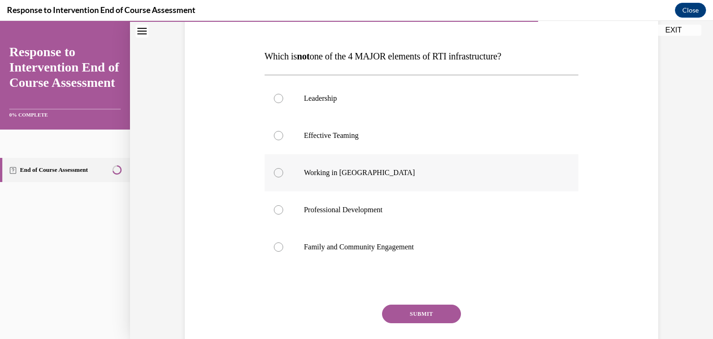
click at [305, 163] on label "Working in Silos" at bounding box center [422, 172] width 314 height 37
click at [283, 168] on input "Working in Silos" at bounding box center [278, 172] width 9 height 9
radio input "true"
click at [440, 312] on button "SUBMIT" at bounding box center [421, 314] width 79 height 19
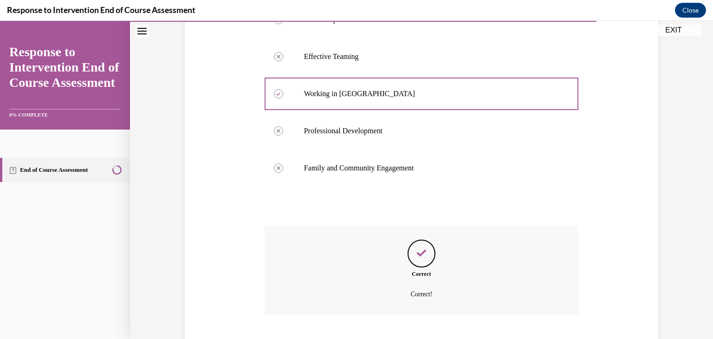
scroll to position [266, 0]
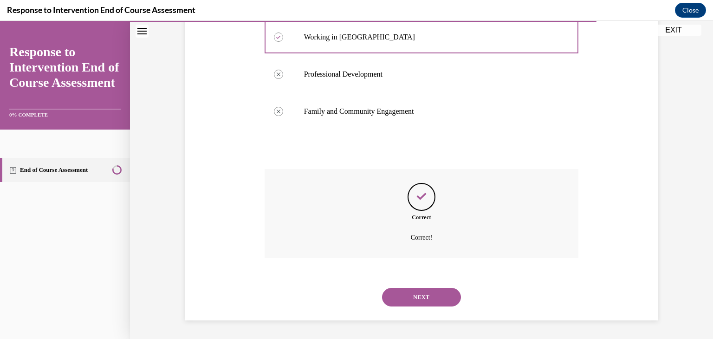
click at [428, 308] on div "NEXT" at bounding box center [422, 297] width 314 height 37
click at [423, 302] on button "NEXT" at bounding box center [421, 297] width 79 height 19
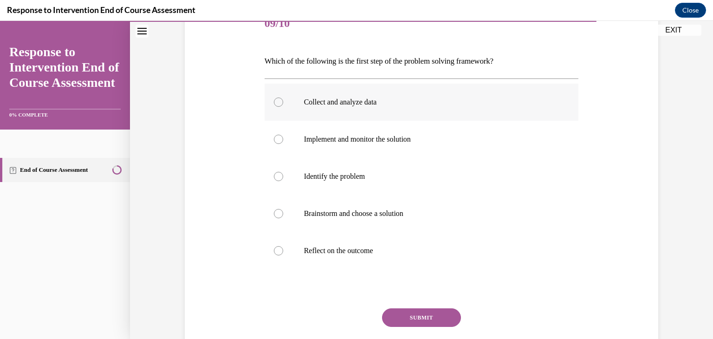
scroll to position [133, 0]
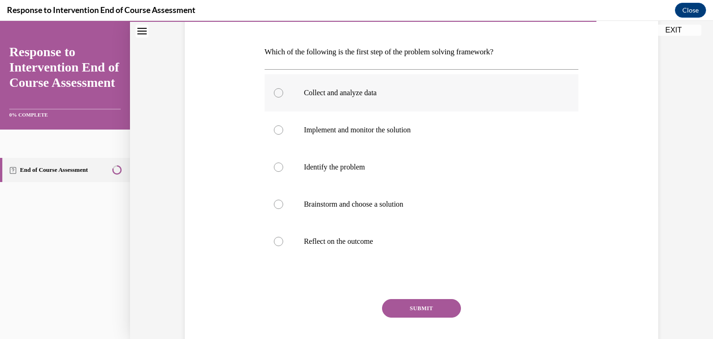
click at [327, 93] on p "Collect and analyze data" at bounding box center [430, 92] width 252 height 9
click at [283, 93] on input "Collect and analyze data" at bounding box center [278, 92] width 9 height 9
radio input "true"
click at [407, 302] on button "SUBMIT" at bounding box center [421, 308] width 79 height 19
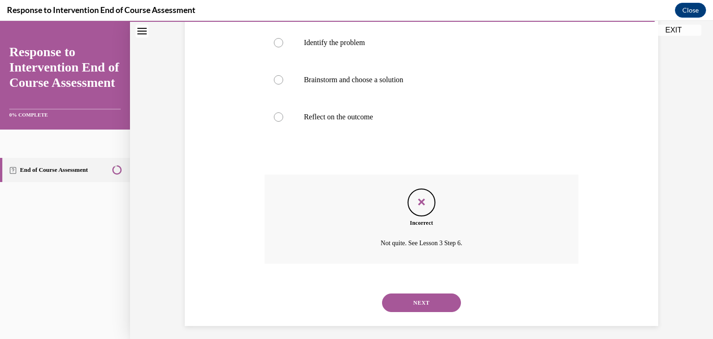
scroll to position [262, 0]
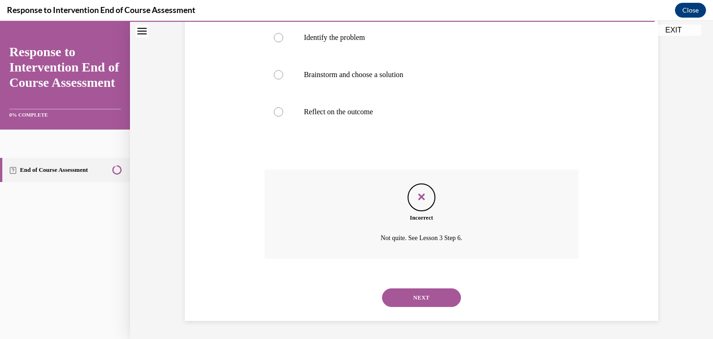
click at [416, 295] on button "NEXT" at bounding box center [421, 297] width 79 height 19
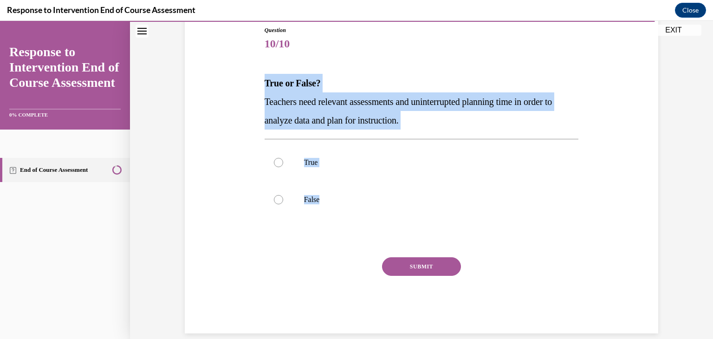
drag, startPoint x: 258, startPoint y: 78, endPoint x: 393, endPoint y: 226, distance: 200.5
click at [393, 226] on div "Question 10/10 True or False? Teachers need relevant assessments and uninterrup…" at bounding box center [422, 165] width 478 height 335
copy div "True or False? Teachers need relevant assessments and uninterrupted planning ti…"
click at [320, 158] on p "True" at bounding box center [430, 162] width 252 height 9
click at [283, 158] on input "True" at bounding box center [278, 162] width 9 height 9
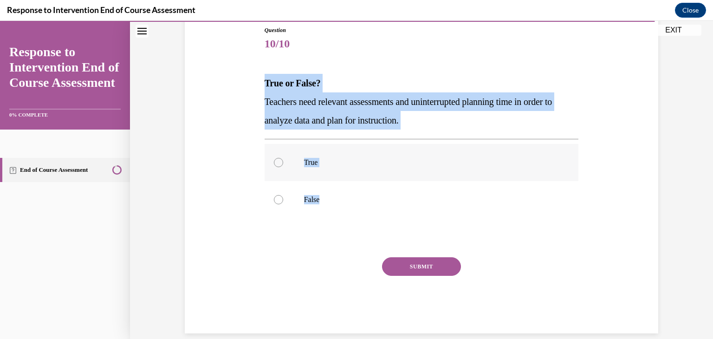
radio input "true"
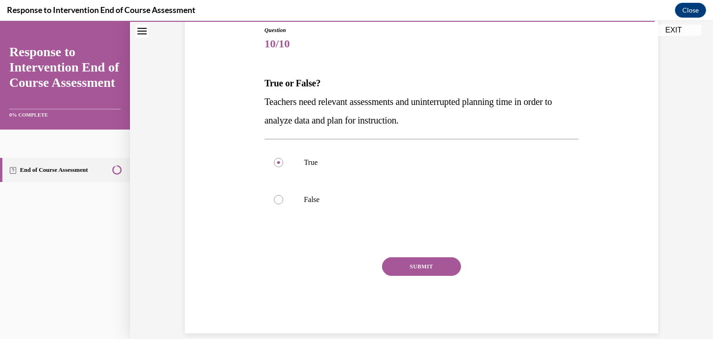
click at [404, 260] on button "SUBMIT" at bounding box center [421, 266] width 79 height 19
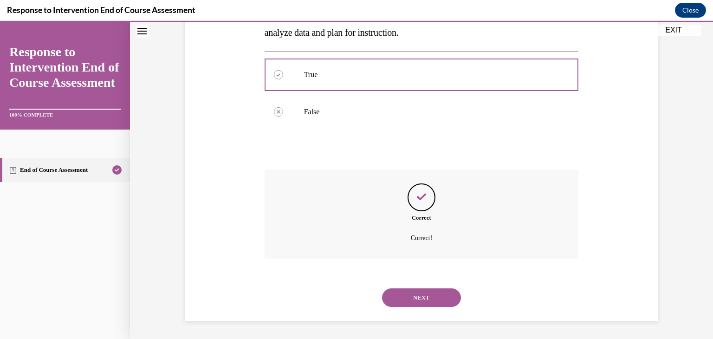
scroll to position [191, 0]
click at [413, 300] on button "NEXT" at bounding box center [421, 297] width 79 height 19
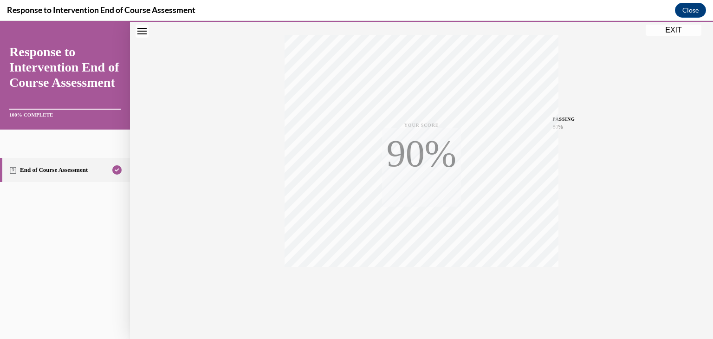
scroll to position [158, 0]
click at [668, 31] on button "EXIT" at bounding box center [674, 30] width 56 height 11
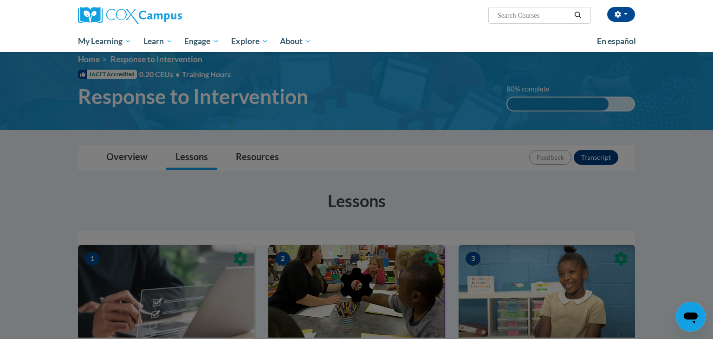
scroll to position [0, 0]
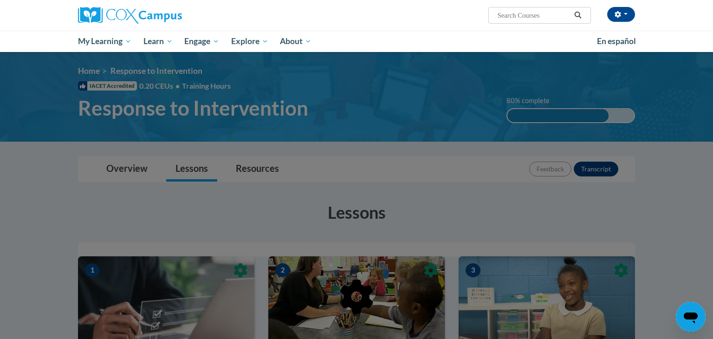
click at [519, 225] on div at bounding box center [356, 169] width 713 height 339
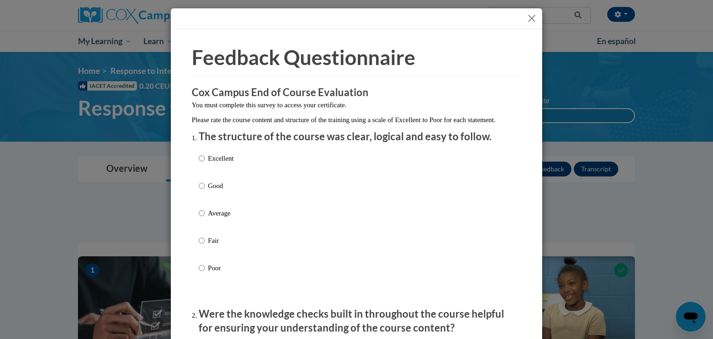
click at [535, 15] on button "Close" at bounding box center [532, 19] width 12 height 12
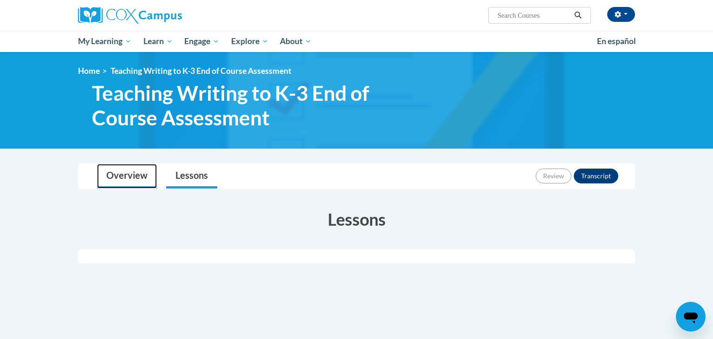
click at [146, 173] on link "Overview" at bounding box center [127, 176] width 60 height 25
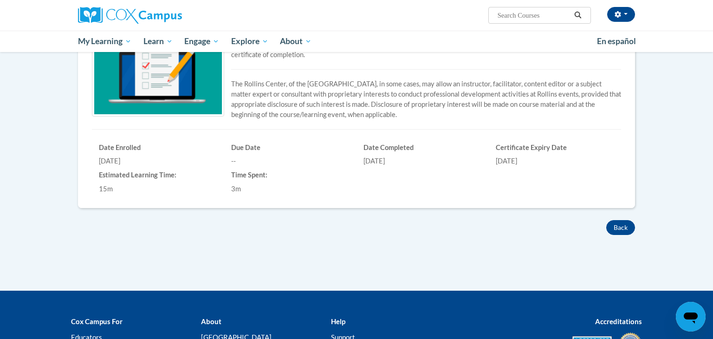
scroll to position [252, 0]
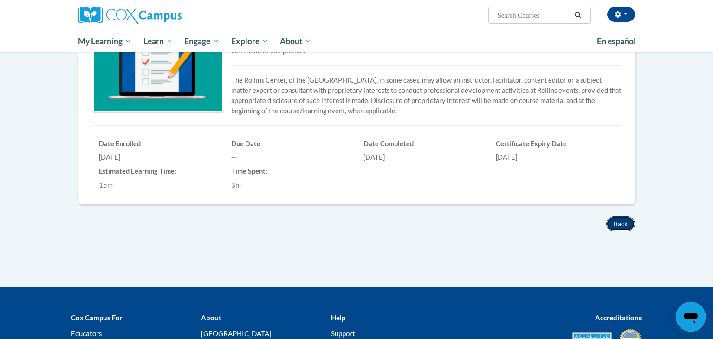
click at [609, 219] on button "Back" at bounding box center [621, 223] width 29 height 15
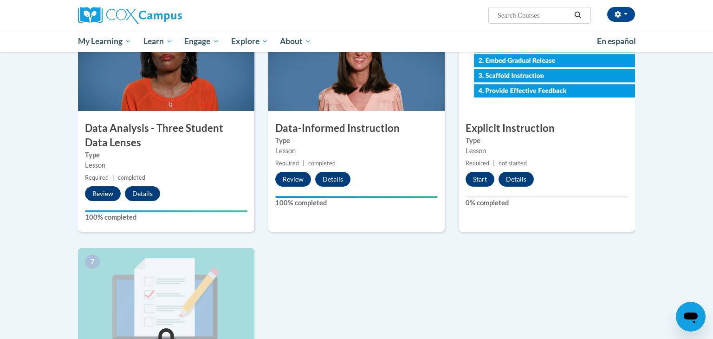
scroll to position [470, 0]
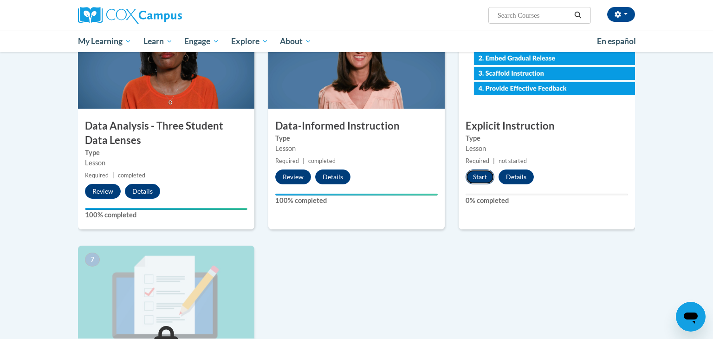
click at [480, 178] on button "Start" at bounding box center [480, 177] width 29 height 15
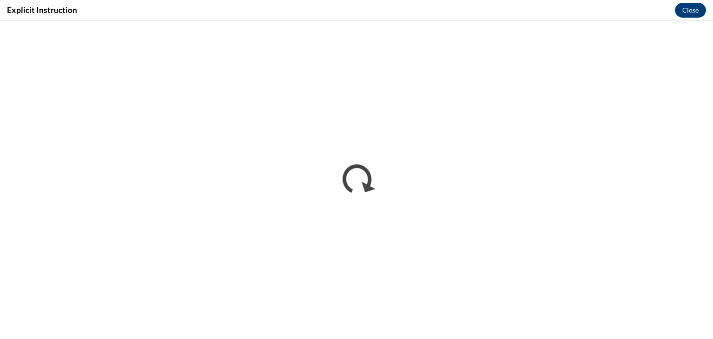
scroll to position [0, 0]
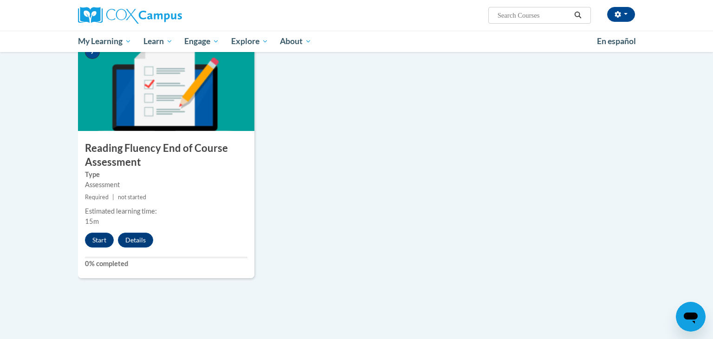
scroll to position [702, 0]
click at [104, 240] on button "Start" at bounding box center [99, 240] width 29 height 15
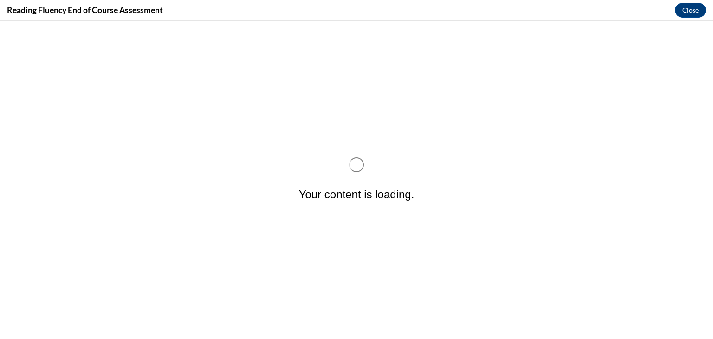
scroll to position [0, 0]
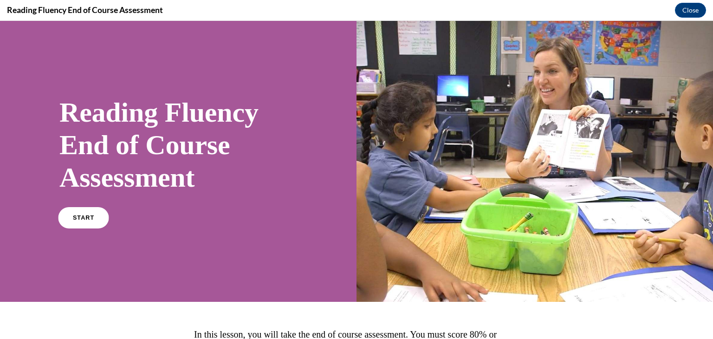
click at [95, 224] on link "START" at bounding box center [83, 217] width 51 height 21
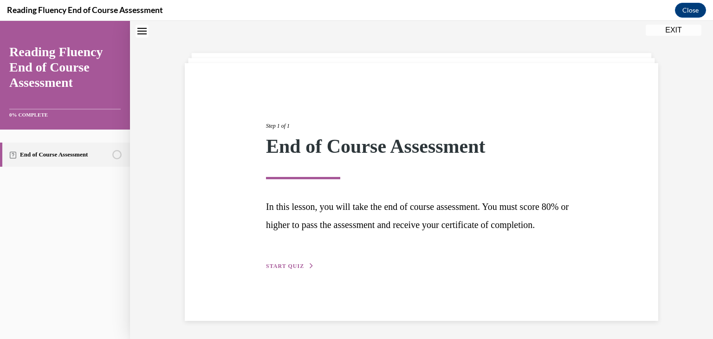
scroll to position [34, 0]
click at [290, 269] on span "START QUIZ" at bounding box center [285, 265] width 38 height 7
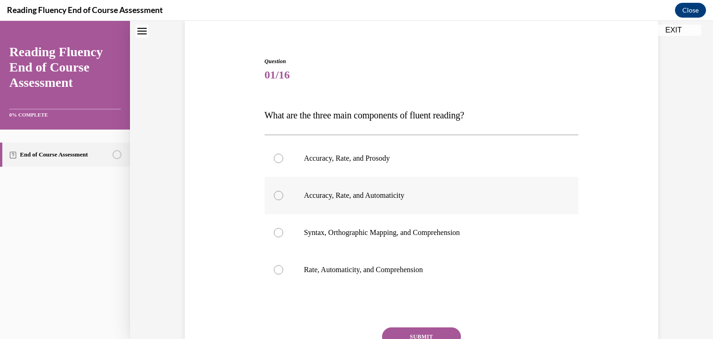
scroll to position [77, 0]
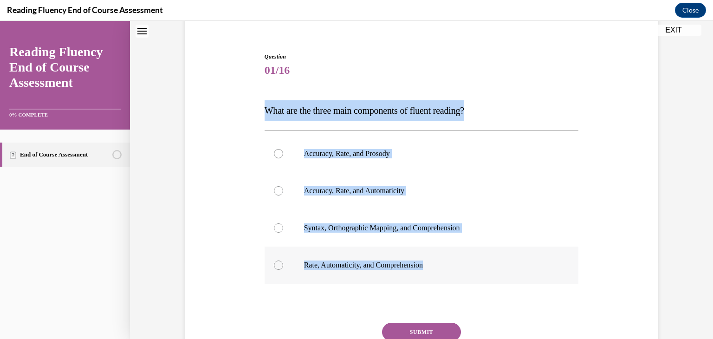
drag, startPoint x: 257, startPoint y: 109, endPoint x: 508, endPoint y: 260, distance: 292.7
click at [508, 260] on div "Question 01/16 What are the three main components of fluent reading?  Accuracy,…" at bounding box center [422, 212] width 478 height 374
copy div "What are the three main components of fluent reading?  Accuracy, Rate, and Pros…"
click at [339, 151] on p "Accuracy, Rate, and Prosody" at bounding box center [430, 153] width 252 height 9
click at [283, 151] on input "Accuracy, Rate, and Prosody" at bounding box center [278, 153] width 9 height 9
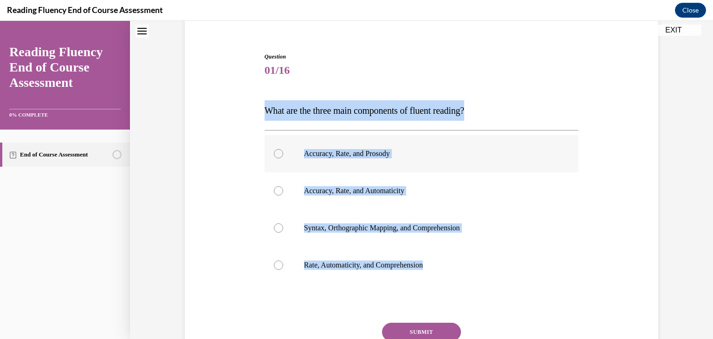
radio input "true"
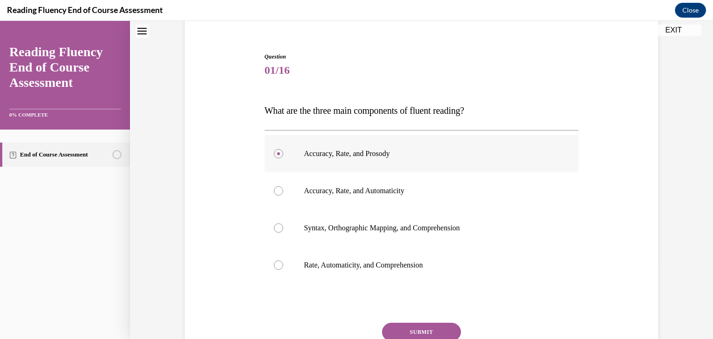
scroll to position [155, 0]
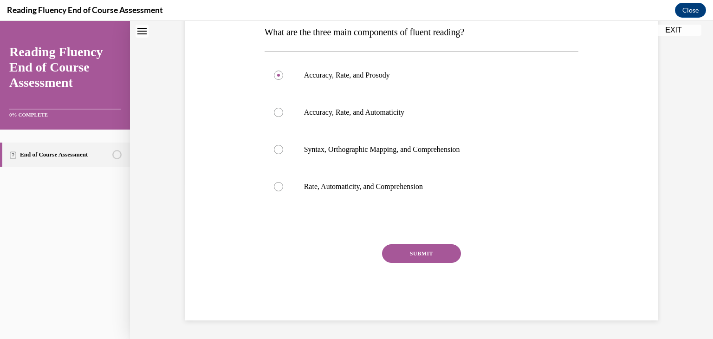
click at [421, 249] on button "SUBMIT" at bounding box center [421, 253] width 79 height 19
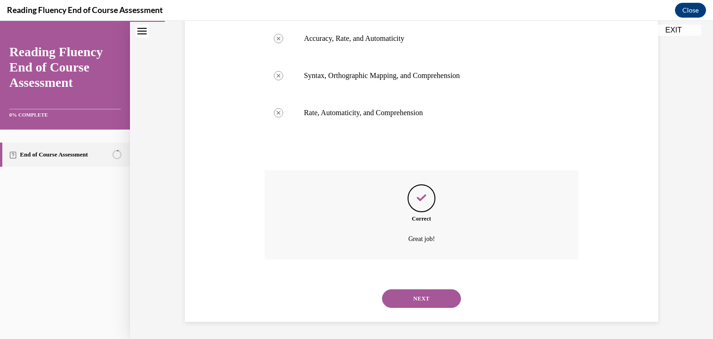
scroll to position [230, 0]
click at [416, 296] on button "NEXT" at bounding box center [421, 297] width 79 height 19
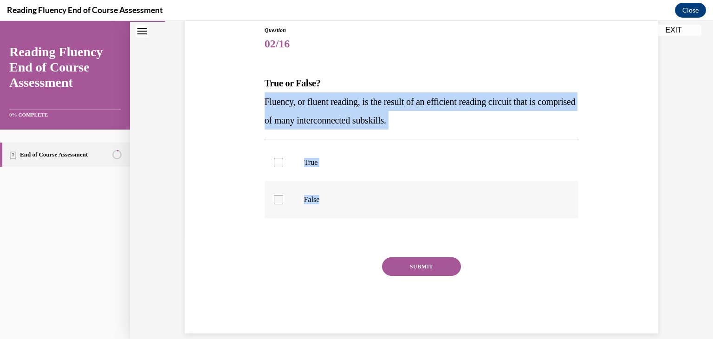
drag, startPoint x: 255, startPoint y: 97, endPoint x: 355, endPoint y: 198, distance: 142.2
click at [355, 198] on div "Question 02/16 True or False? Fluency, or fluent reading, is the result of an e…" at bounding box center [422, 165] width 478 height 335
copy div "Fluency, or fluent reading, is the result of an efficient reading circuit that …"
click at [296, 167] on label "True" at bounding box center [422, 162] width 314 height 37
click at [283, 167] on input "True" at bounding box center [278, 162] width 9 height 9
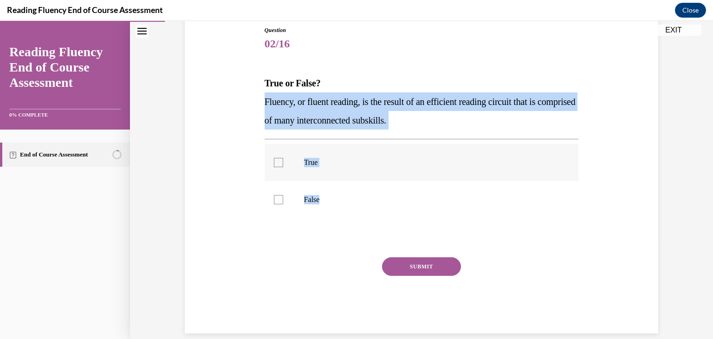
checkbox input "true"
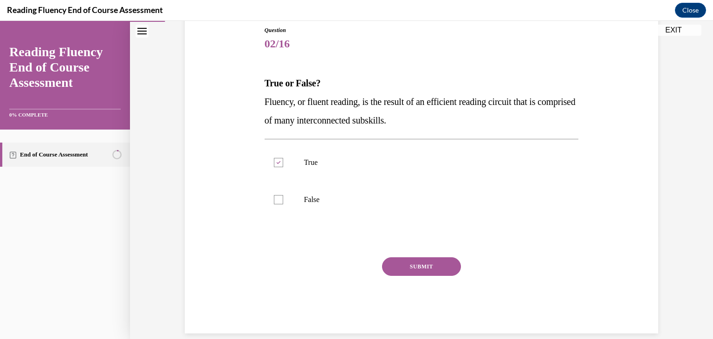
click at [392, 260] on button "SUBMIT" at bounding box center [421, 266] width 79 height 19
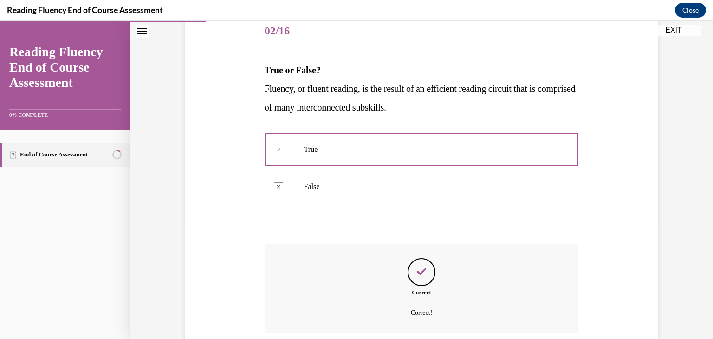
scroll to position [191, 0]
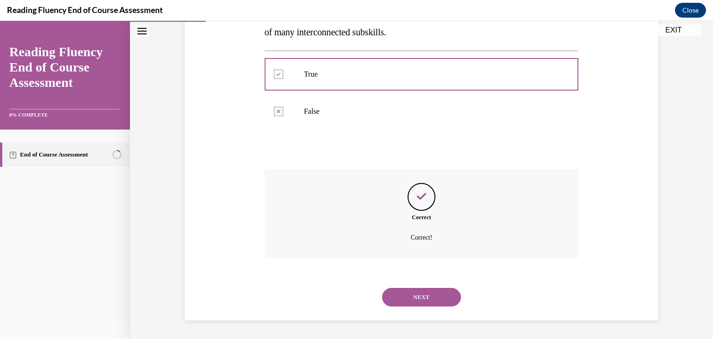
click at [412, 294] on button "NEXT" at bounding box center [421, 297] width 79 height 19
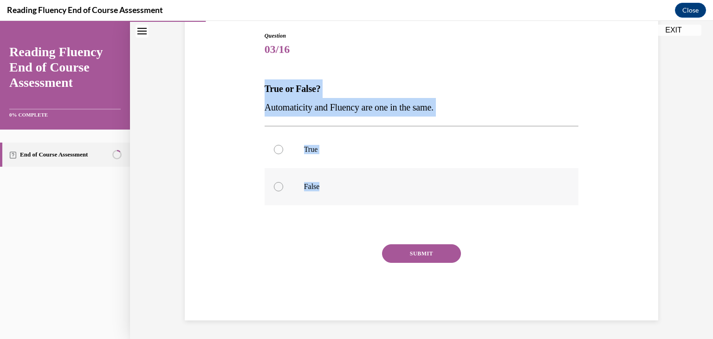
drag, startPoint x: 255, startPoint y: 85, endPoint x: 359, endPoint y: 183, distance: 142.9
click at [359, 183] on div "Question 03/16 True or False? Automaticity and Fluency are one in the same.  Tr…" at bounding box center [422, 162] width 478 height 317
copy div "True or False? Automaticity and Fluency are one in the same.  True False"
click at [310, 188] on p "False" at bounding box center [430, 186] width 252 height 9
click at [283, 188] on input "False" at bounding box center [278, 186] width 9 height 9
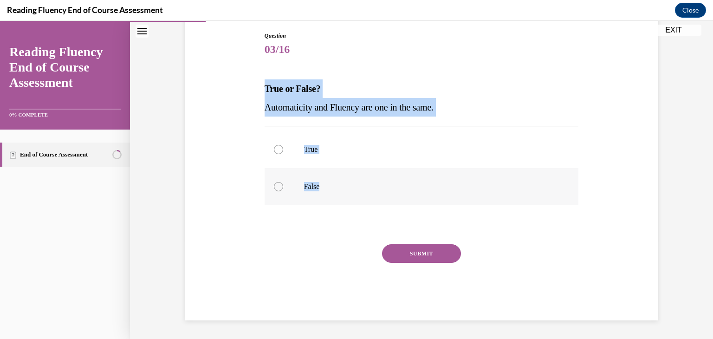
radio input "true"
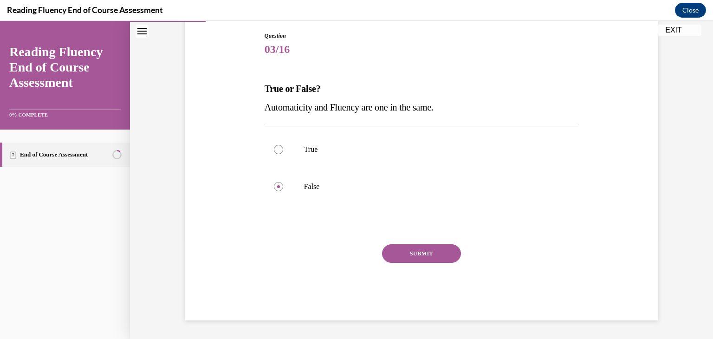
click at [408, 248] on button "SUBMIT" at bounding box center [421, 253] width 79 height 19
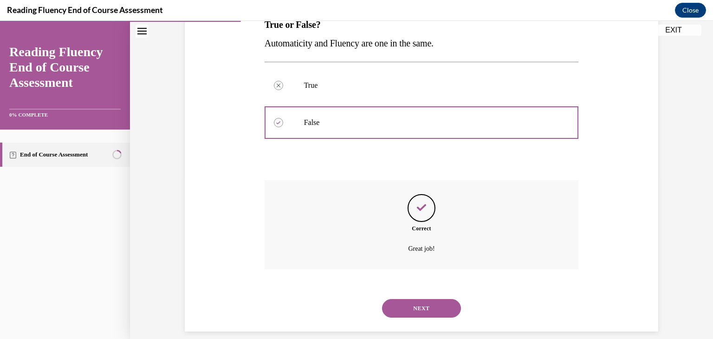
scroll to position [173, 0]
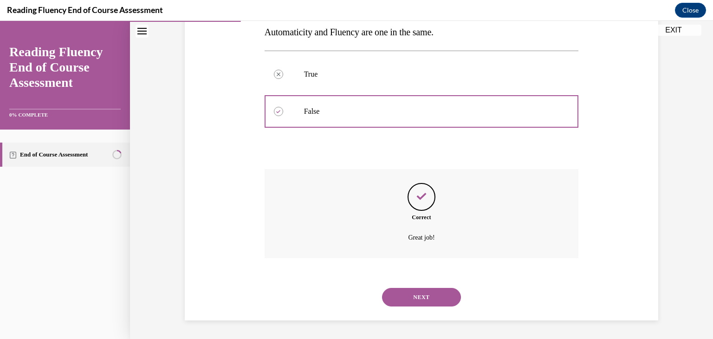
click at [435, 297] on button "NEXT" at bounding box center [421, 297] width 79 height 19
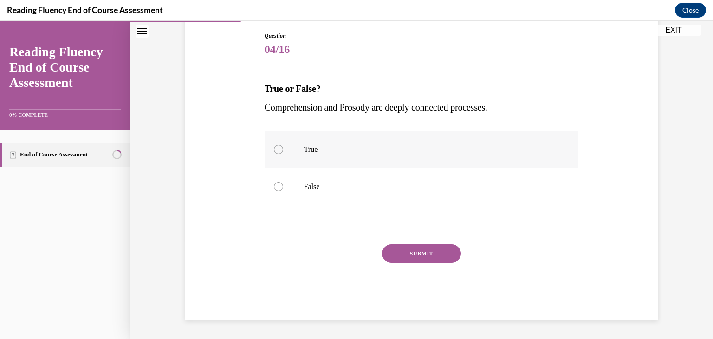
click at [308, 145] on p "True" at bounding box center [430, 149] width 252 height 9
click at [283, 145] on input "True" at bounding box center [278, 149] width 9 height 9
radio input "true"
click at [395, 255] on button "SUBMIT" at bounding box center [421, 253] width 79 height 19
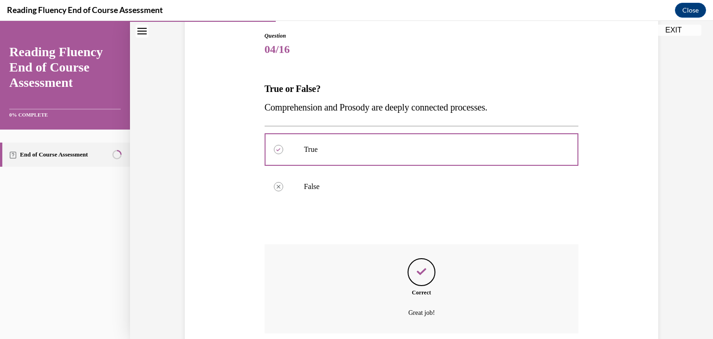
scroll to position [173, 0]
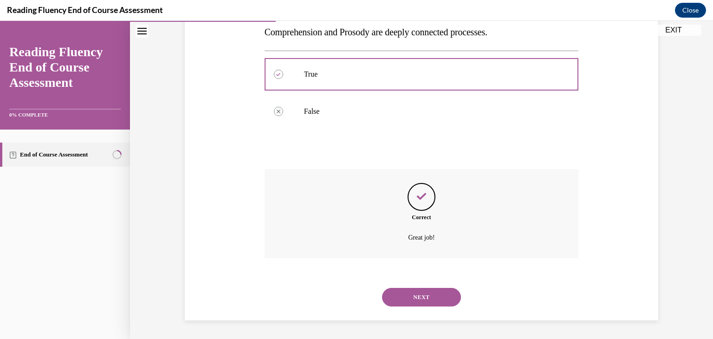
click at [419, 289] on button "NEXT" at bounding box center [421, 297] width 79 height 19
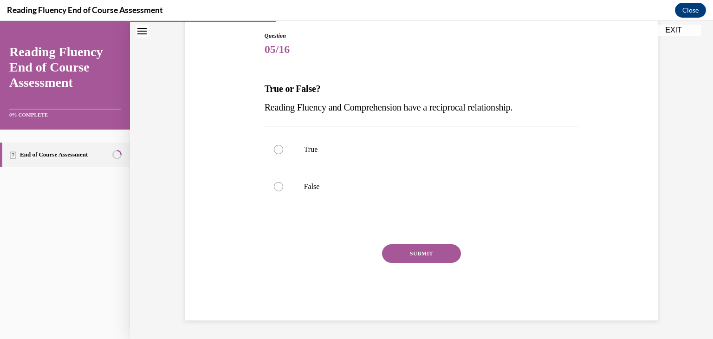
scroll to position [98, 0]
click at [285, 140] on label "True" at bounding box center [422, 149] width 314 height 37
click at [283, 145] on input "True" at bounding box center [278, 149] width 9 height 9
radio input "true"
click at [403, 246] on button "SUBMIT" at bounding box center [421, 253] width 79 height 19
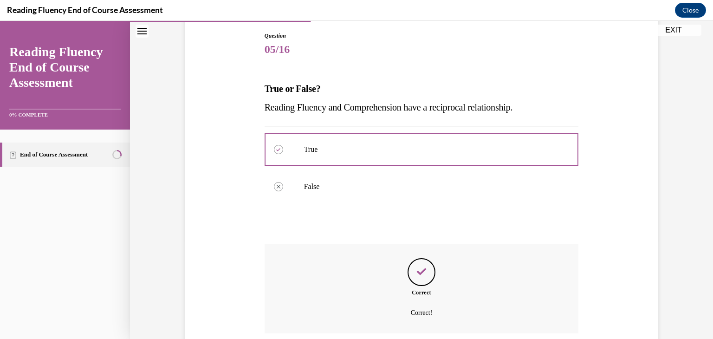
scroll to position [173, 0]
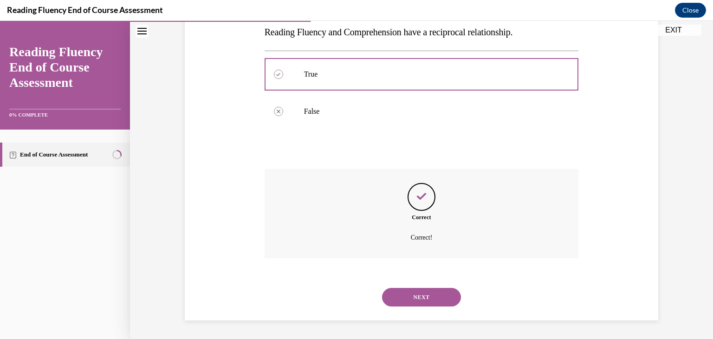
click at [424, 296] on button "NEXT" at bounding box center [421, 297] width 79 height 19
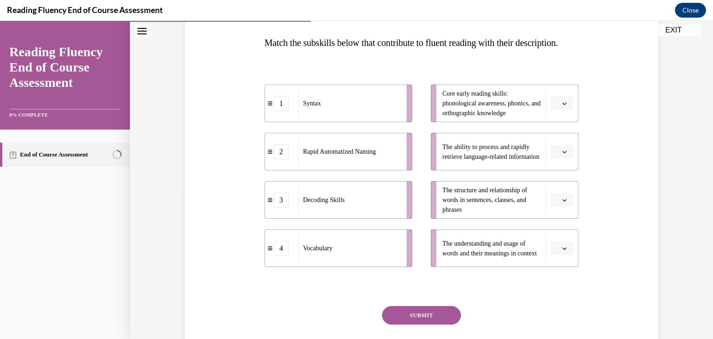
scroll to position [142, 0]
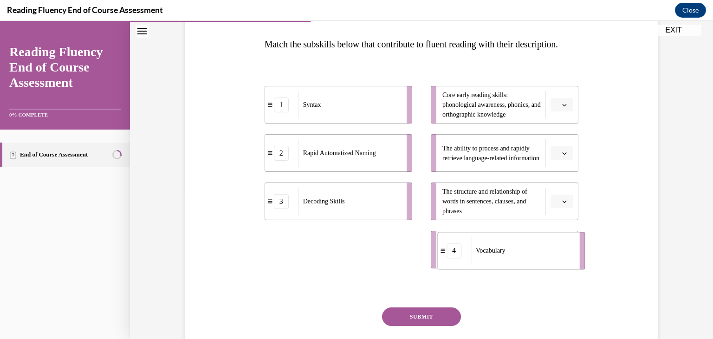
drag, startPoint x: 372, startPoint y: 259, endPoint x: 545, endPoint y: 260, distance: 172.8
click at [545, 260] on div "Vocabulary" at bounding box center [522, 250] width 103 height 27
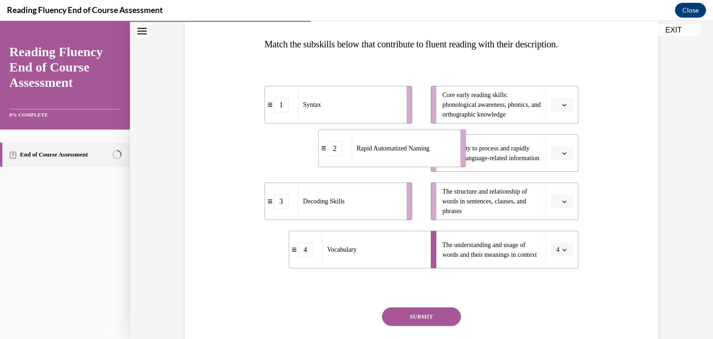
drag, startPoint x: 369, startPoint y: 167, endPoint x: 423, endPoint y: 162, distance: 54.1
click at [423, 153] on span "Rapid Automatized Naming" at bounding box center [393, 149] width 73 height 10
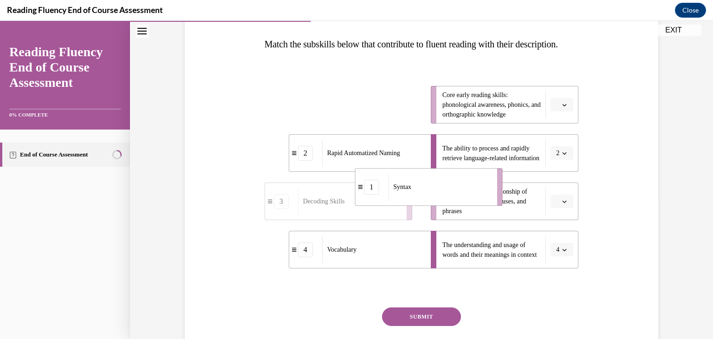
drag, startPoint x: 380, startPoint y: 124, endPoint x: 473, endPoint y: 210, distance: 127.2
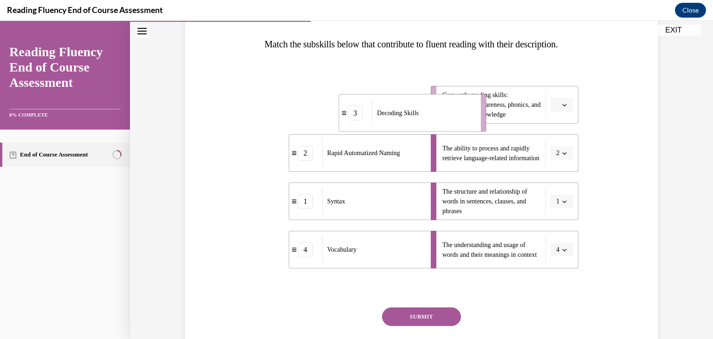
drag, startPoint x: 345, startPoint y: 117, endPoint x: 422, endPoint y: 125, distance: 77.6
click at [422, 125] on div "Decoding Skills" at bounding box center [423, 112] width 103 height 27
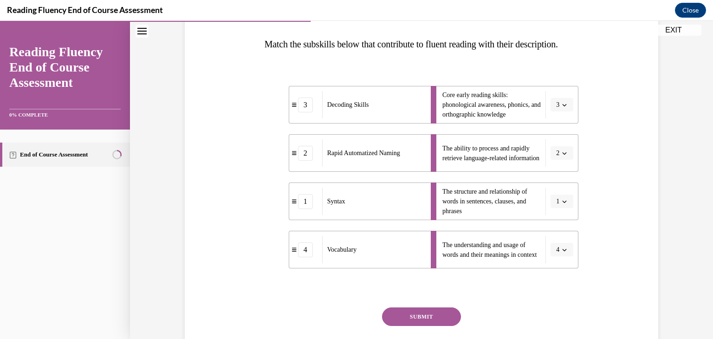
click at [423, 326] on button "SUBMIT" at bounding box center [421, 316] width 79 height 19
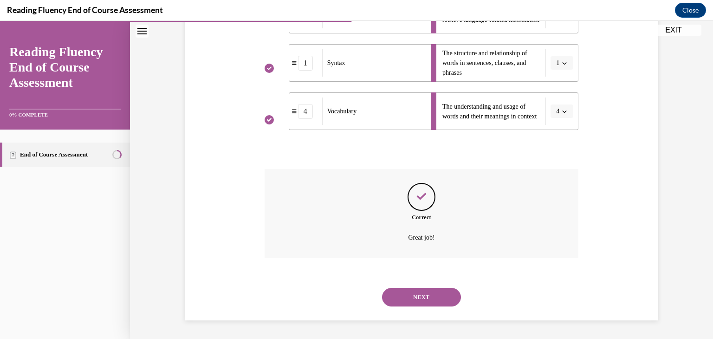
scroll to position [299, 0]
click at [418, 292] on button "NEXT" at bounding box center [421, 297] width 79 height 19
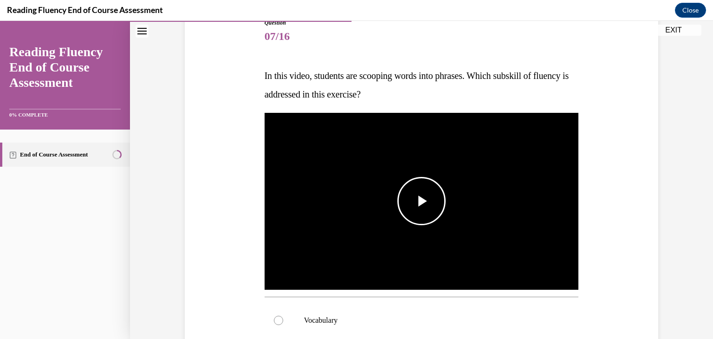
scroll to position [111, 0]
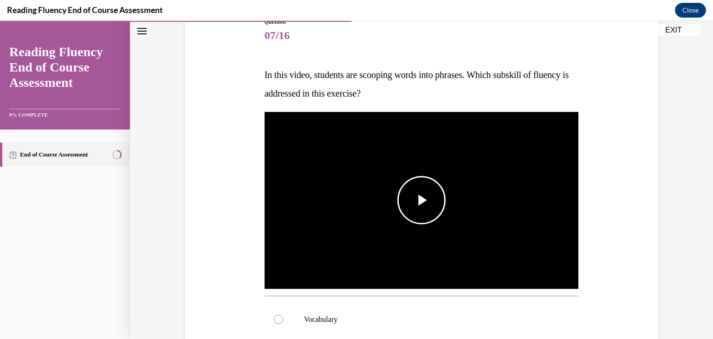
click at [422, 200] on span "Video player" at bounding box center [422, 200] width 0 height 0
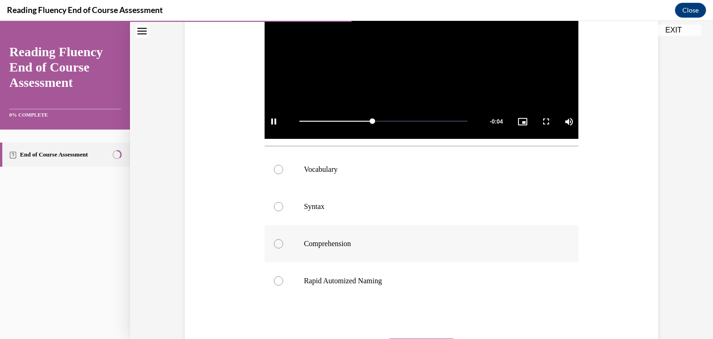
scroll to position [270, 0]
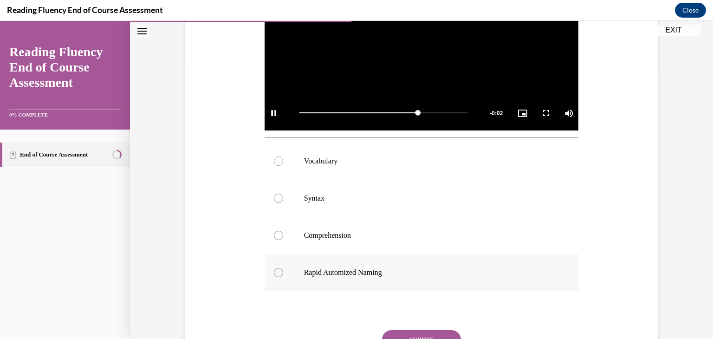
click at [346, 267] on label "Rapid Automized Naming" at bounding box center [422, 272] width 314 height 37
click at [283, 268] on input "Rapid Automized Naming" at bounding box center [278, 272] width 9 height 9
radio input "true"
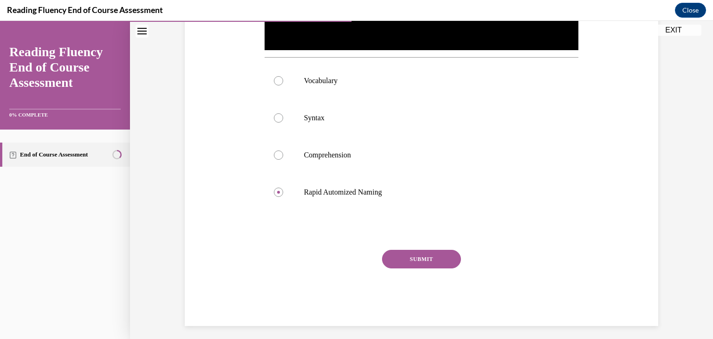
click at [398, 257] on button "SUBMIT" at bounding box center [421, 259] width 79 height 19
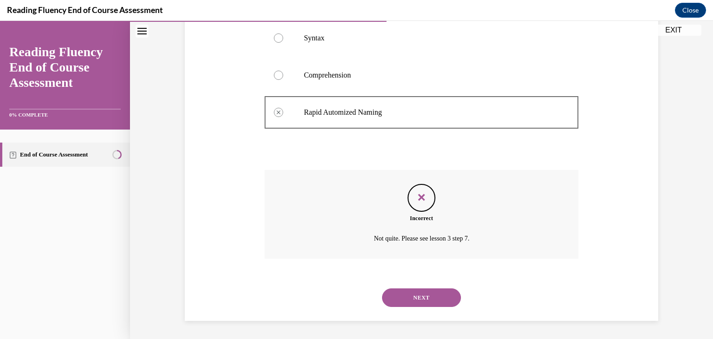
scroll to position [431, 0]
click at [418, 294] on button "NEXT" at bounding box center [421, 297] width 79 height 19
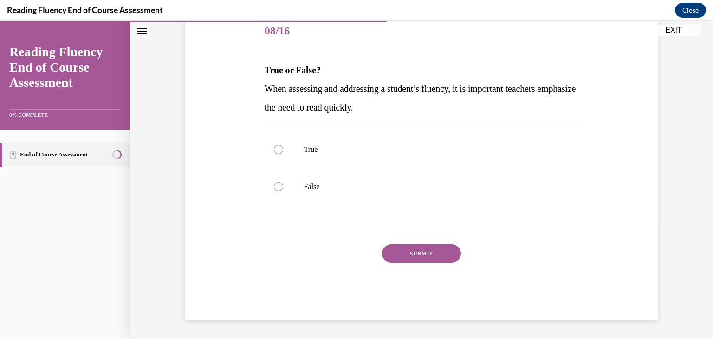
scroll to position [103, 0]
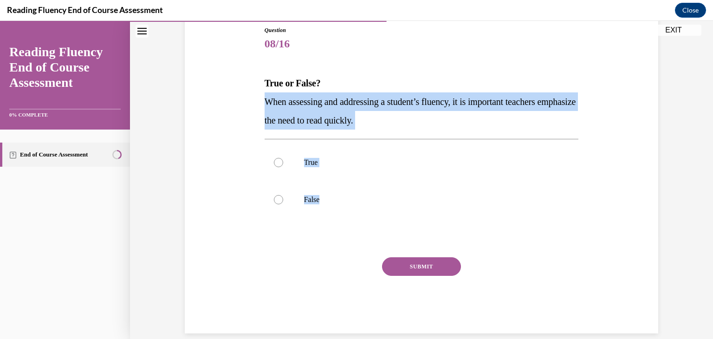
drag, startPoint x: 254, startPoint y: 95, endPoint x: 397, endPoint y: 227, distance: 194.5
click at [397, 227] on div "Question 08/16 True or False? When assessing and addressing a student’s fluency…" at bounding box center [422, 165] width 478 height 335
copy div "When assessing and addressing a student’s fluency, it is important teachers emp…"
click at [319, 193] on label "False" at bounding box center [422, 199] width 314 height 37
click at [283, 195] on input "False" at bounding box center [278, 199] width 9 height 9
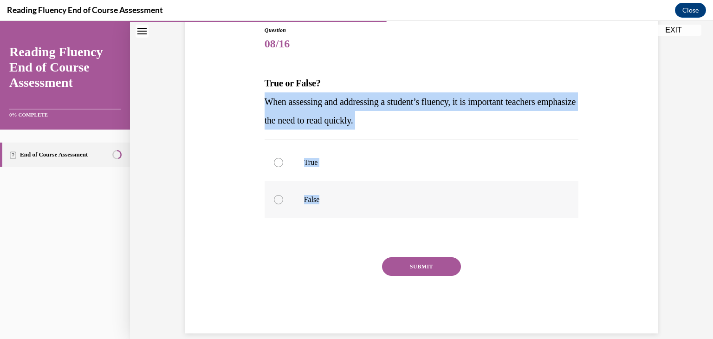
radio input "true"
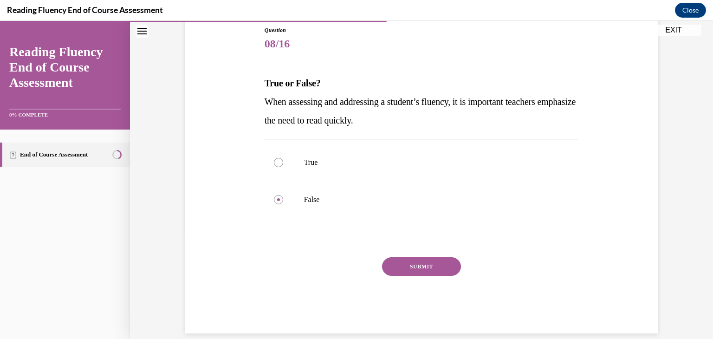
click at [405, 263] on button "SUBMIT" at bounding box center [421, 266] width 79 height 19
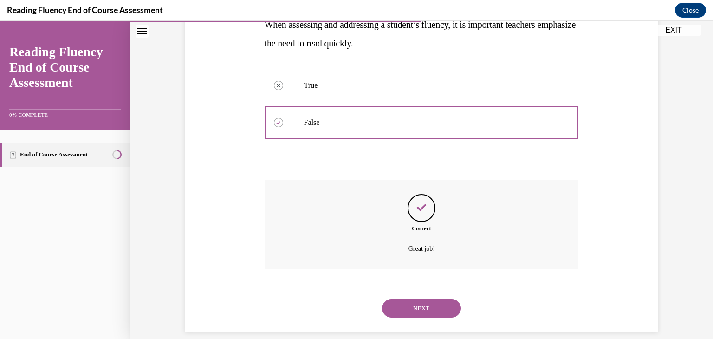
scroll to position [191, 0]
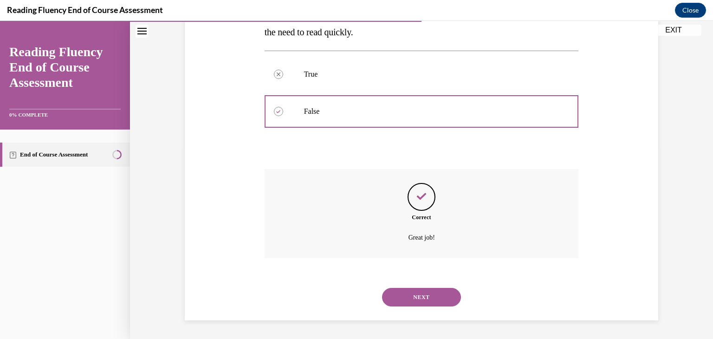
click at [418, 294] on button "NEXT" at bounding box center [421, 297] width 79 height 19
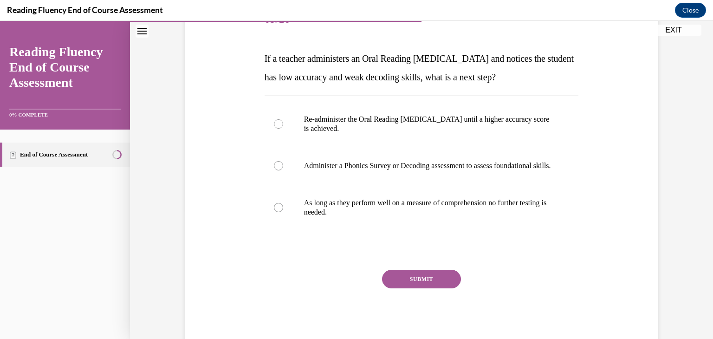
scroll to position [128, 0]
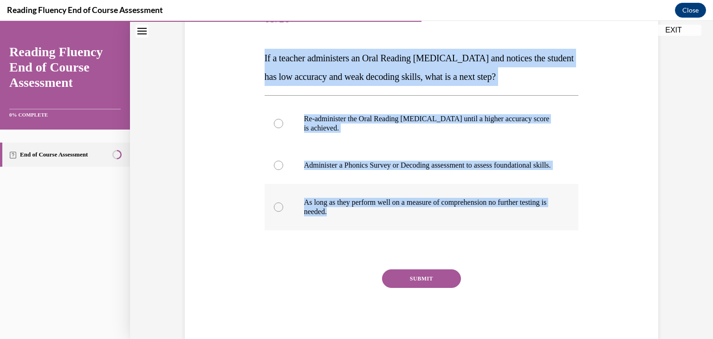
drag, startPoint x: 253, startPoint y: 54, endPoint x: 574, endPoint y: 235, distance: 368.9
click at [574, 235] on div "Question 09/16 If a teacher administers an Oral Reading Fluency assessment and …" at bounding box center [422, 159] width 478 height 372
copy div "If a teacher administers an Oral Reading Fluency assessment and notices the stu…"
click at [378, 169] on p "Administer a Phonics Survey or Decoding assessment to assess foundational skill…" at bounding box center [430, 165] width 252 height 9
click at [283, 169] on input "Administer a Phonics Survey or Decoding assessment to assess foundational skill…" at bounding box center [278, 165] width 9 height 9
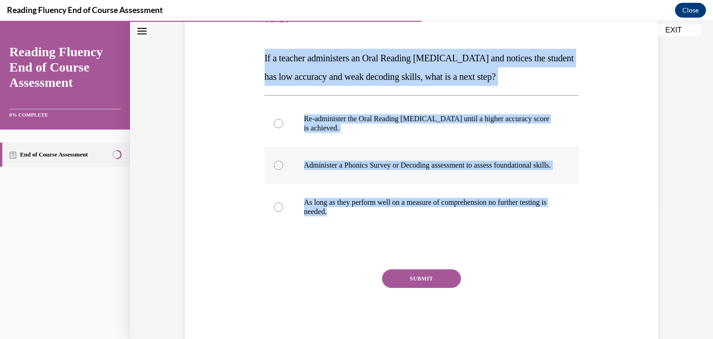
radio input "true"
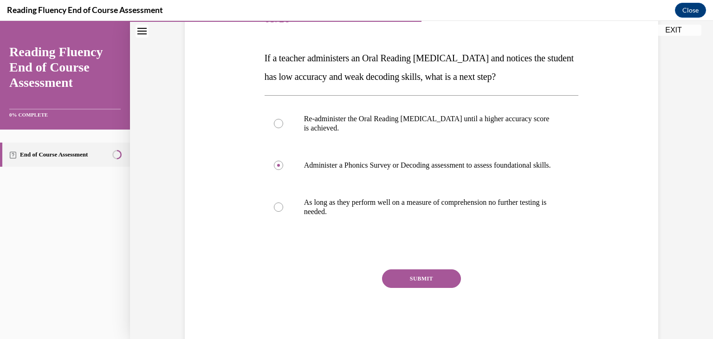
click at [413, 284] on button "SUBMIT" at bounding box center [421, 278] width 79 height 19
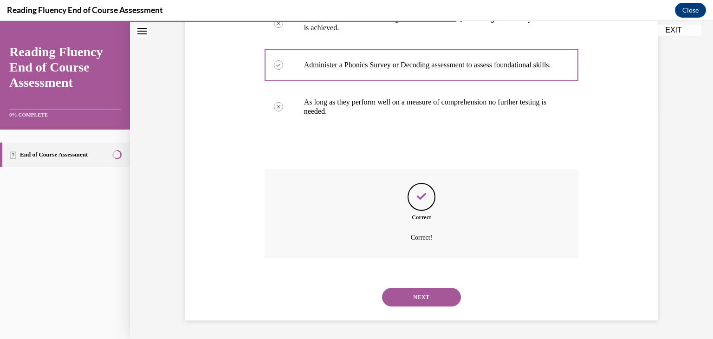
scroll to position [238, 0]
click at [420, 295] on button "NEXT" at bounding box center [421, 297] width 79 height 19
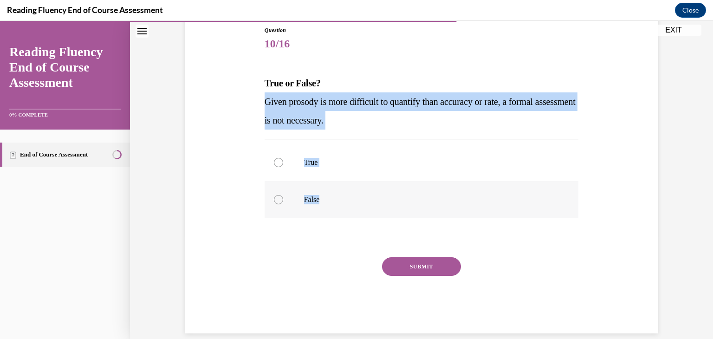
drag, startPoint x: 264, startPoint y: 98, endPoint x: 361, endPoint y: 192, distance: 134.3
click at [361, 192] on div "Question 10/16 True or False? Given prosody is more difficult to quantify than …" at bounding box center [422, 179] width 314 height 307
copy div "Given prosody is more difficult to quantify than accuracy or rate, a formal ass…"
click at [309, 204] on p "False" at bounding box center [430, 199] width 252 height 9
click at [283, 204] on input "False" at bounding box center [278, 199] width 9 height 9
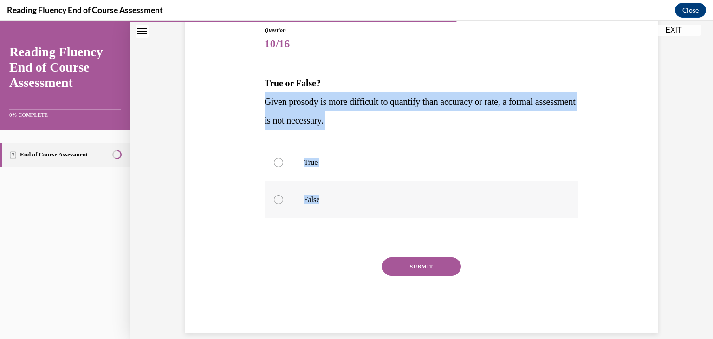
radio input "true"
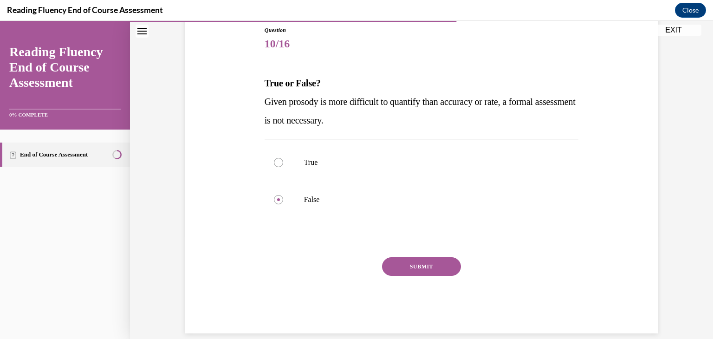
click at [427, 269] on button "SUBMIT" at bounding box center [421, 266] width 79 height 19
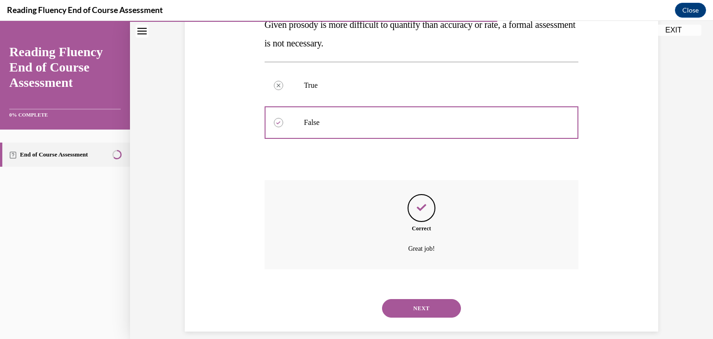
scroll to position [191, 0]
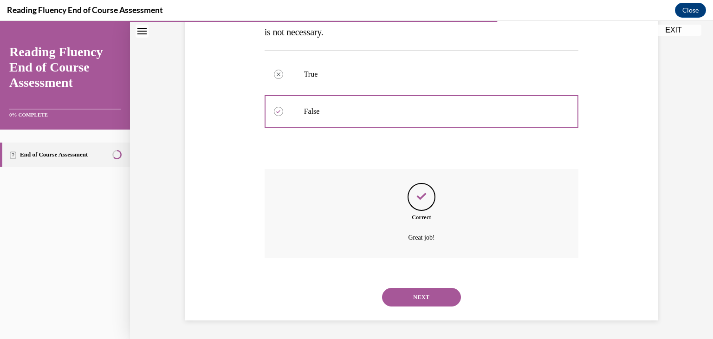
click at [410, 296] on button "NEXT" at bounding box center [421, 297] width 79 height 19
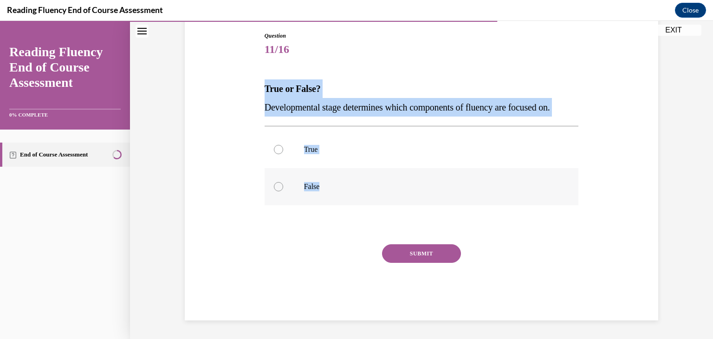
drag, startPoint x: 262, startPoint y: 91, endPoint x: 429, endPoint y: 199, distance: 198.5
click at [429, 199] on div "Question 11/16 True or False? Developmental stage determines which components o…" at bounding box center [421, 169] width 319 height 303
copy div "True or False? Developmental stage determines which components of fluency are f…"
click at [308, 145] on p "True" at bounding box center [430, 149] width 252 height 9
click at [283, 145] on input "True" at bounding box center [278, 149] width 9 height 9
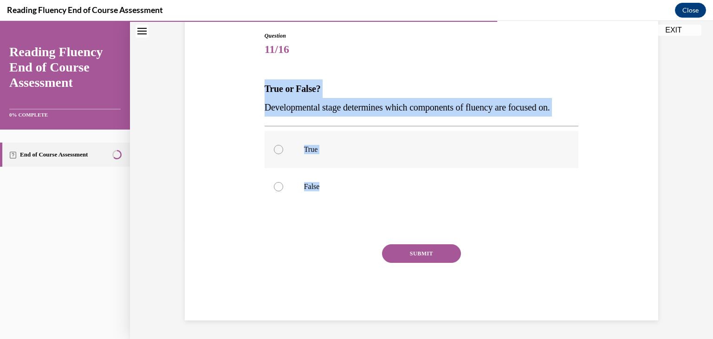
radio input "true"
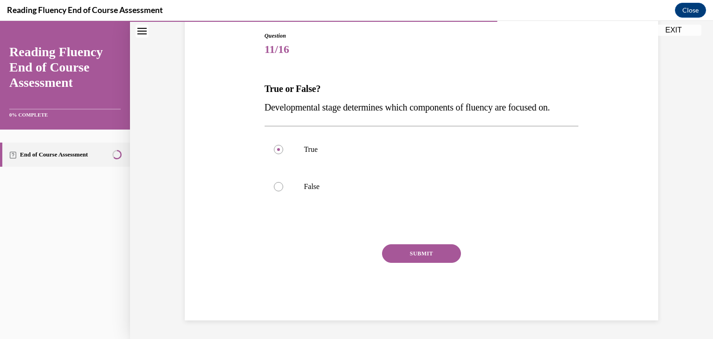
click at [423, 248] on button "SUBMIT" at bounding box center [421, 253] width 79 height 19
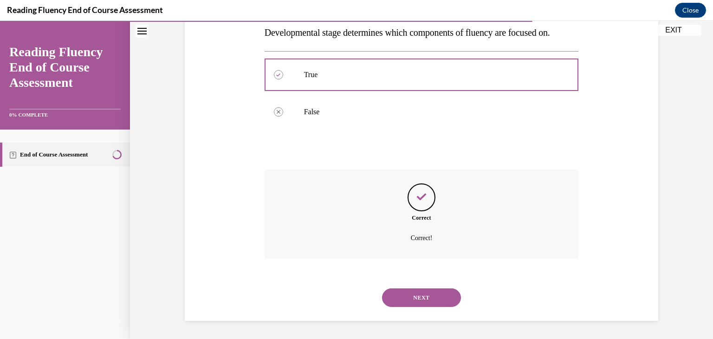
scroll to position [173, 0]
click at [428, 295] on button "NEXT" at bounding box center [421, 297] width 79 height 19
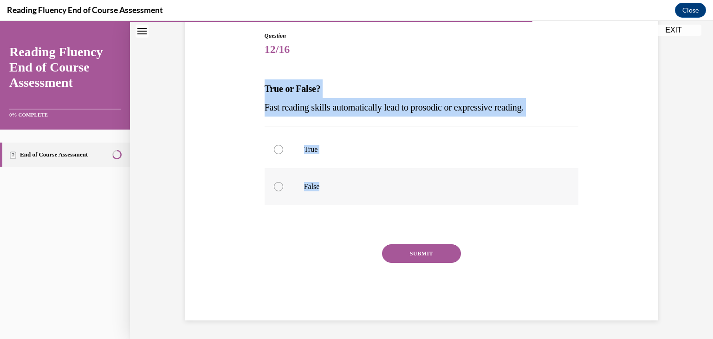
drag, startPoint x: 262, startPoint y: 85, endPoint x: 404, endPoint y: 177, distance: 168.9
click at [404, 177] on div "Question 12/16 True or False? Fast reading skills automatically lead to prosodi…" at bounding box center [421, 169] width 319 height 303
copy div "True or False? Fast reading skills automatically lead to prosodic or expressive…"
click at [307, 192] on label "False" at bounding box center [422, 186] width 314 height 37
click at [283, 191] on input "False" at bounding box center [278, 186] width 9 height 9
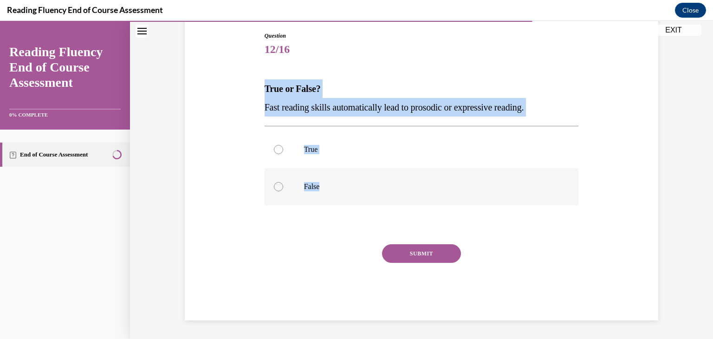
radio input "true"
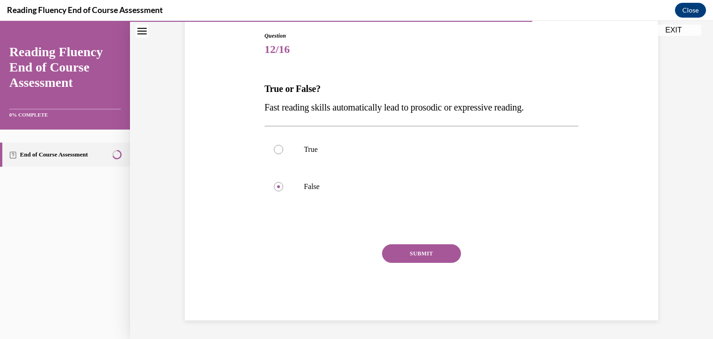
click at [425, 252] on button "SUBMIT" at bounding box center [421, 253] width 79 height 19
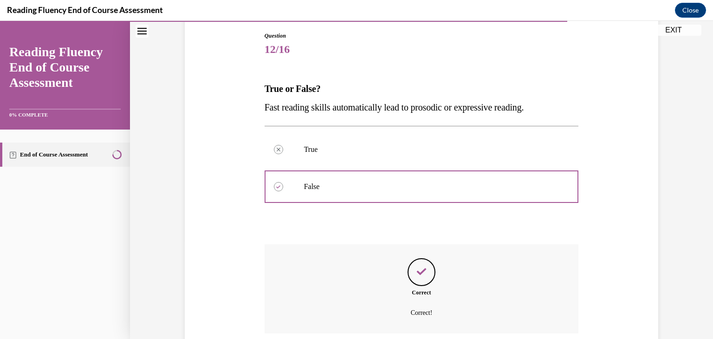
scroll to position [173, 0]
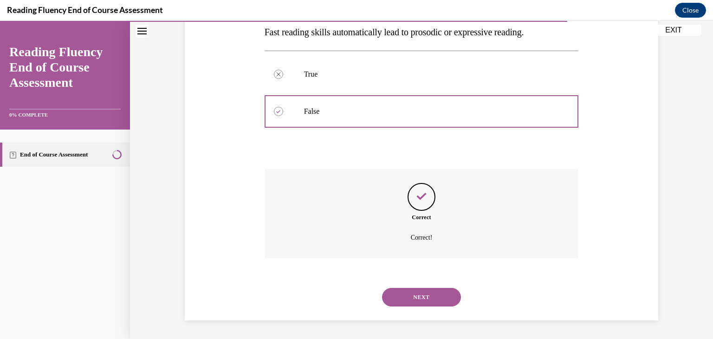
click at [429, 298] on button "NEXT" at bounding box center [421, 297] width 79 height 19
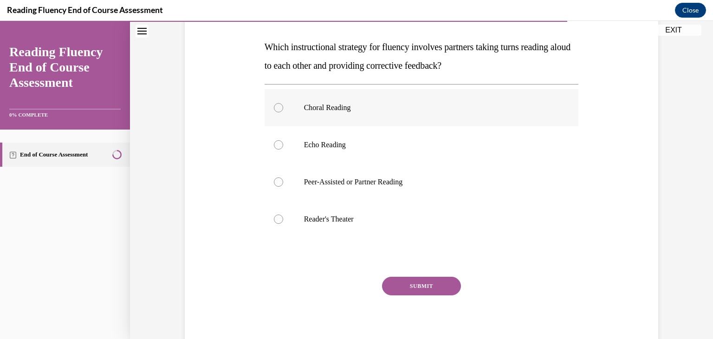
scroll to position [140, 0]
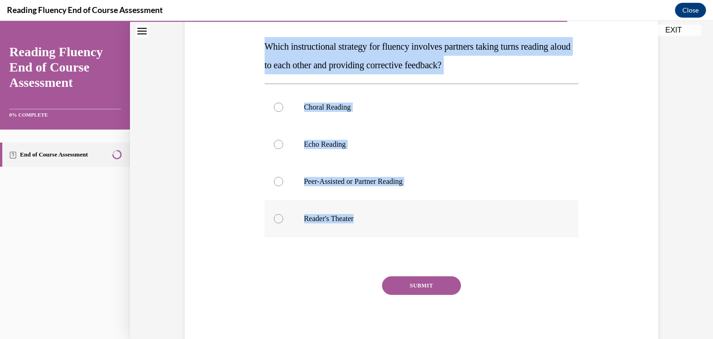
drag, startPoint x: 250, startPoint y: 39, endPoint x: 453, endPoint y: 236, distance: 282.1
click at [453, 236] on div "Question 13/16 Which instructional strategy for fluency involves partners takin…" at bounding box center [422, 156] width 478 height 391
copy div "Which instructional strategy for fluency involves partners taking turns reading…"
click at [334, 186] on label "Peer-Assisted or Partner Reading" at bounding box center [422, 181] width 314 height 37
click at [283, 186] on input "Peer-Assisted or Partner Reading" at bounding box center [278, 181] width 9 height 9
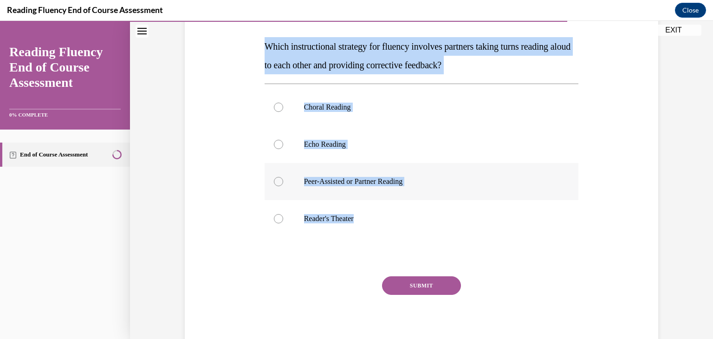
radio input "true"
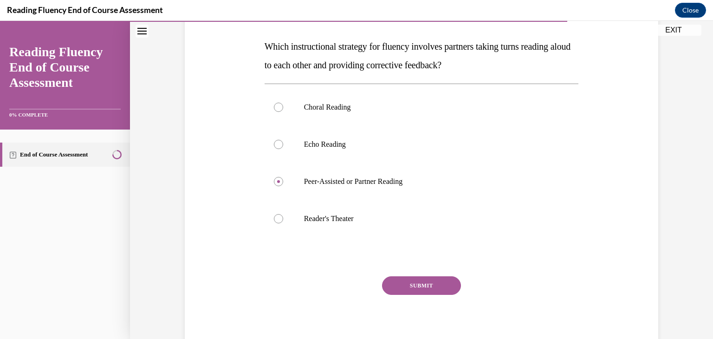
click at [431, 287] on button "SUBMIT" at bounding box center [421, 285] width 79 height 19
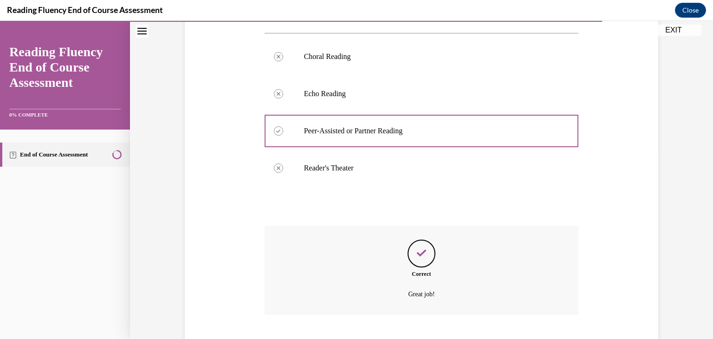
scroll to position [247, 0]
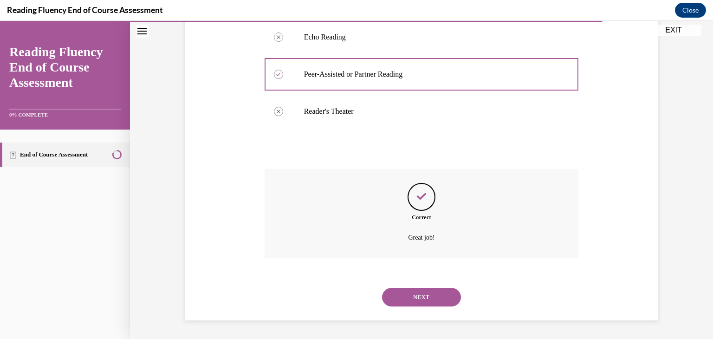
click at [429, 298] on button "NEXT" at bounding box center [421, 297] width 79 height 19
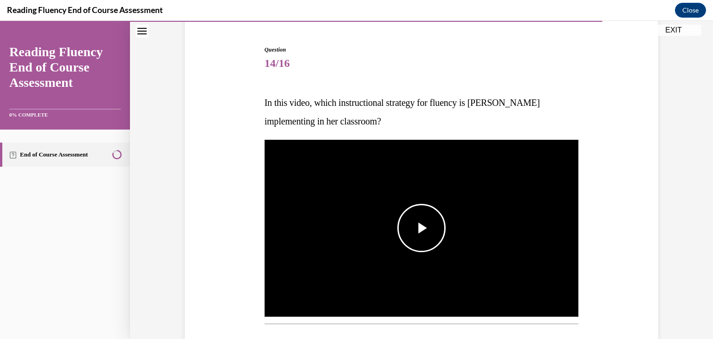
scroll to position [85, 0]
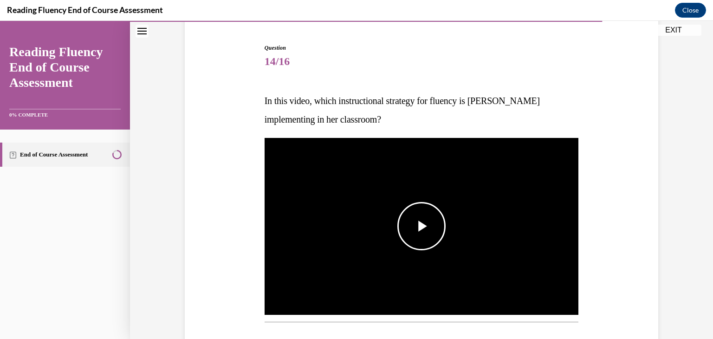
click at [401, 201] on img "Video player" at bounding box center [422, 226] width 314 height 177
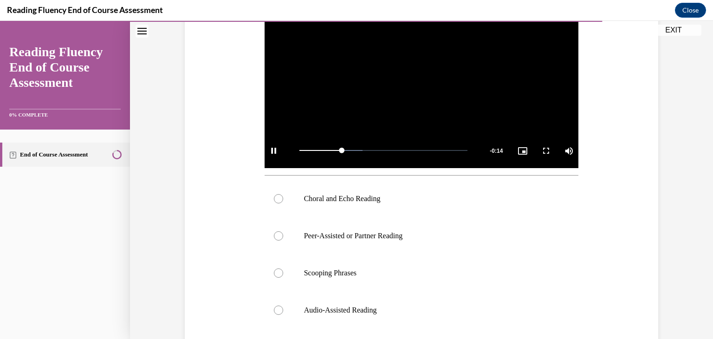
scroll to position [230, 0]
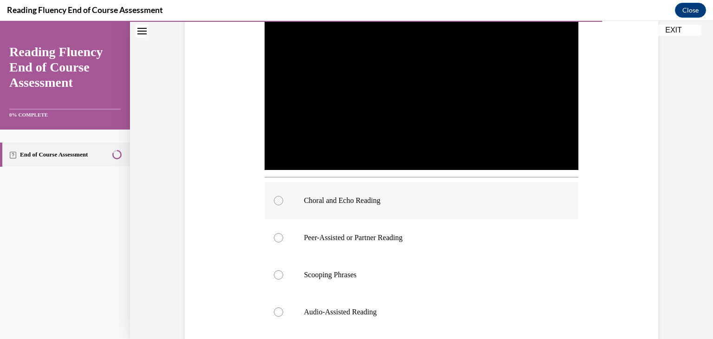
click at [365, 214] on label "Choral and Echo Reading" at bounding box center [422, 200] width 314 height 37
click at [283, 205] on input "Choral and Echo Reading" at bounding box center [278, 200] width 9 height 9
radio input "true"
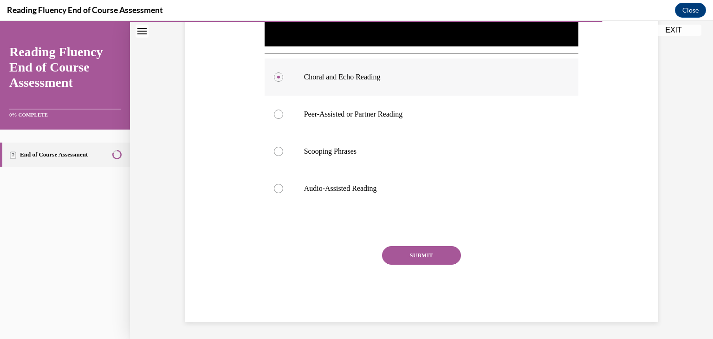
scroll to position [355, 0]
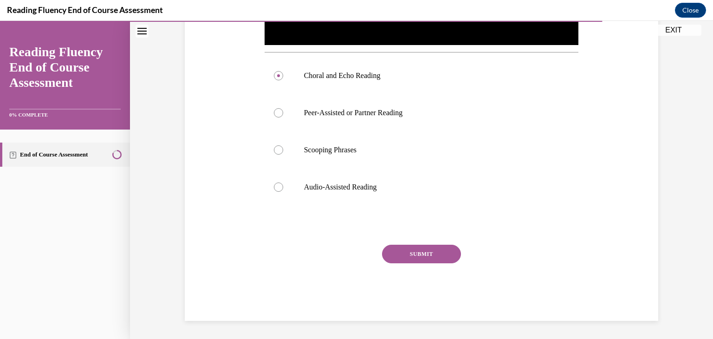
click at [400, 249] on button "SUBMIT" at bounding box center [421, 254] width 79 height 19
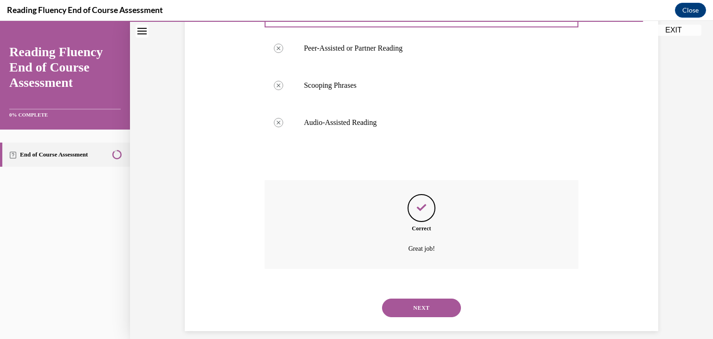
scroll to position [431, 0]
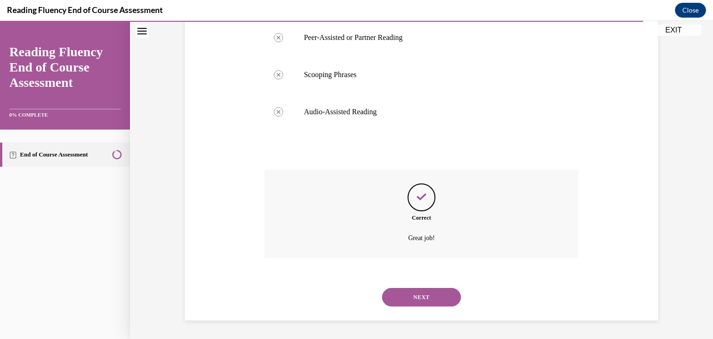
click at [415, 294] on button "NEXT" at bounding box center [421, 297] width 79 height 19
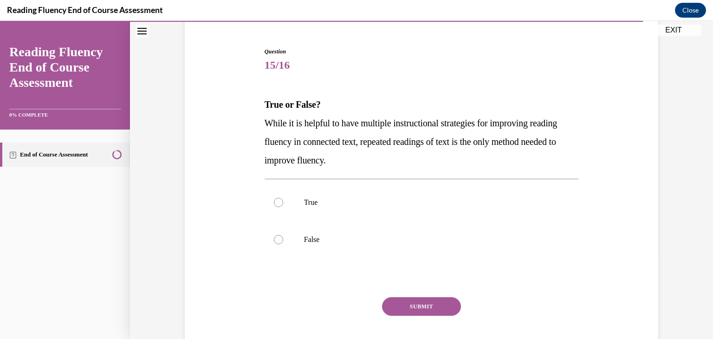
scroll to position [82, 0]
click at [328, 209] on label "True" at bounding box center [422, 201] width 314 height 37
click at [283, 207] on input "True" at bounding box center [278, 201] width 9 height 9
radio input "true"
click at [396, 298] on button "SUBMIT" at bounding box center [421, 306] width 79 height 19
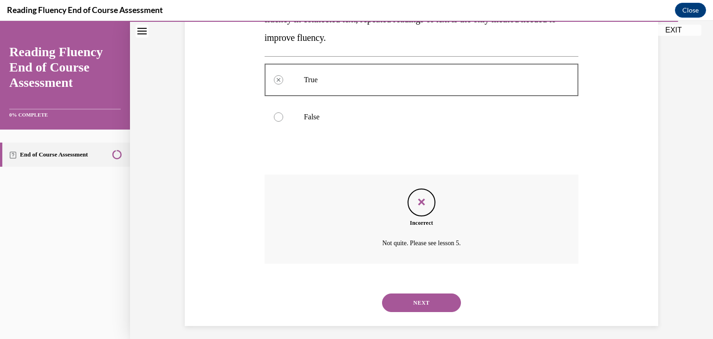
scroll to position [210, 0]
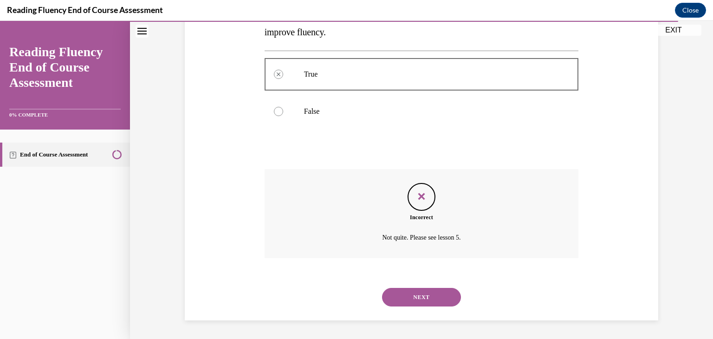
click at [416, 298] on button "NEXT" at bounding box center [421, 297] width 79 height 19
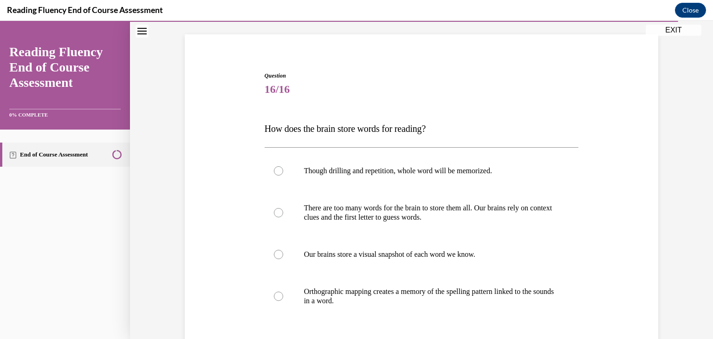
scroll to position [67, 0]
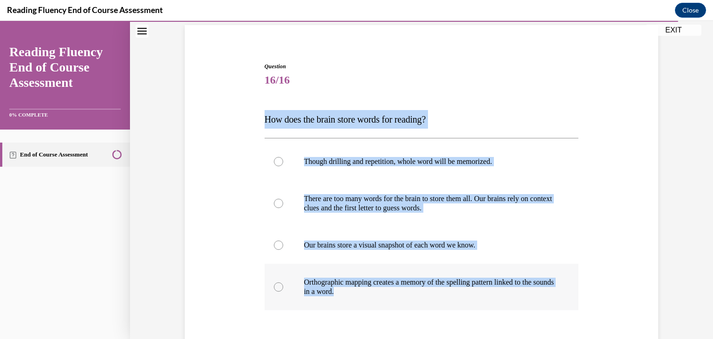
drag, startPoint x: 259, startPoint y: 113, endPoint x: 513, endPoint y: 291, distance: 309.5
click at [513, 291] on div "Question 16/16 How does the brain store words for reading? Though drilling and …" at bounding box center [422, 229] width 478 height 391
copy div "How does the brain store words for reading? Though drilling and repetition, who…"
click at [339, 274] on label "Orthographic mapping creates a memory of the spelling pattern linked to the sou…" at bounding box center [422, 287] width 314 height 46
click at [283, 282] on input "Orthographic mapping creates a memory of the spelling pattern linked to the sou…" at bounding box center [278, 286] width 9 height 9
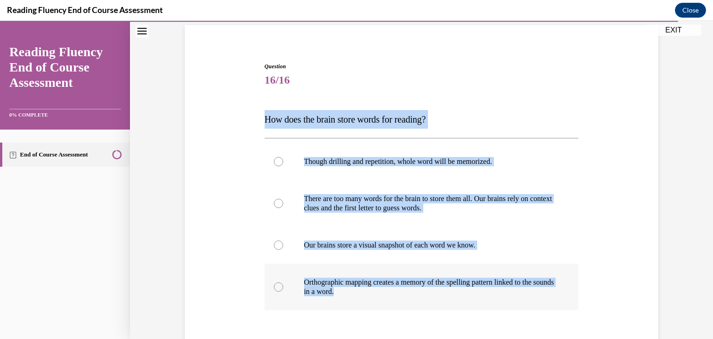
radio input "true"
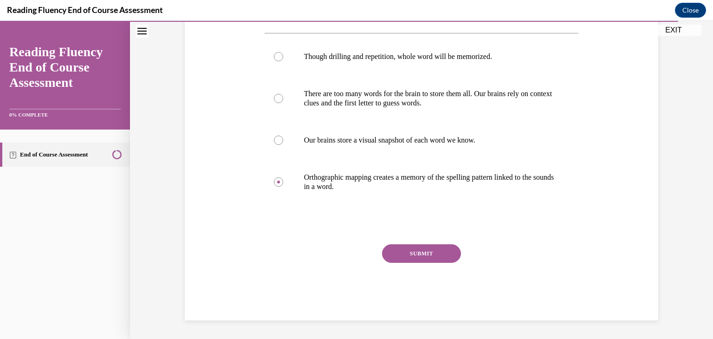
click at [405, 255] on button "SUBMIT" at bounding box center [421, 253] width 79 height 19
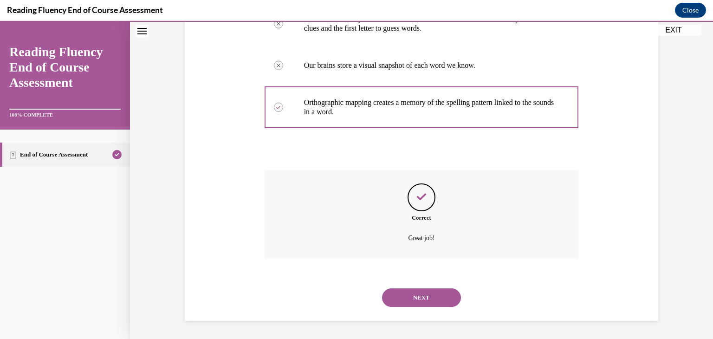
scroll to position [247, 0]
click at [422, 302] on button "NEXT" at bounding box center [421, 297] width 79 height 19
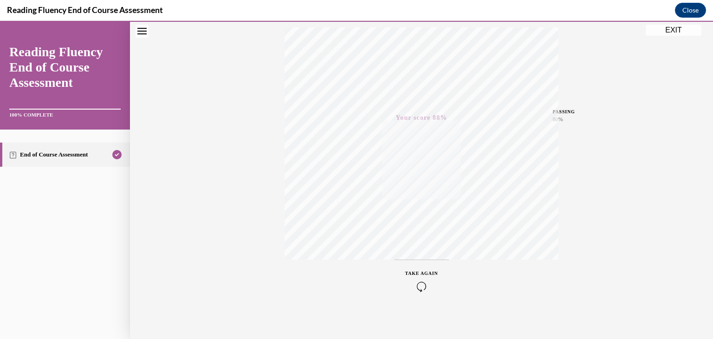
scroll to position [158, 0]
click at [679, 30] on button "EXIT" at bounding box center [674, 30] width 56 height 11
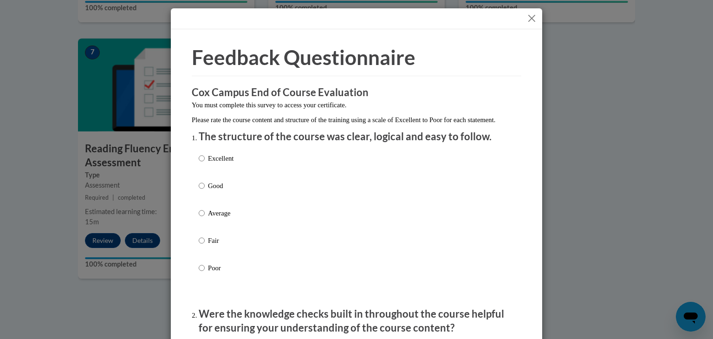
click at [223, 218] on p "Average" at bounding box center [221, 213] width 26 height 10
click at [205, 218] on input "Average" at bounding box center [202, 213] width 6 height 10
radio input "true"
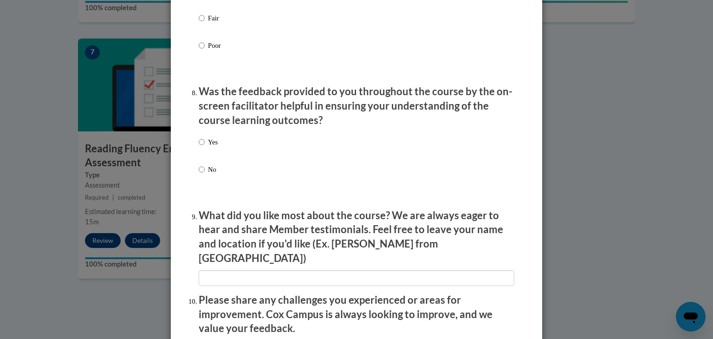
scroll to position [1595, 0]
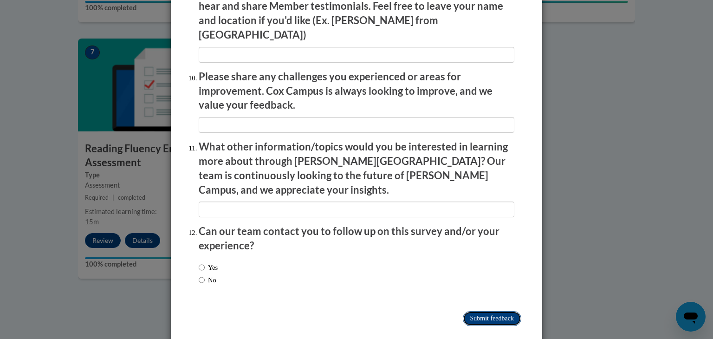
click at [500, 311] on input "Submit feedback" at bounding box center [492, 318] width 59 height 15
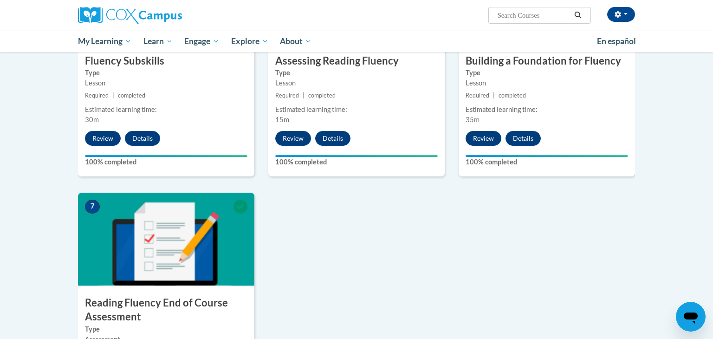
scroll to position [0, 0]
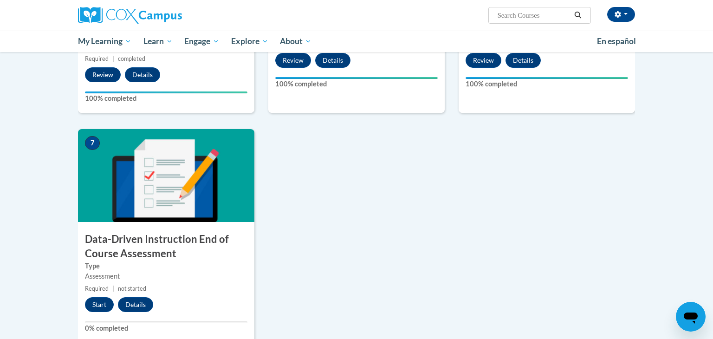
scroll to position [585, 0]
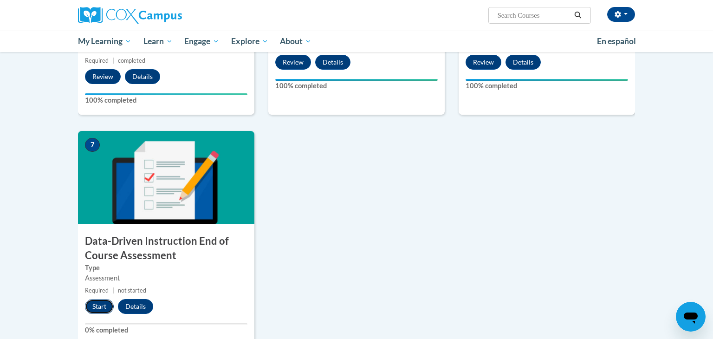
click at [101, 303] on button "Start" at bounding box center [99, 306] width 29 height 15
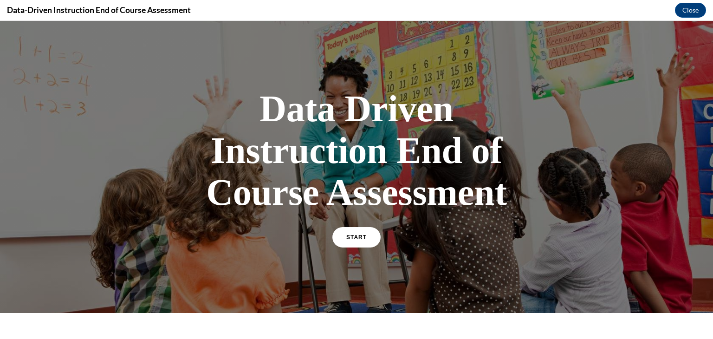
scroll to position [122, 0]
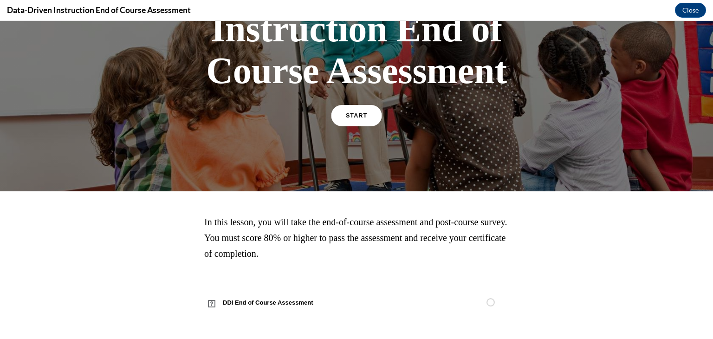
click at [362, 119] on link "START" at bounding box center [356, 115] width 51 height 21
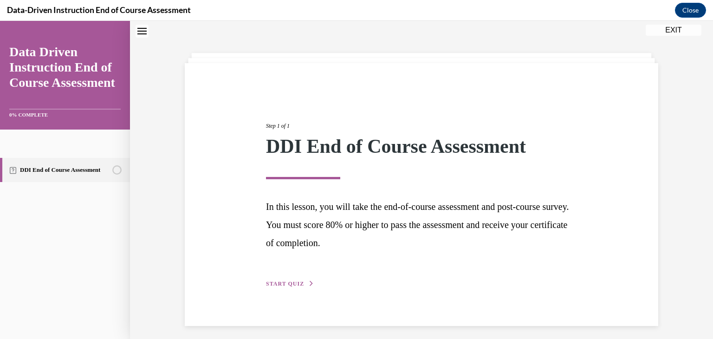
scroll to position [34, 0]
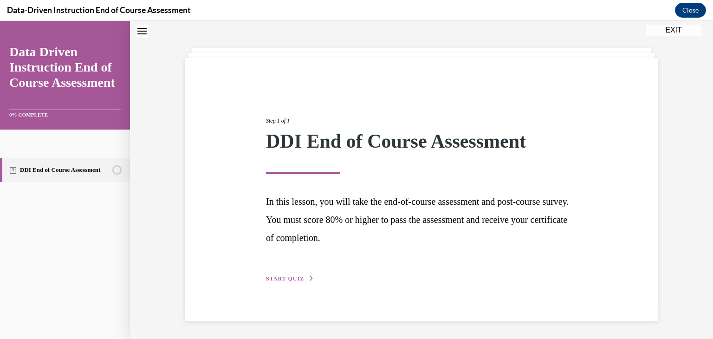
click at [282, 278] on span "START QUIZ" at bounding box center [285, 278] width 38 height 7
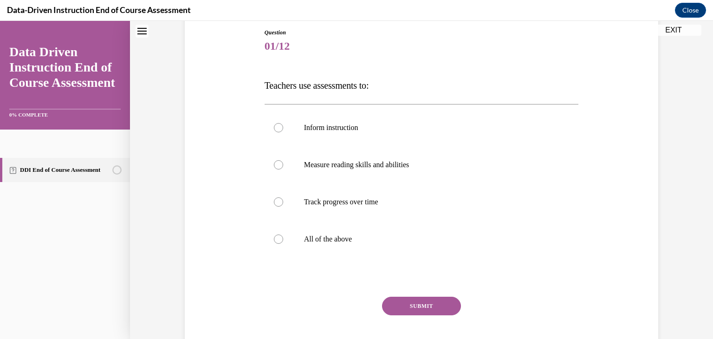
scroll to position [102, 0]
click at [310, 232] on label "All of the above" at bounding box center [422, 238] width 314 height 37
click at [283, 234] on input "All of the above" at bounding box center [278, 238] width 9 height 9
radio input "true"
click at [403, 301] on button "SUBMIT" at bounding box center [421, 305] width 79 height 19
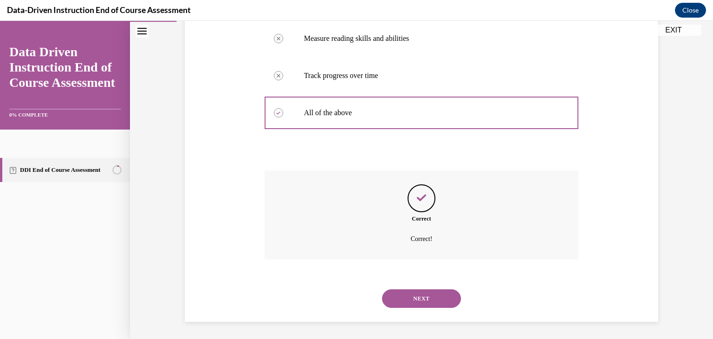
scroll to position [228, 0]
click at [410, 301] on button "NEXT" at bounding box center [421, 297] width 79 height 19
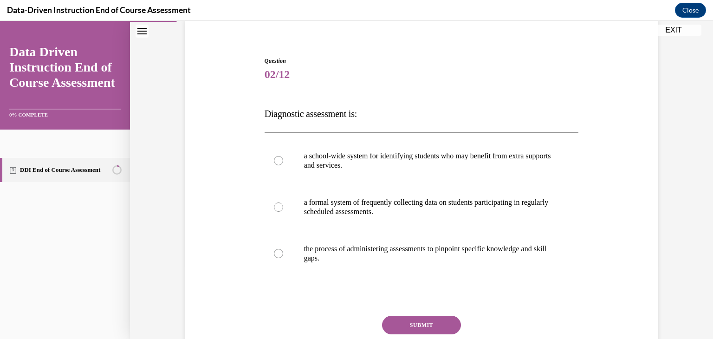
scroll to position [72, 0]
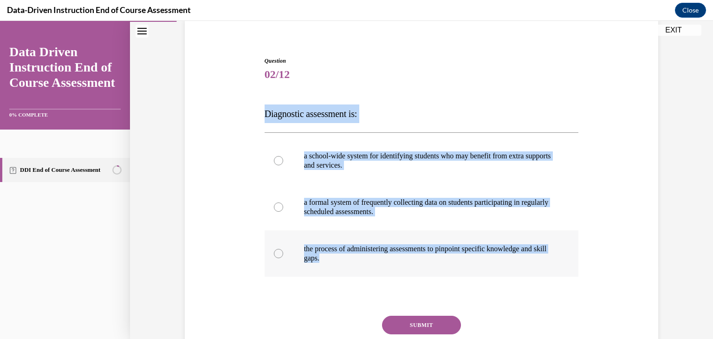
drag, startPoint x: 255, startPoint y: 112, endPoint x: 519, endPoint y: 272, distance: 309.2
click at [519, 272] on div "Question 02/12 Diagnostic assessment is: a school-wide system for identifying s…" at bounding box center [422, 210] width 478 height 363
copy div "Diagnostic assessment is: a school-wide system for identifying students who may…"
click at [326, 248] on p "the process of administering assessments to pinpoint specific knowledge and ski…" at bounding box center [430, 253] width 252 height 19
click at [283, 249] on input "the process of administering assessments to pinpoint specific knowledge and ski…" at bounding box center [278, 253] width 9 height 9
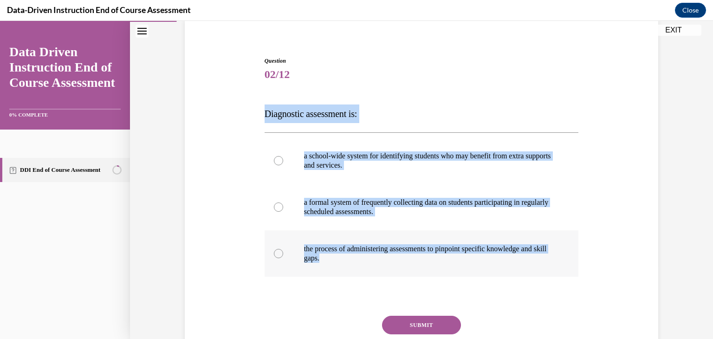
radio input "true"
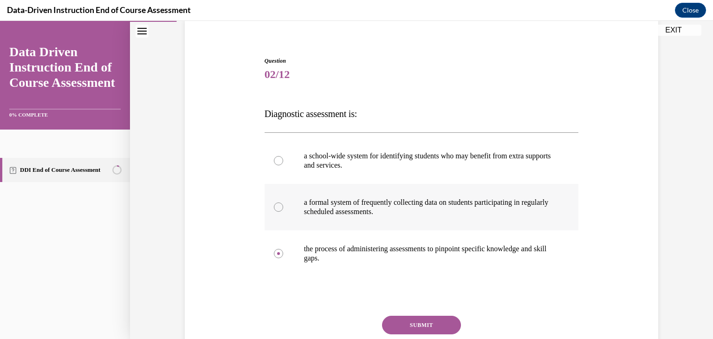
scroll to position [144, 0]
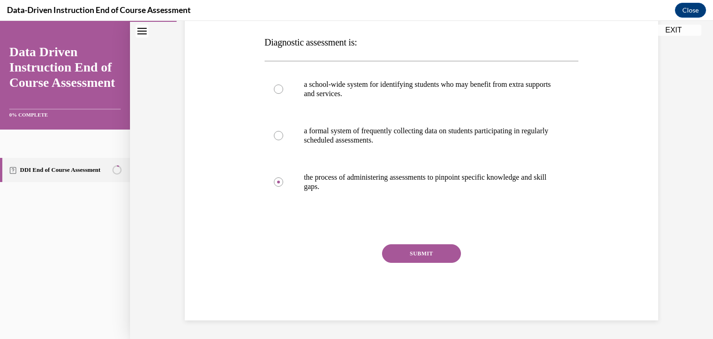
click at [418, 243] on div "Question 02/12 Diagnostic assessment is: a school-wide system for identifying s…" at bounding box center [422, 152] width 314 height 335
click at [413, 247] on button "SUBMIT" at bounding box center [421, 253] width 79 height 19
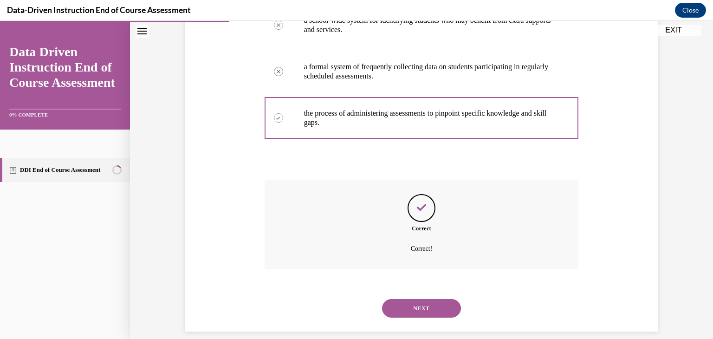
scroll to position [219, 0]
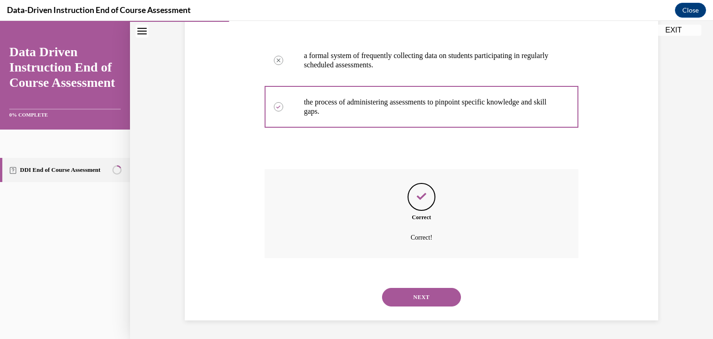
click at [426, 296] on button "NEXT" at bounding box center [421, 297] width 79 height 19
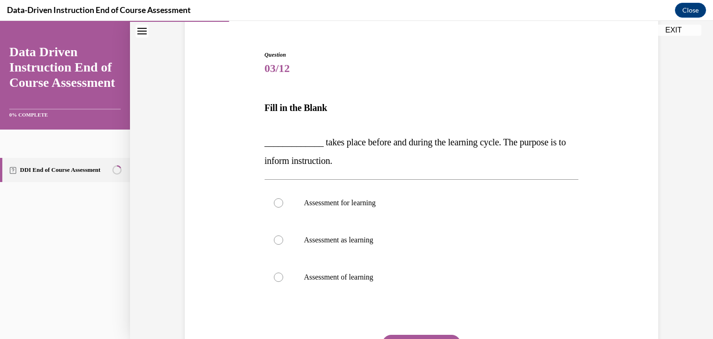
scroll to position [75, 0]
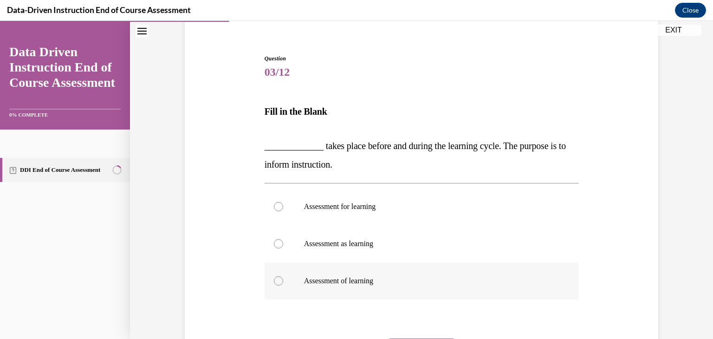
drag, startPoint x: 262, startPoint y: 115, endPoint x: 472, endPoint y: 288, distance: 272.2
click at [472, 288] on div "Question 03/12 Fill in the Blank _____________ takes place before and during th…" at bounding box center [421, 227] width 319 height 374
copy div "Fill in the Blank _____________ takes place before and during the learning cycl…"
click at [332, 204] on p "Assessment for learning" at bounding box center [430, 206] width 252 height 9
click at [283, 204] on input "Assessment for learning" at bounding box center [278, 206] width 9 height 9
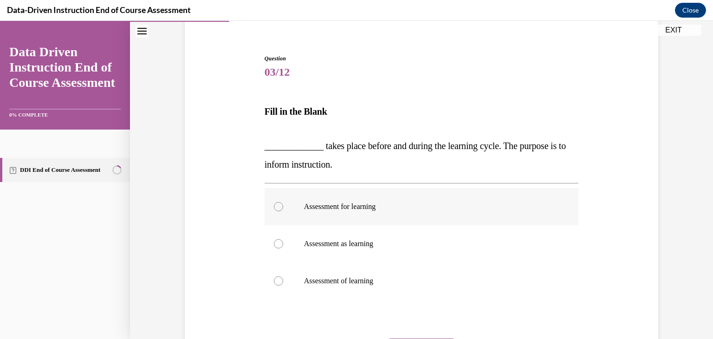
radio input "true"
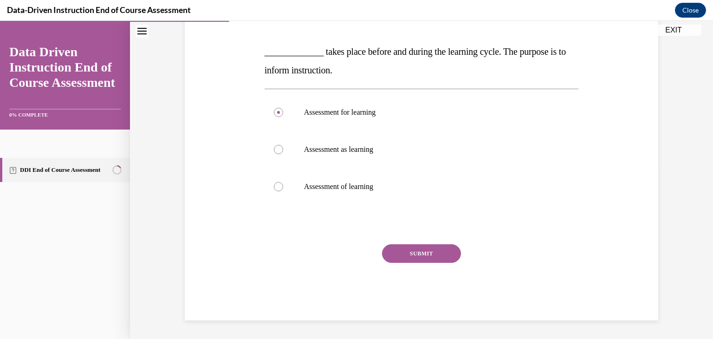
click at [405, 246] on button "SUBMIT" at bounding box center [421, 253] width 79 height 19
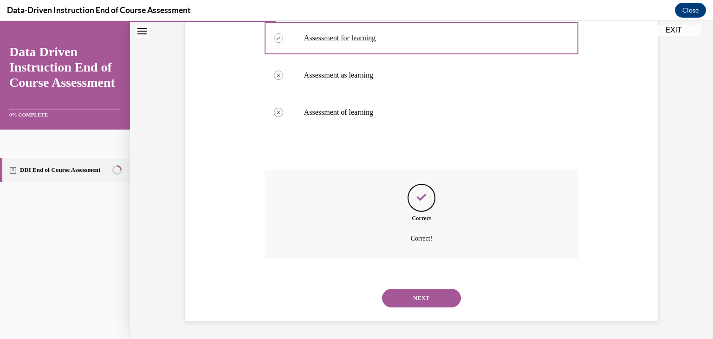
scroll to position [244, 0]
click at [434, 298] on button "NEXT" at bounding box center [421, 297] width 79 height 19
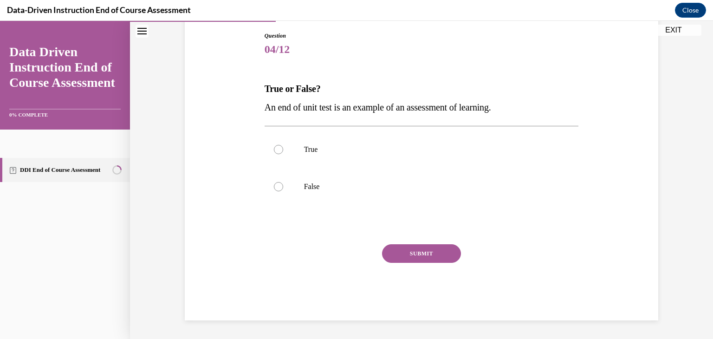
scroll to position [98, 0]
click at [304, 152] on p "True" at bounding box center [430, 149] width 252 height 9
click at [283, 152] on input "True" at bounding box center [278, 149] width 9 height 9
radio input "true"
click at [402, 249] on button "SUBMIT" at bounding box center [421, 253] width 79 height 19
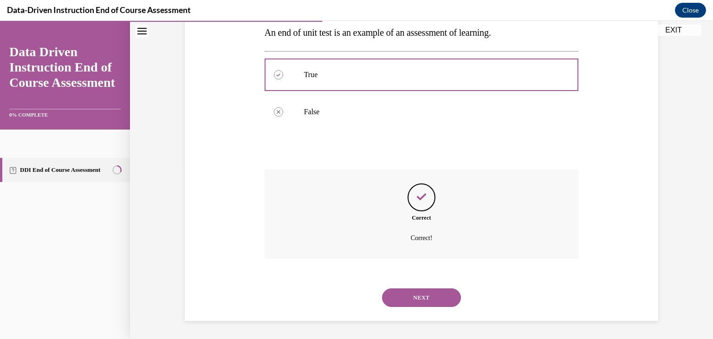
scroll to position [173, 0]
click at [417, 299] on button "NEXT" at bounding box center [421, 297] width 79 height 19
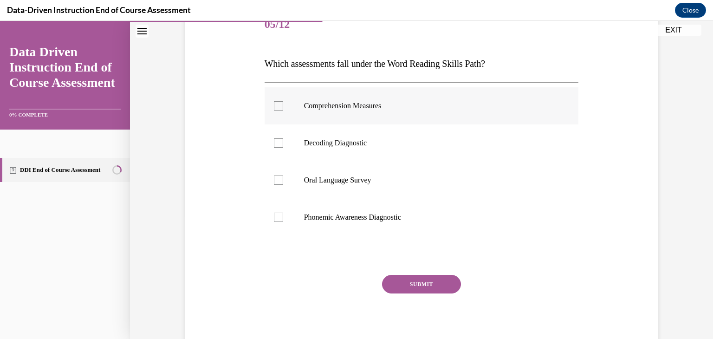
scroll to position [124, 0]
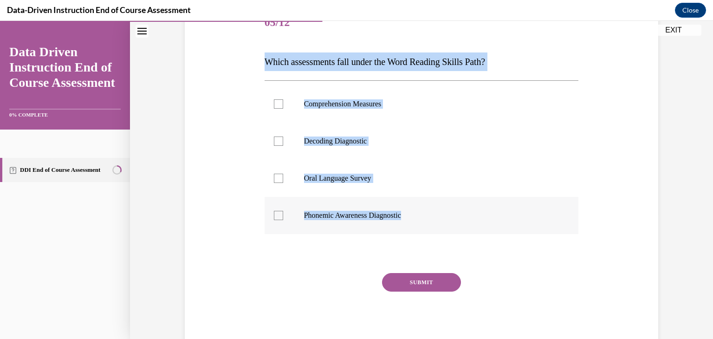
drag, startPoint x: 246, startPoint y: 55, endPoint x: 451, endPoint y: 209, distance: 256.2
click at [451, 209] on div "Question 05/12 Which assessments fall under the Word Reading Skills Path? Compr…" at bounding box center [422, 163] width 478 height 372
copy div "Which assessments fall under the Word Reading Skills Path? Comprehension Measur…"
click at [343, 133] on label "Decoding Diagnostic" at bounding box center [422, 141] width 314 height 37
click at [283, 137] on input "Decoding Diagnostic" at bounding box center [278, 141] width 9 height 9
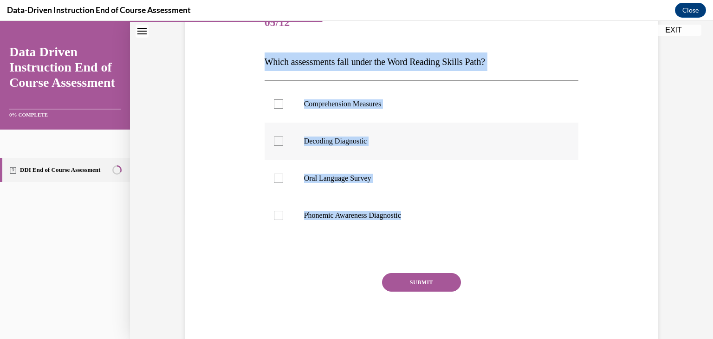
checkbox input "true"
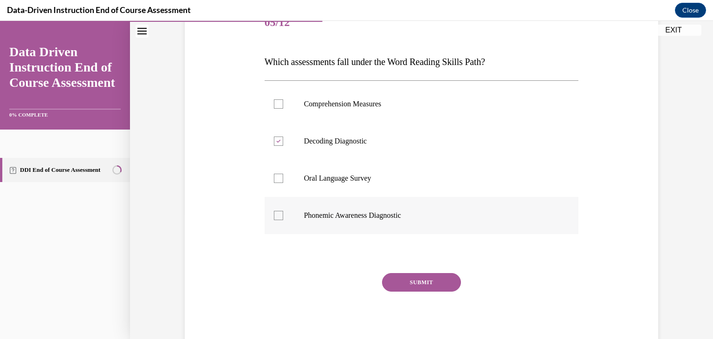
click at [337, 215] on p "Phonemic Awareness Diagnostic" at bounding box center [430, 215] width 252 height 9
click at [283, 215] on input "Phonemic Awareness Diagnostic" at bounding box center [278, 215] width 9 height 9
checkbox input "true"
click at [397, 280] on button "SUBMIT" at bounding box center [421, 282] width 79 height 19
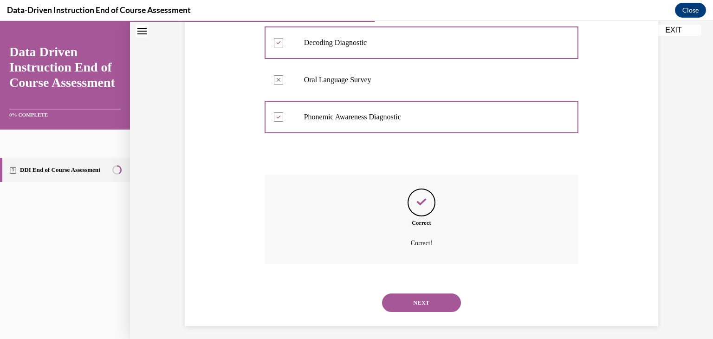
scroll to position [228, 0]
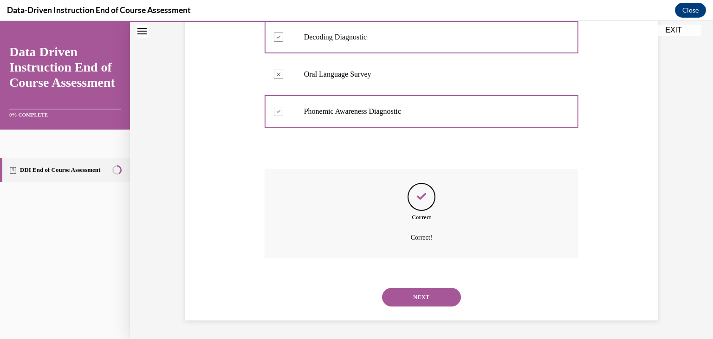
click at [425, 291] on button "NEXT" at bounding box center [421, 297] width 79 height 19
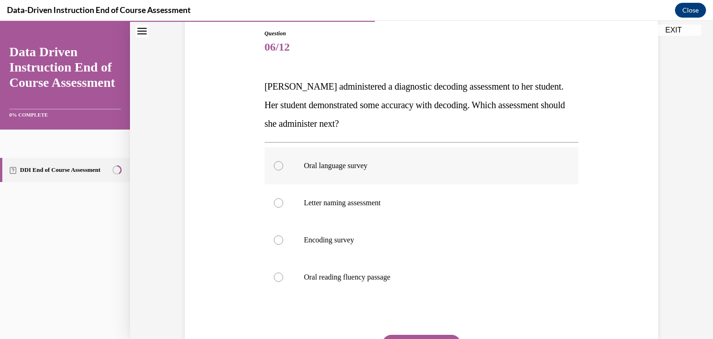
scroll to position [95, 0]
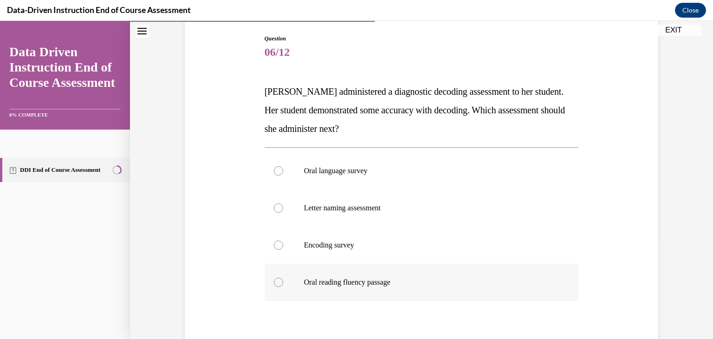
drag, startPoint x: 261, startPoint y: 91, endPoint x: 486, endPoint y: 274, distance: 289.5
click at [486, 274] on div "Question 06/12 [PERSON_NAME] administered a diagnostic decoding assessment to h…" at bounding box center [422, 212] width 478 height 410
copy div "[PERSON_NAME] administered a diagnostic decoding assessment to her student. Her…"
click at [329, 242] on p "Encoding survey" at bounding box center [430, 245] width 252 height 9
click at [283, 242] on input "Encoding survey" at bounding box center [278, 245] width 9 height 9
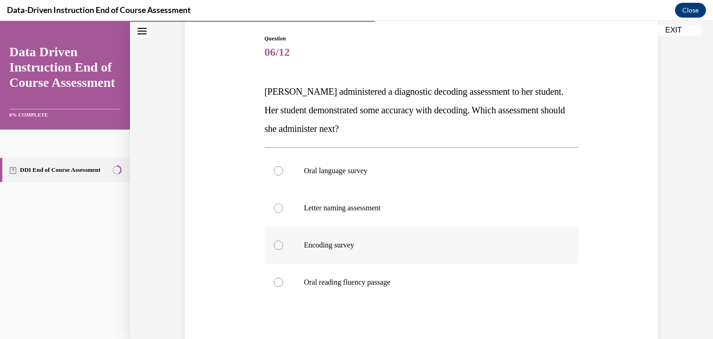
radio input "true"
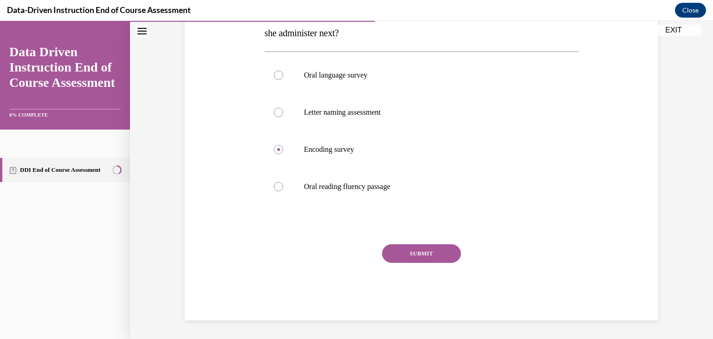
click at [399, 251] on button "SUBMIT" at bounding box center [421, 253] width 79 height 19
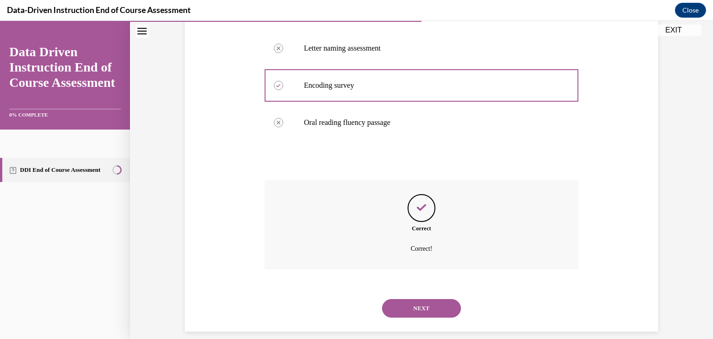
scroll to position [266, 0]
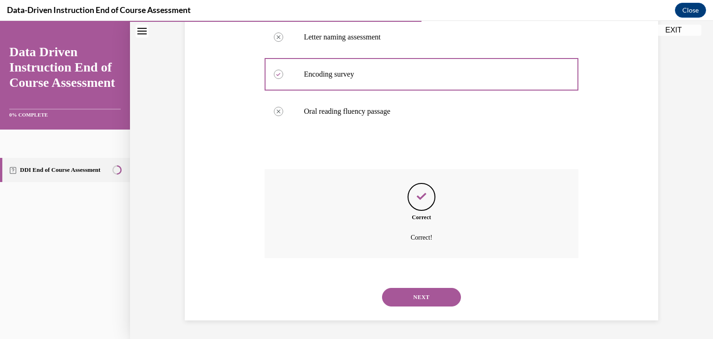
click at [418, 294] on button "NEXT" at bounding box center [421, 297] width 79 height 19
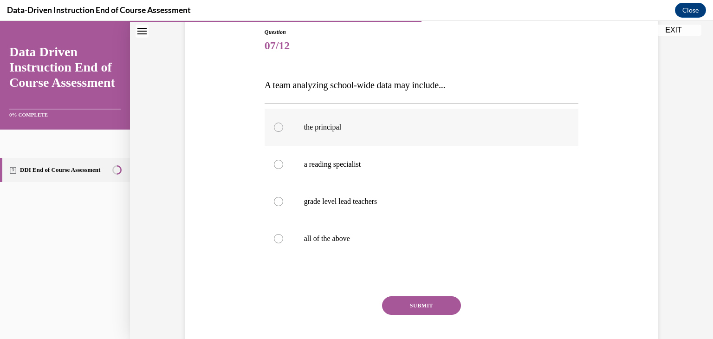
scroll to position [105, 0]
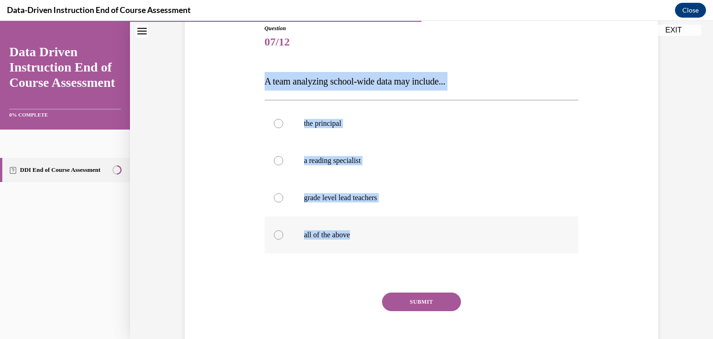
drag, startPoint x: 250, startPoint y: 80, endPoint x: 429, endPoint y: 234, distance: 235.8
click at [429, 234] on div "Question 07/12 A team analyzing school-wide data may include... the principal a…" at bounding box center [422, 182] width 478 height 372
click at [323, 233] on p "all of the above" at bounding box center [430, 234] width 252 height 9
click at [283, 233] on input "all of the above" at bounding box center [278, 234] width 9 height 9
radio input "true"
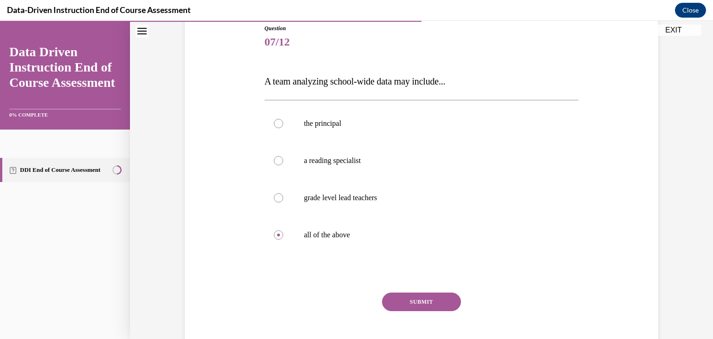
click at [399, 299] on button "SUBMIT" at bounding box center [421, 302] width 79 height 19
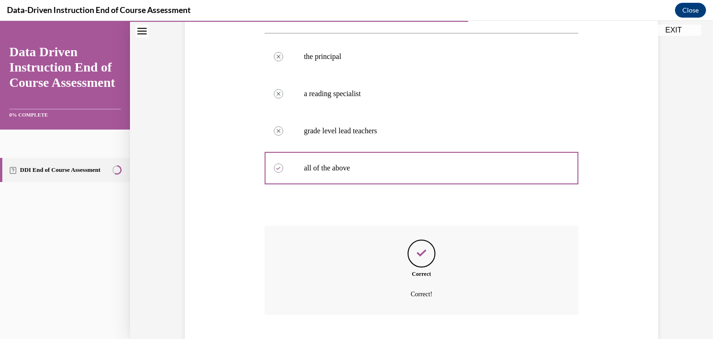
scroll to position [228, 0]
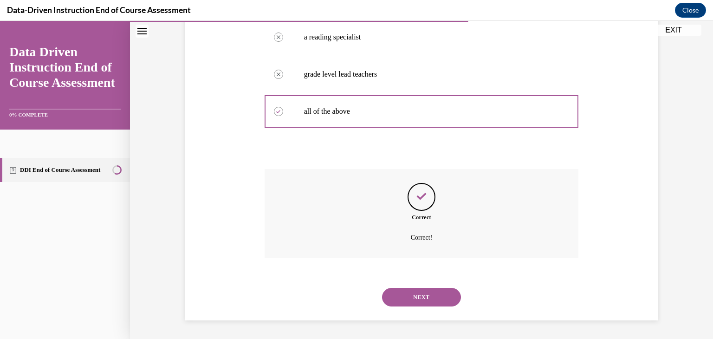
click at [422, 297] on button "NEXT" at bounding box center [421, 297] width 79 height 19
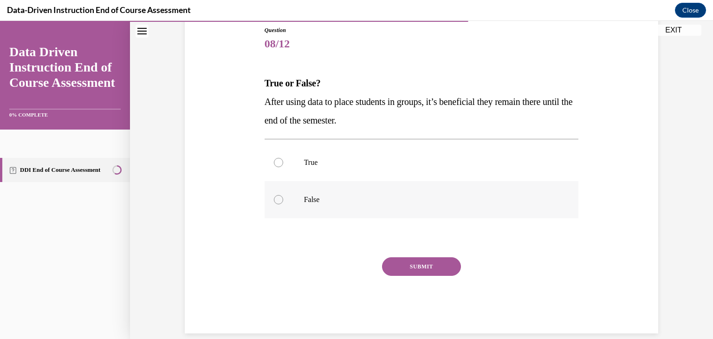
click at [320, 212] on label "False" at bounding box center [422, 199] width 314 height 37
click at [283, 204] on input "False" at bounding box center [278, 199] width 9 height 9
radio input "true"
click at [404, 274] on button "SUBMIT" at bounding box center [421, 266] width 79 height 19
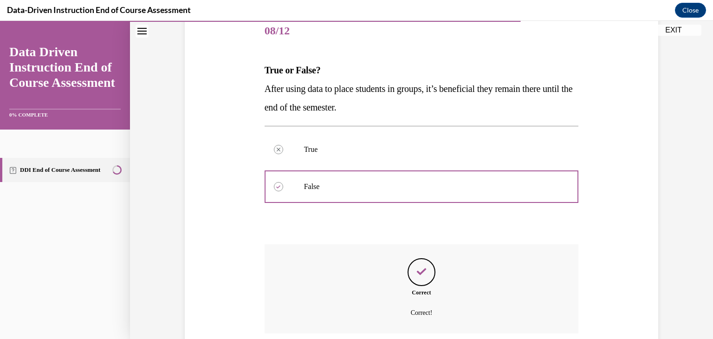
scroll to position [191, 0]
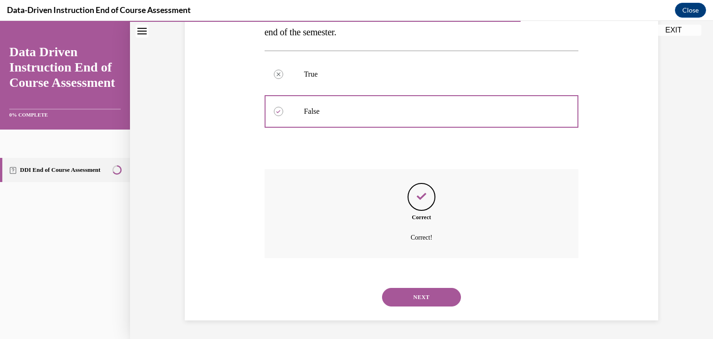
click at [417, 294] on button "NEXT" at bounding box center [421, 297] width 79 height 19
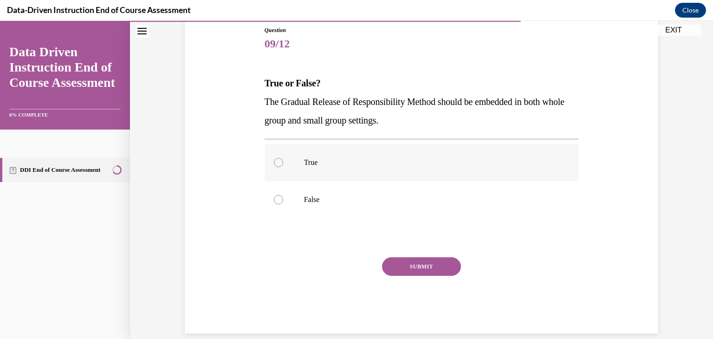
click at [309, 154] on label "True" at bounding box center [422, 162] width 314 height 37
click at [283, 158] on input "True" at bounding box center [278, 162] width 9 height 9
radio input "true"
click at [401, 264] on button "SUBMIT" at bounding box center [421, 266] width 79 height 19
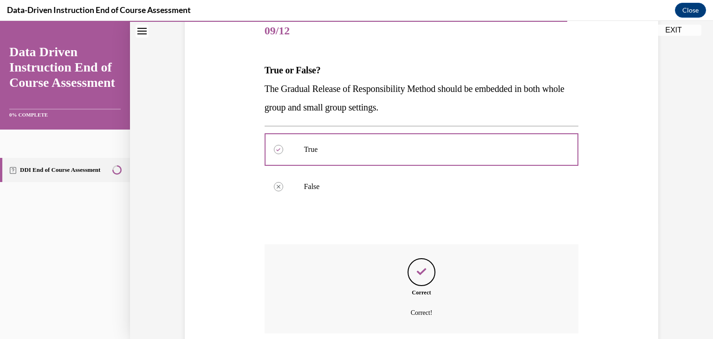
scroll to position [191, 0]
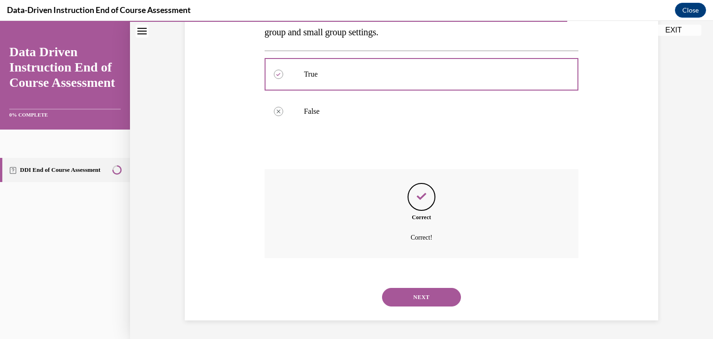
click at [418, 293] on button "NEXT" at bounding box center [421, 297] width 79 height 19
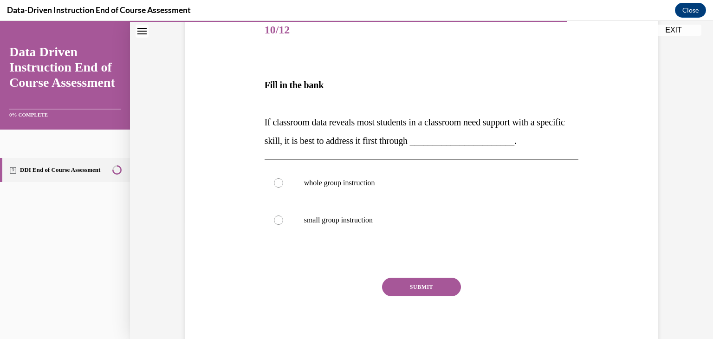
scroll to position [118, 0]
click at [350, 184] on p "whole group instruction" at bounding box center [430, 181] width 252 height 9
click at [283, 184] on input "whole group instruction" at bounding box center [278, 181] width 9 height 9
radio input "true"
click at [415, 287] on button "SUBMIT" at bounding box center [421, 286] width 79 height 19
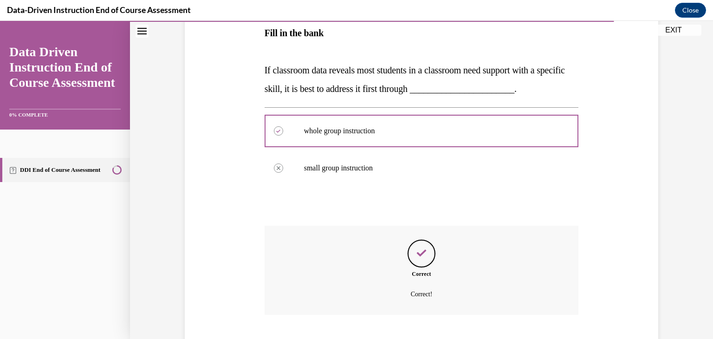
scroll to position [225, 0]
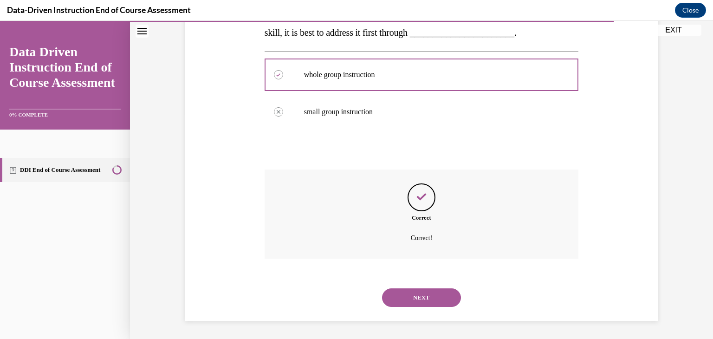
click at [411, 294] on button "NEXT" at bounding box center [421, 297] width 79 height 19
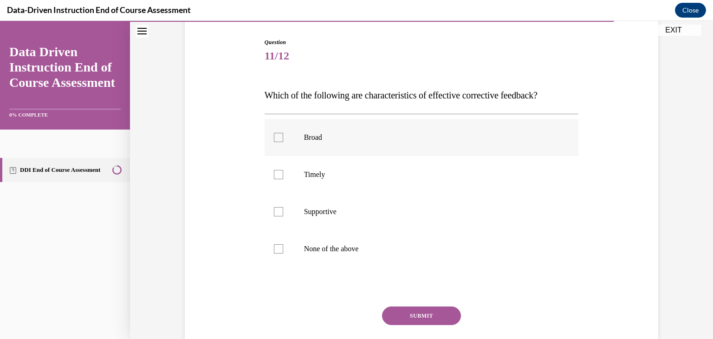
scroll to position [100, 0]
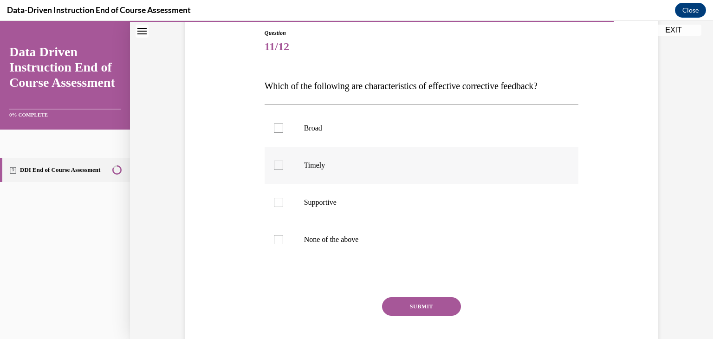
click at [319, 168] on p "Timely" at bounding box center [430, 165] width 252 height 9
click at [283, 168] on input "Timely" at bounding box center [278, 165] width 9 height 9
checkbox input "true"
click at [326, 199] on p "Supportive" at bounding box center [430, 202] width 252 height 9
click at [283, 199] on input "Supportive" at bounding box center [278, 202] width 9 height 9
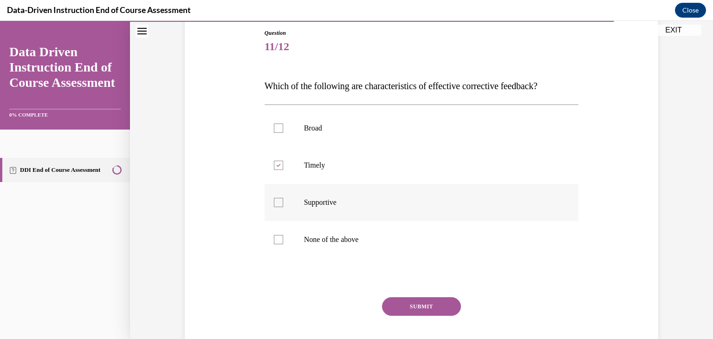
checkbox input "true"
click at [405, 313] on button "SUBMIT" at bounding box center [421, 306] width 79 height 19
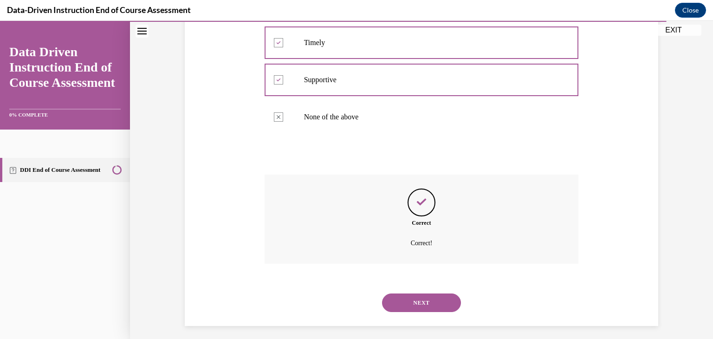
scroll to position [228, 0]
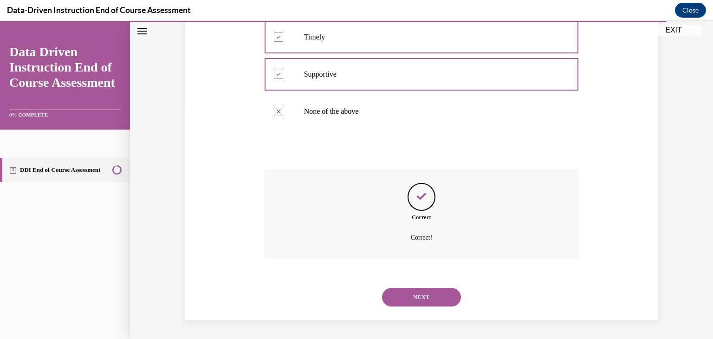
click at [415, 298] on button "NEXT" at bounding box center [421, 297] width 79 height 19
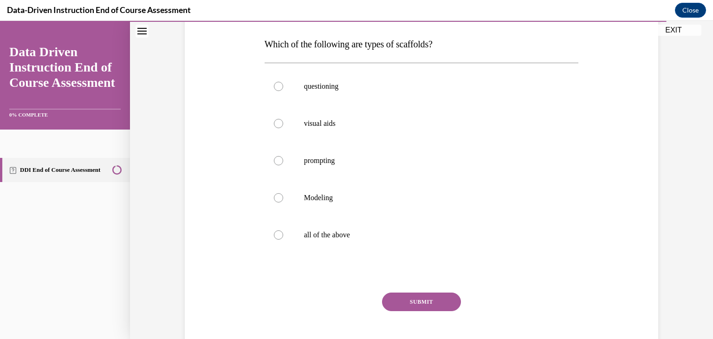
scroll to position [163, 0]
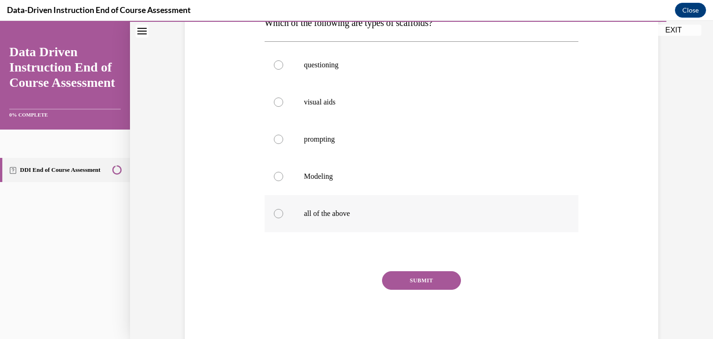
click at [335, 221] on label "all of the above" at bounding box center [422, 213] width 314 height 37
click at [283, 218] on input "all of the above" at bounding box center [278, 213] width 9 height 9
radio input "true"
click at [399, 272] on button "SUBMIT" at bounding box center [421, 280] width 79 height 19
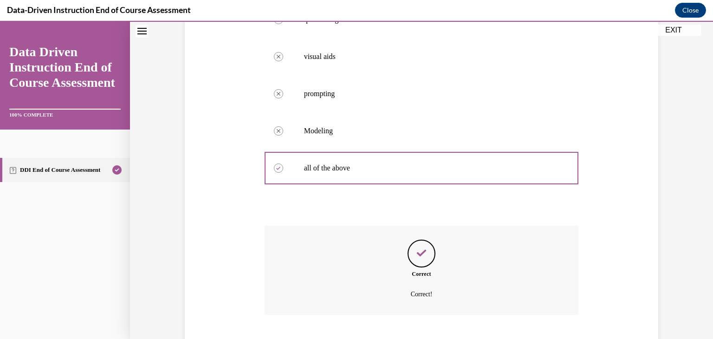
scroll to position [266, 0]
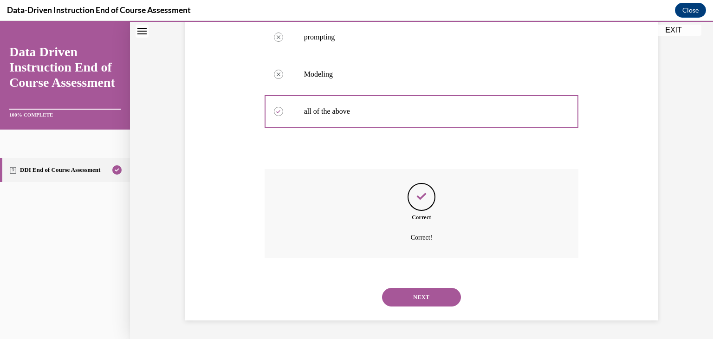
click at [408, 288] on button "NEXT" at bounding box center [421, 297] width 79 height 19
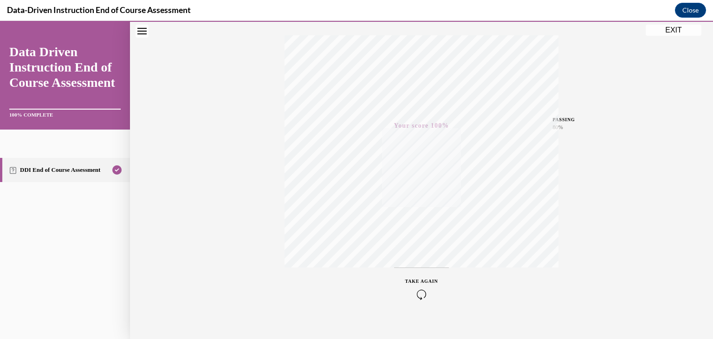
scroll to position [158, 0]
click at [666, 30] on button "EXIT" at bounding box center [674, 30] width 56 height 11
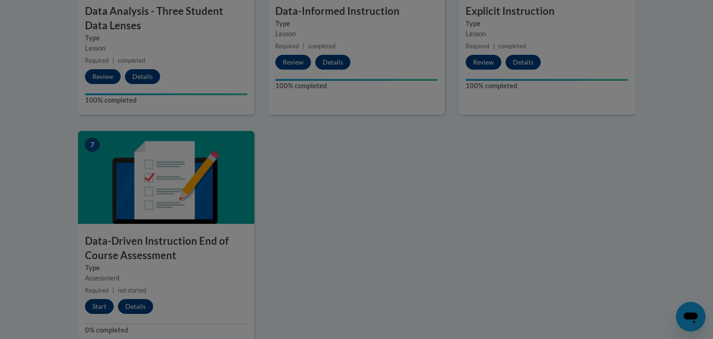
scroll to position [0, 0]
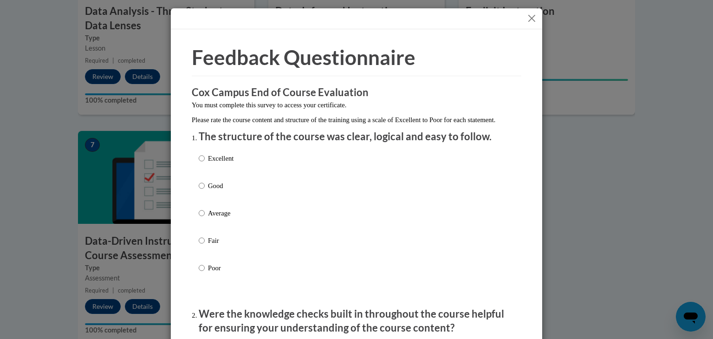
click at [213, 218] on p "Average" at bounding box center [221, 213] width 26 height 10
click at [205, 218] on input "Average" at bounding box center [202, 213] width 6 height 10
radio input "true"
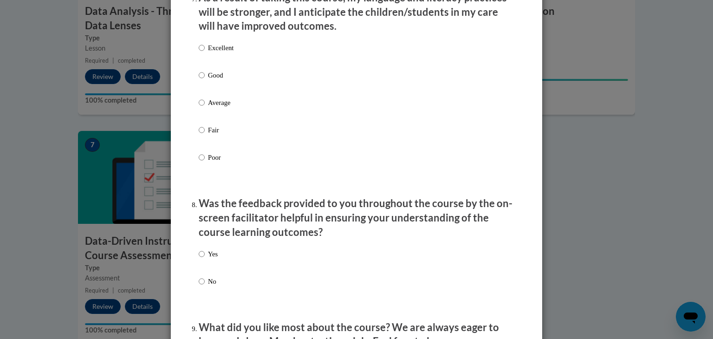
scroll to position [1595, 0]
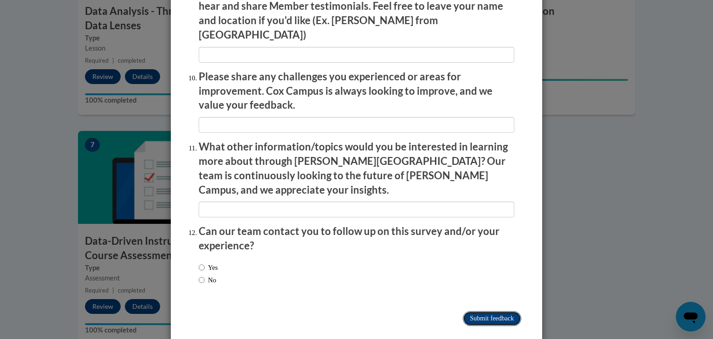
click at [509, 311] on input "Submit feedback" at bounding box center [492, 318] width 59 height 15
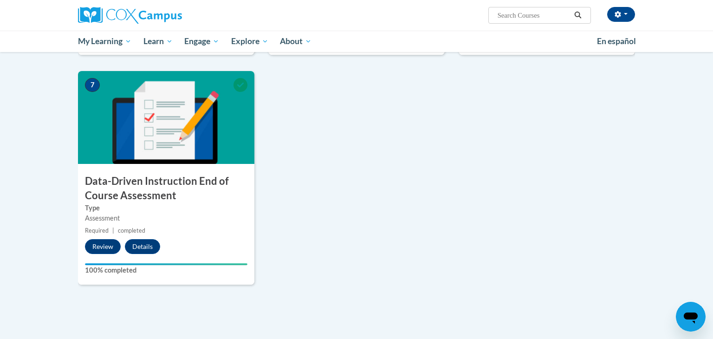
scroll to position [642, 0]
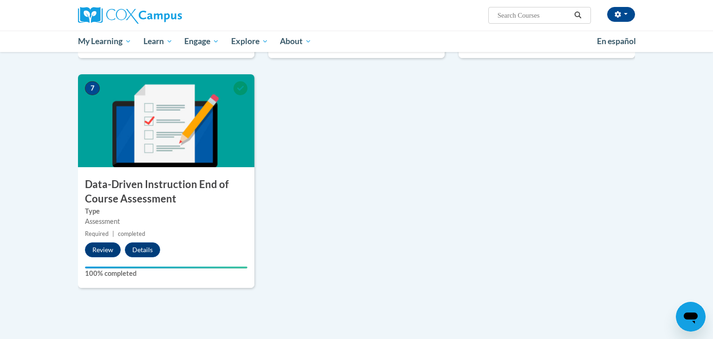
click at [154, 188] on h3 "Data-Driven Instruction End of Course Assessment" at bounding box center [166, 191] width 176 height 29
